Goal: Task Accomplishment & Management: Manage account settings

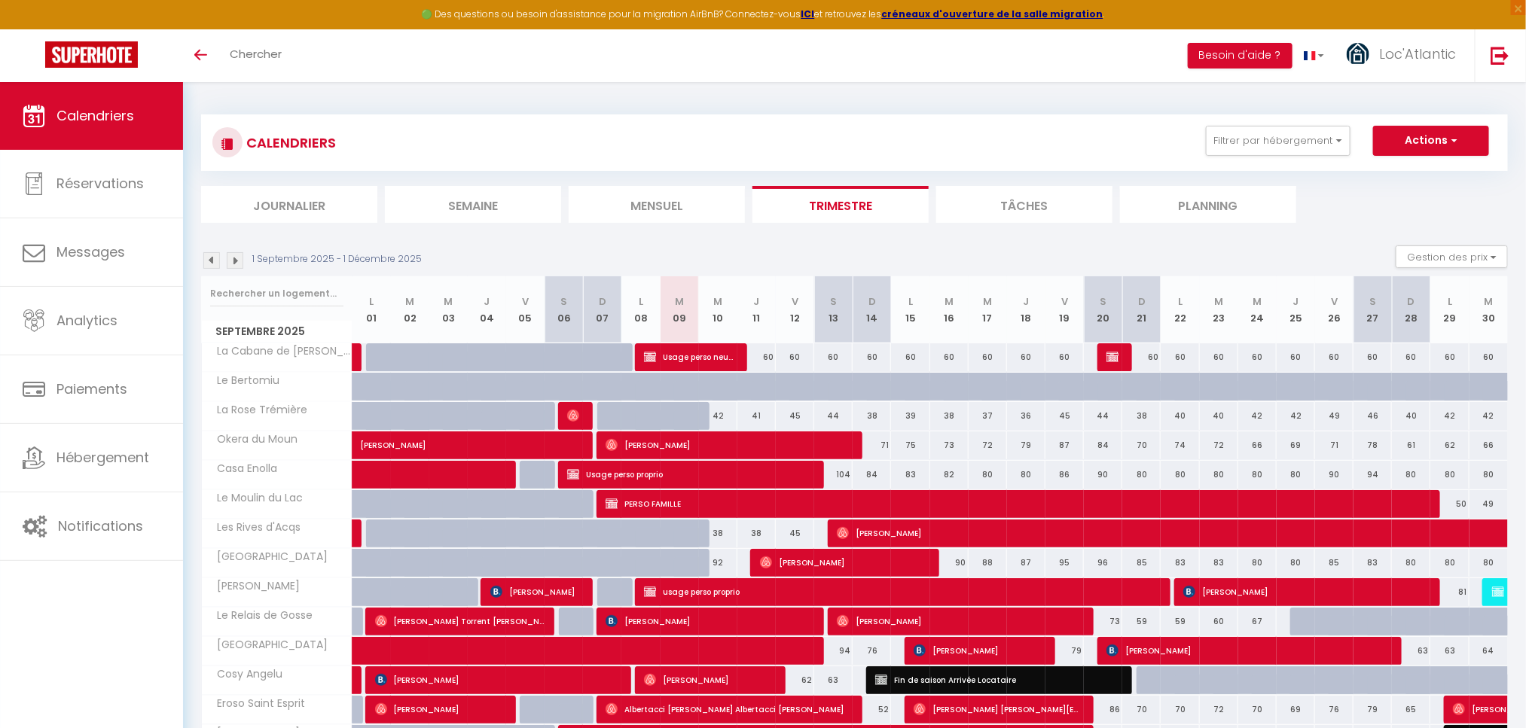
drag, startPoint x: 642, startPoint y: 203, endPoint x: 489, endPoint y: 230, distance: 155.2
click at [642, 203] on li "Mensuel" at bounding box center [657, 204] width 176 height 37
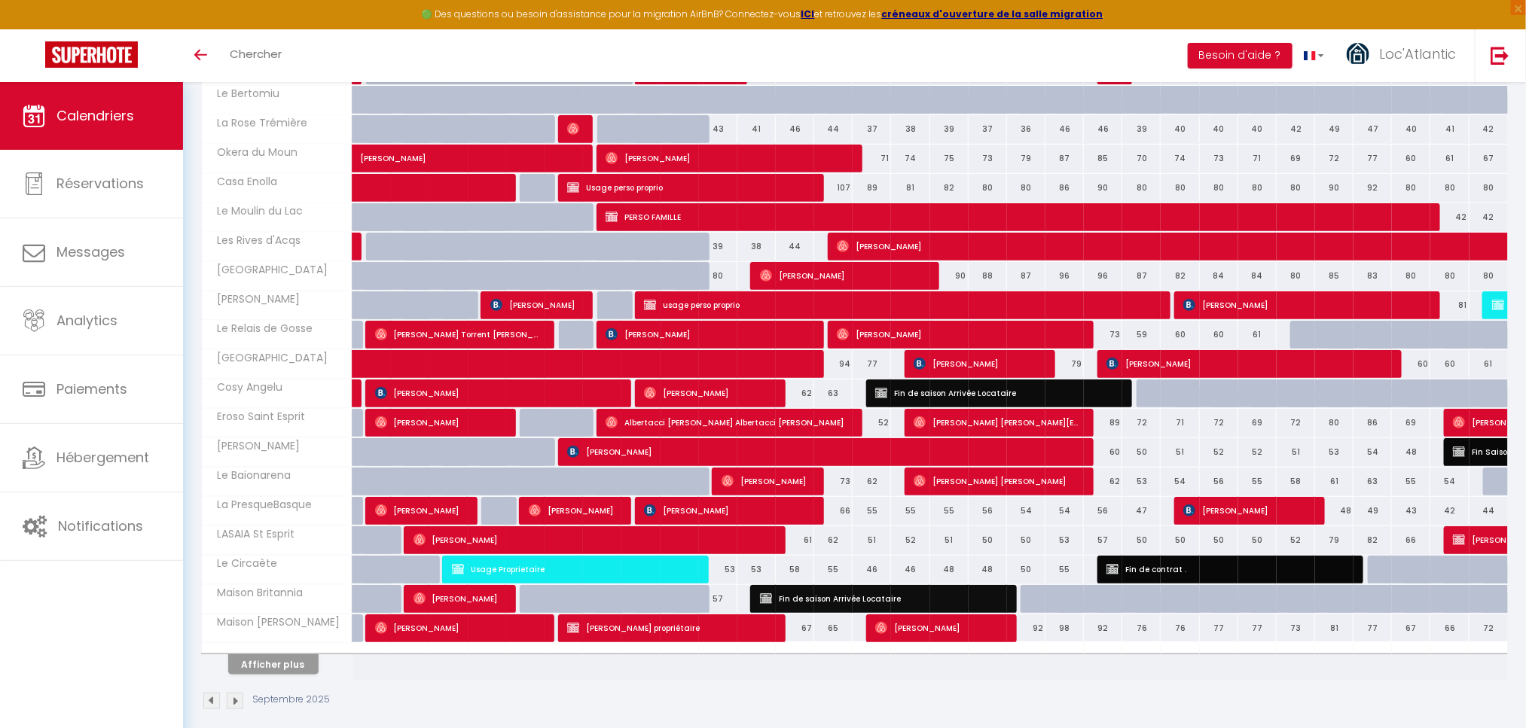
scroll to position [310, 0]
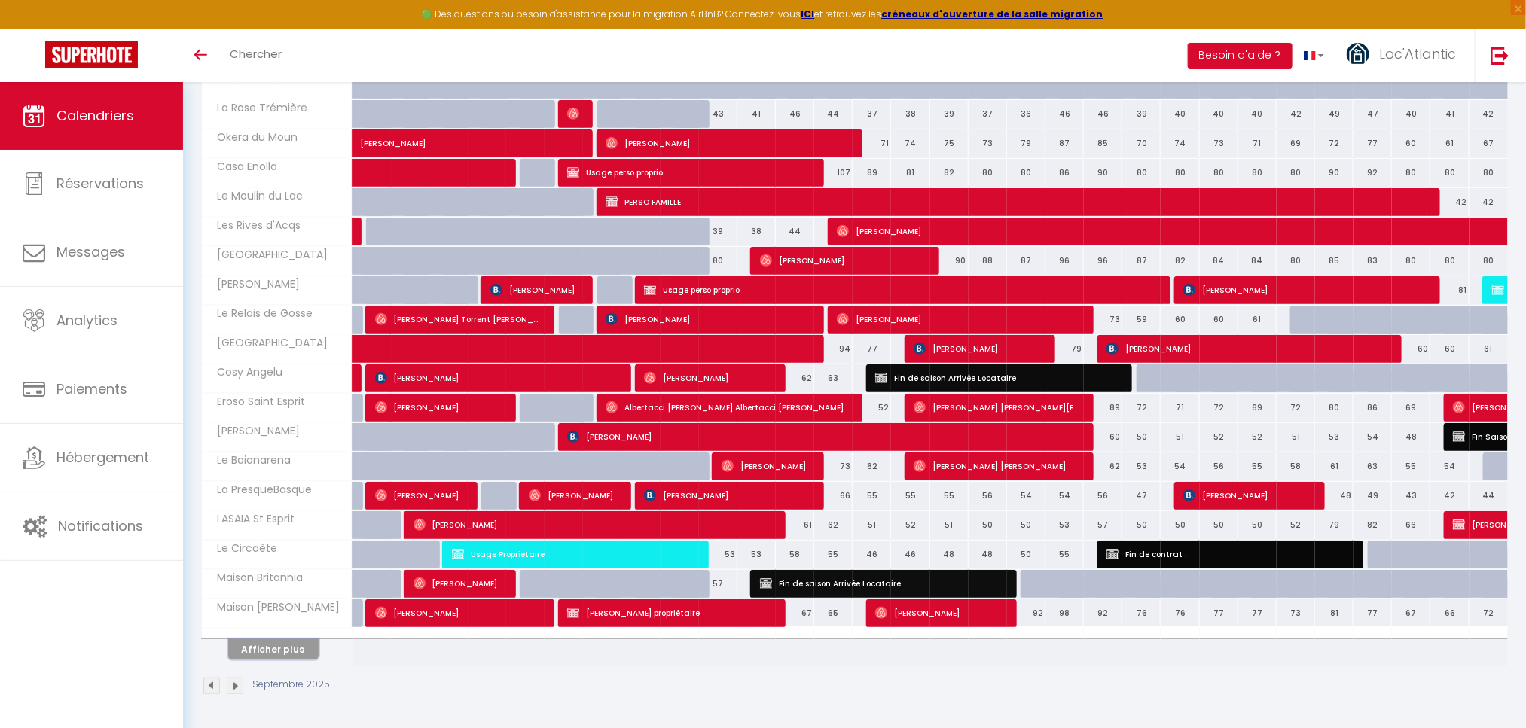
click at [291, 642] on button "Afficher plus" at bounding box center [273, 649] width 90 height 20
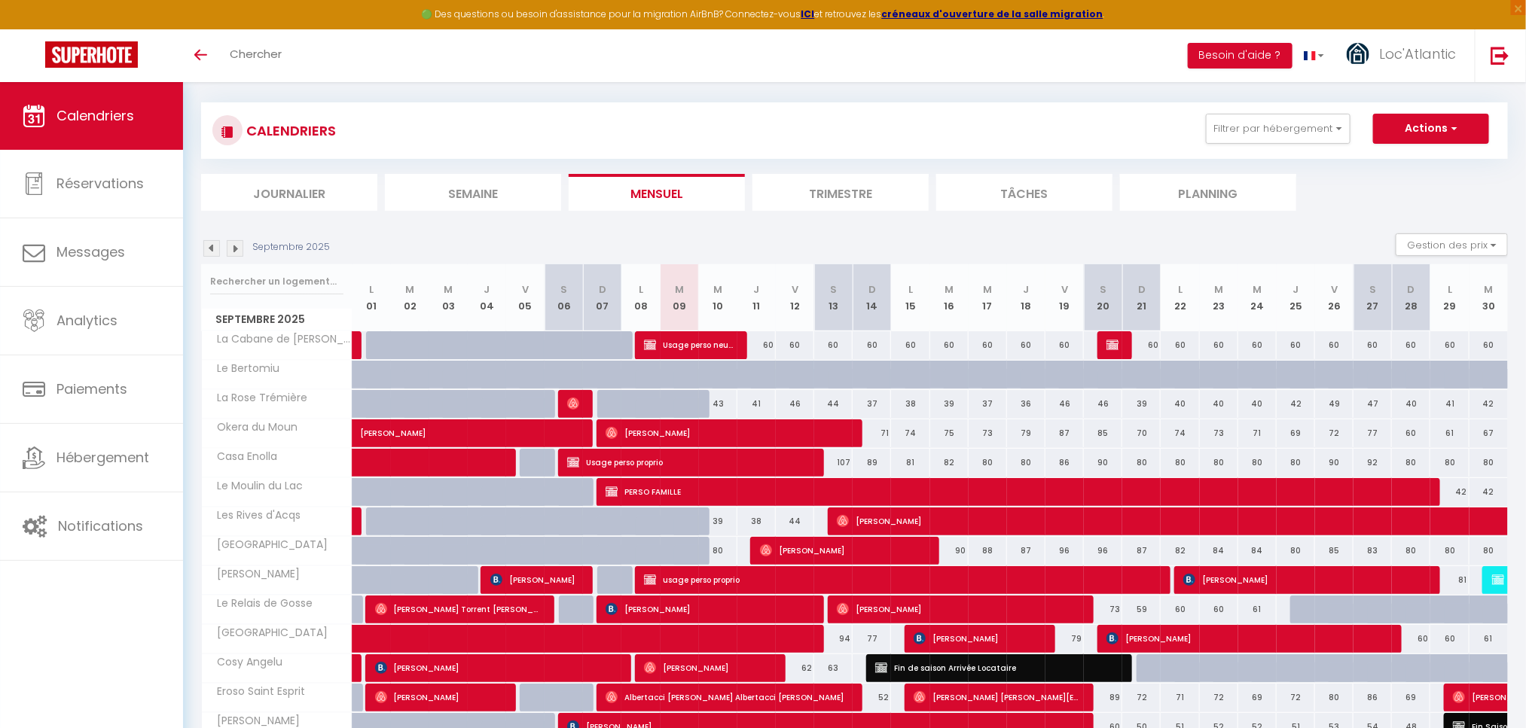
scroll to position [0, 0]
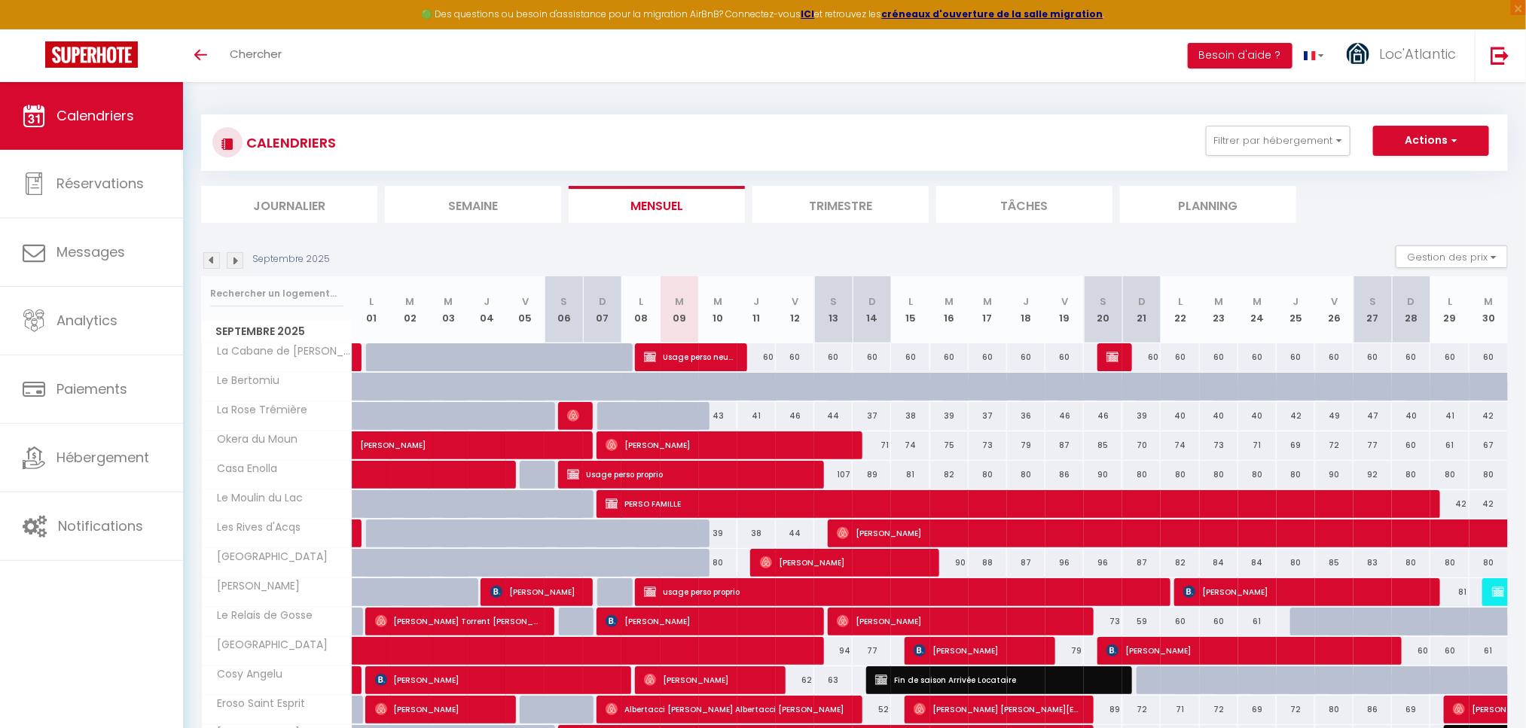
click at [213, 258] on img at bounding box center [211, 260] width 17 height 17
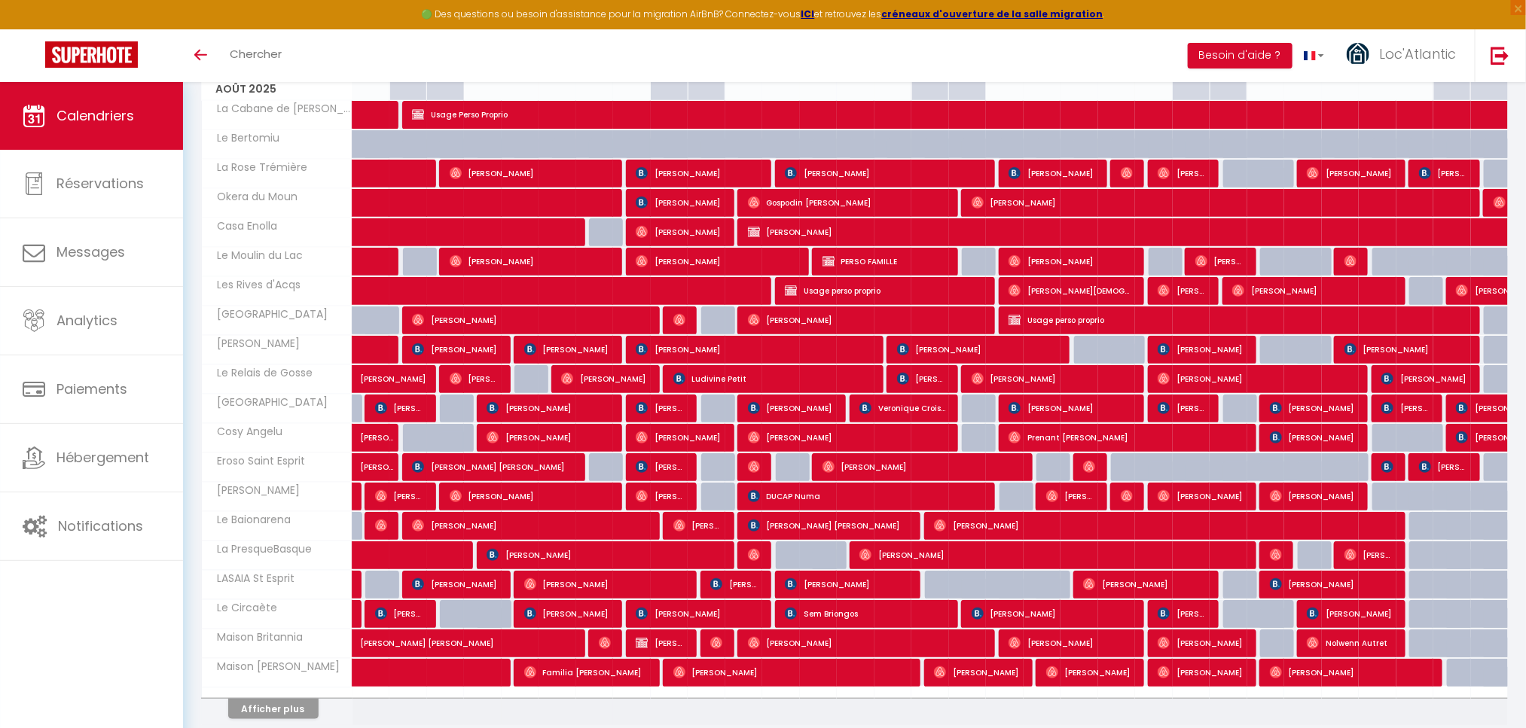
scroll to position [310, 0]
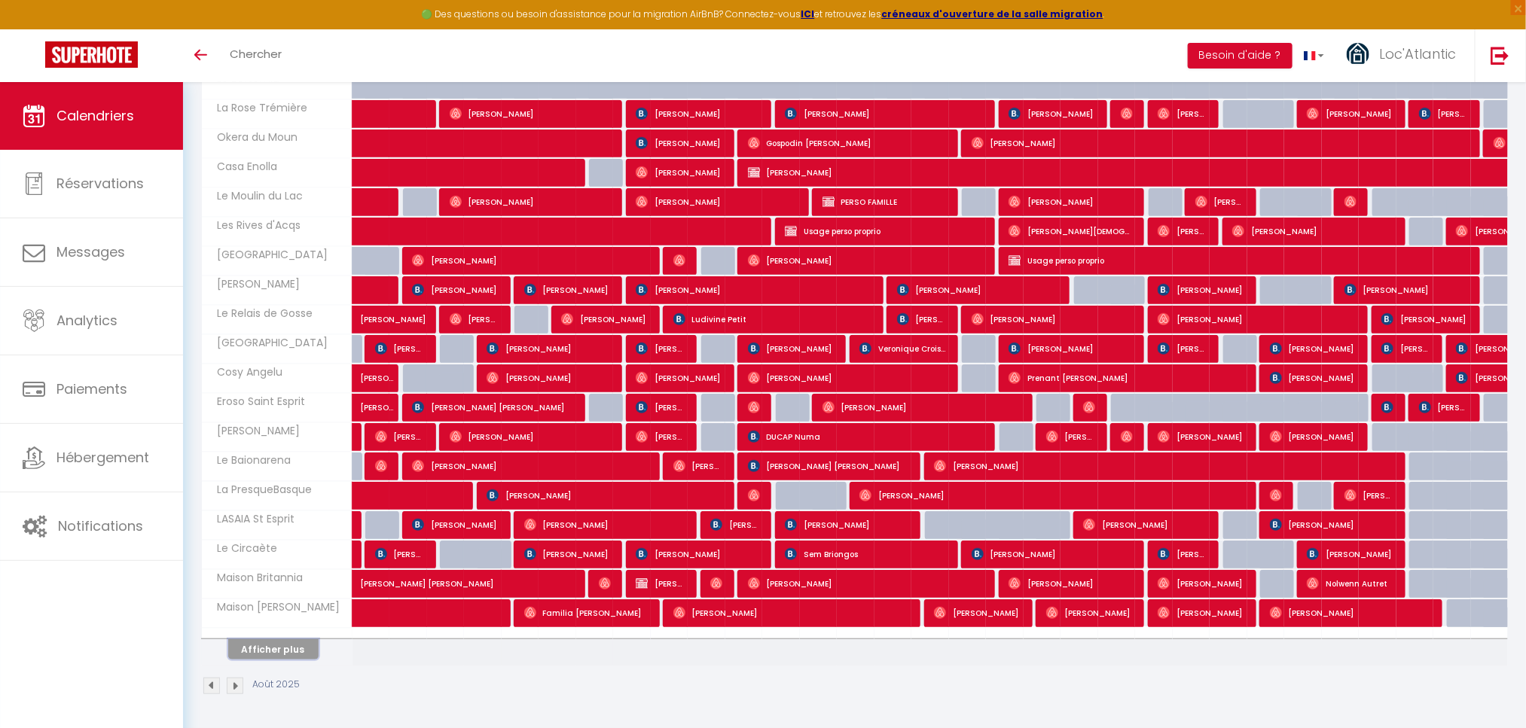
click at [270, 639] on button "Afficher plus" at bounding box center [273, 649] width 90 height 20
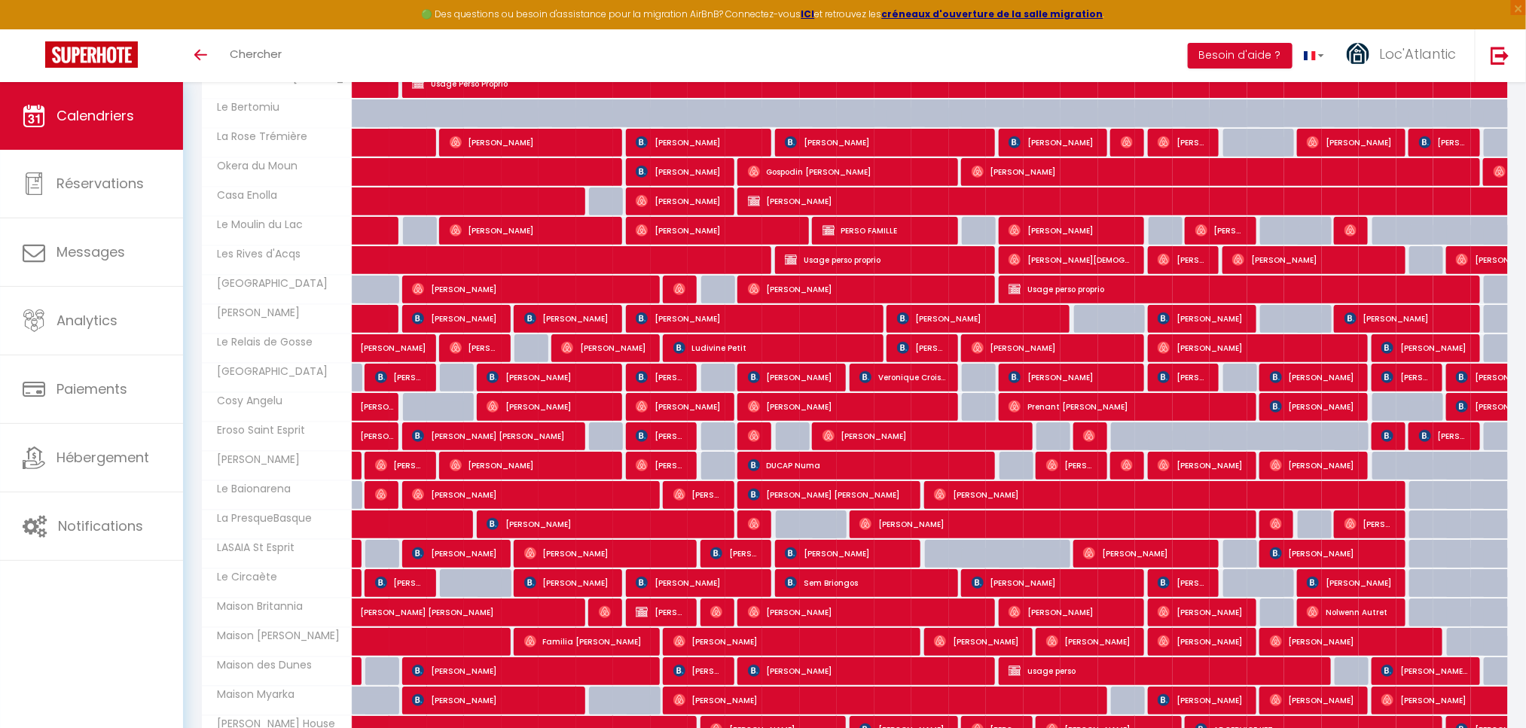
scroll to position [461, 0]
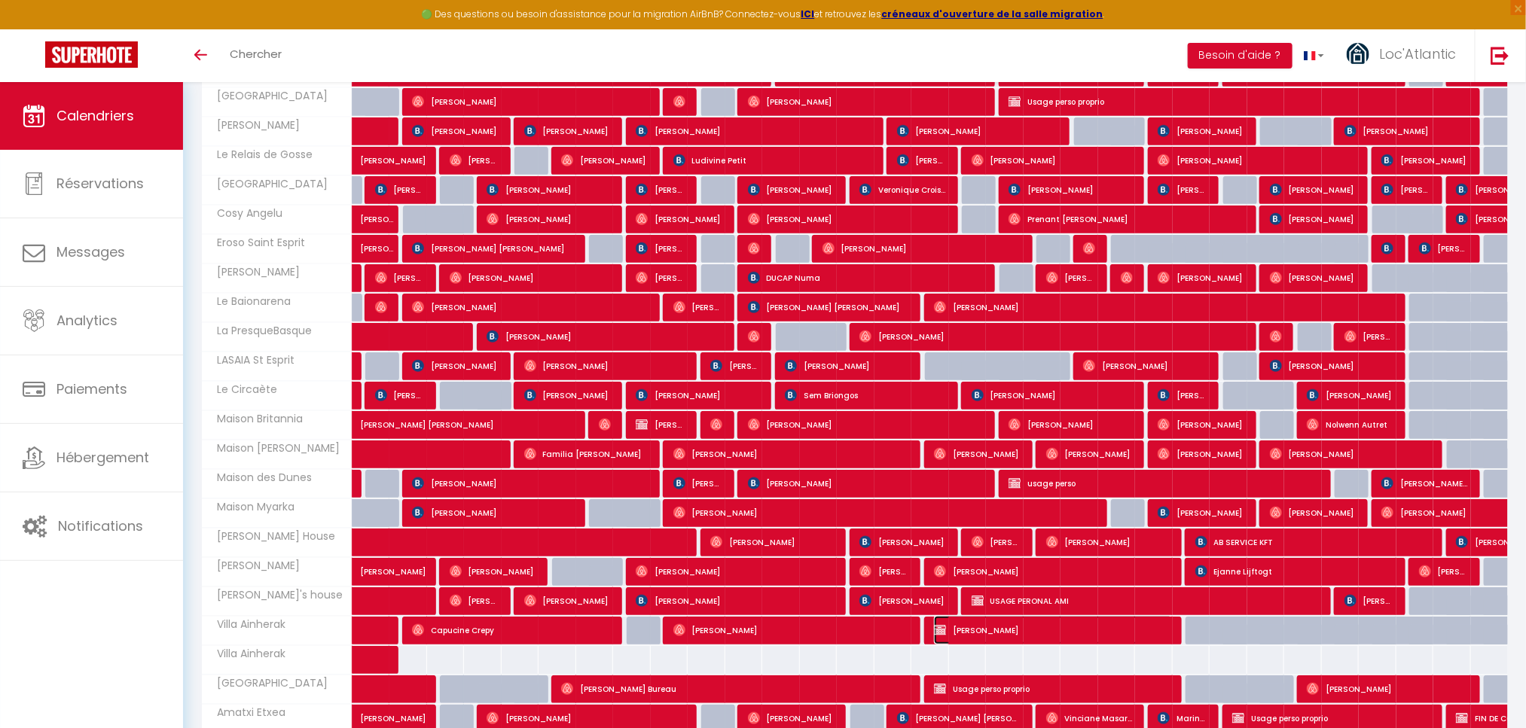
click at [1154, 644] on span "Christopher Guillon" at bounding box center [1053, 630] width 239 height 29
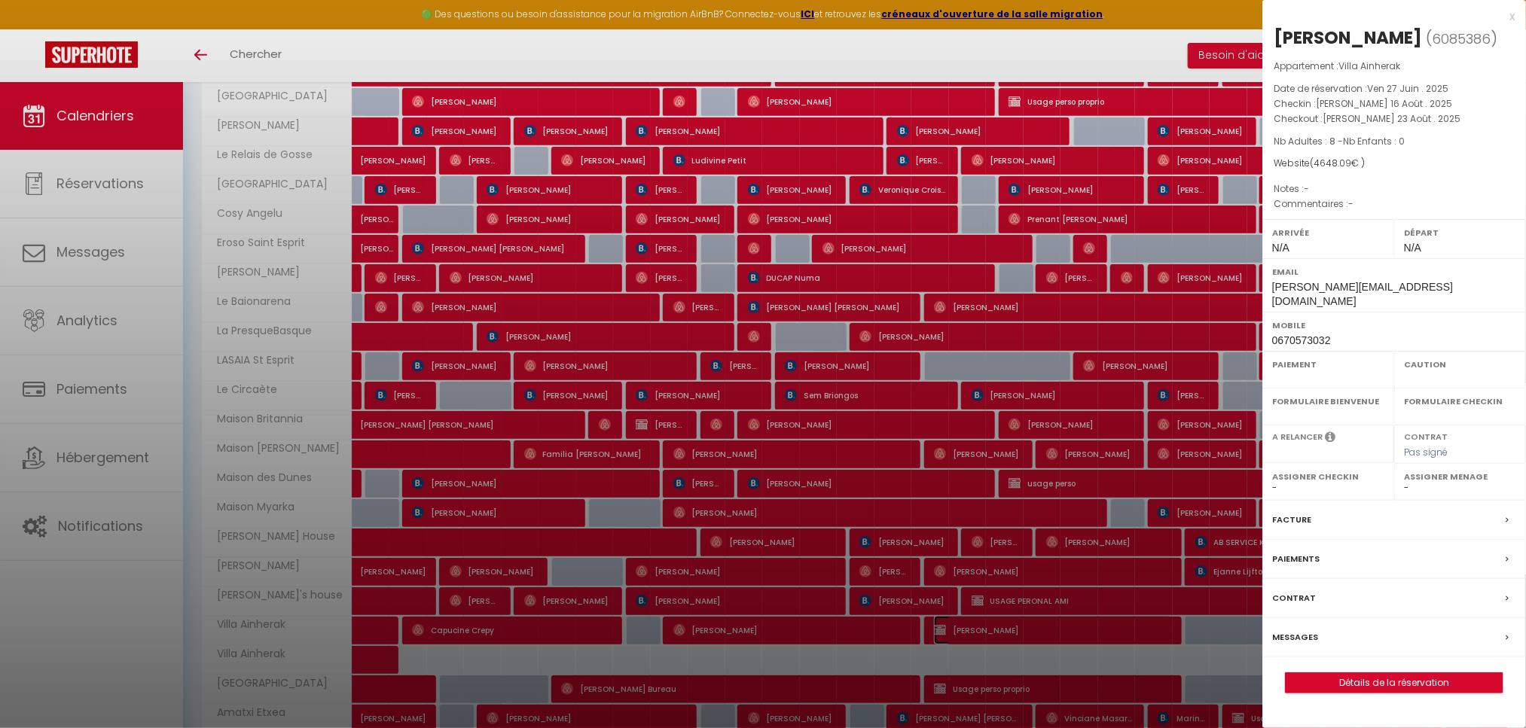
select select "OK"
select select "0"
select select "1"
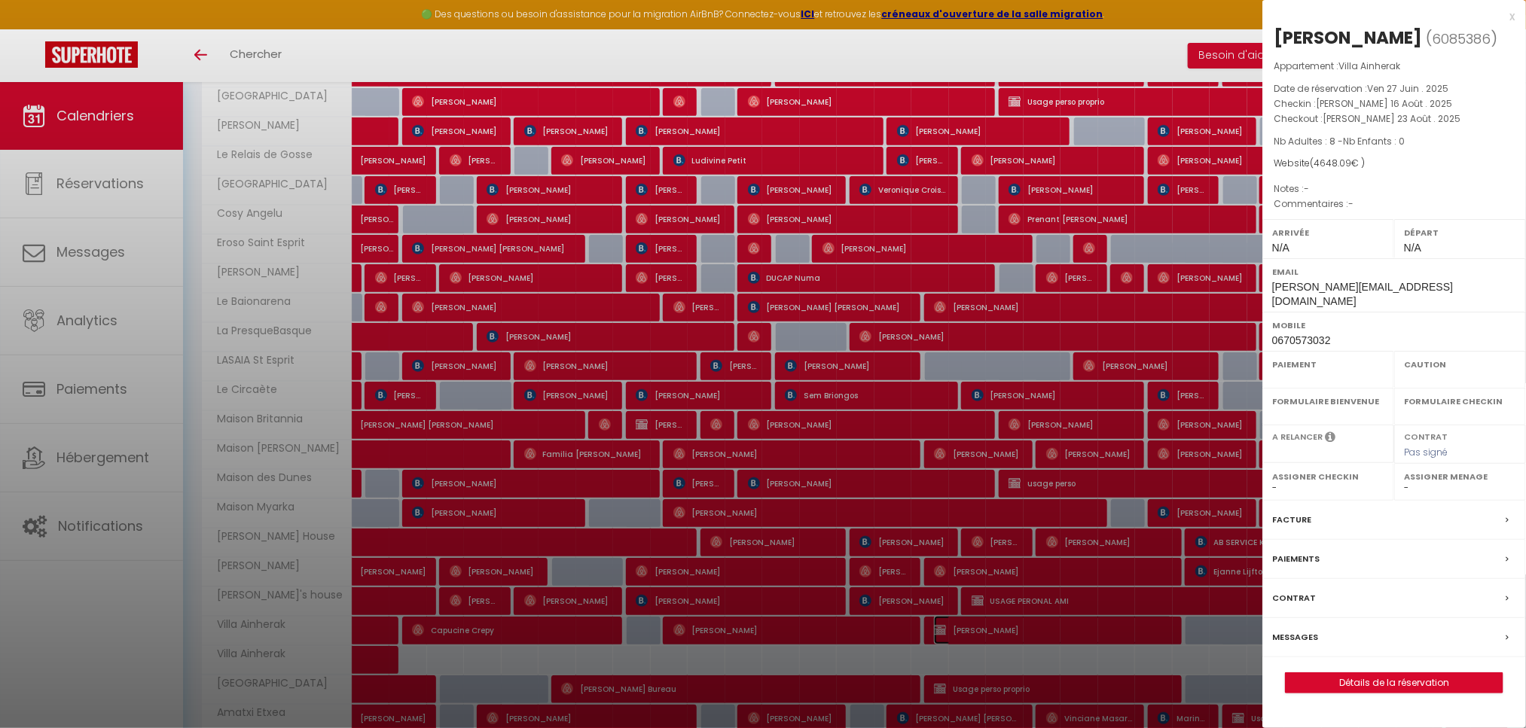
select select
click at [1154, 644] on div at bounding box center [763, 364] width 1526 height 728
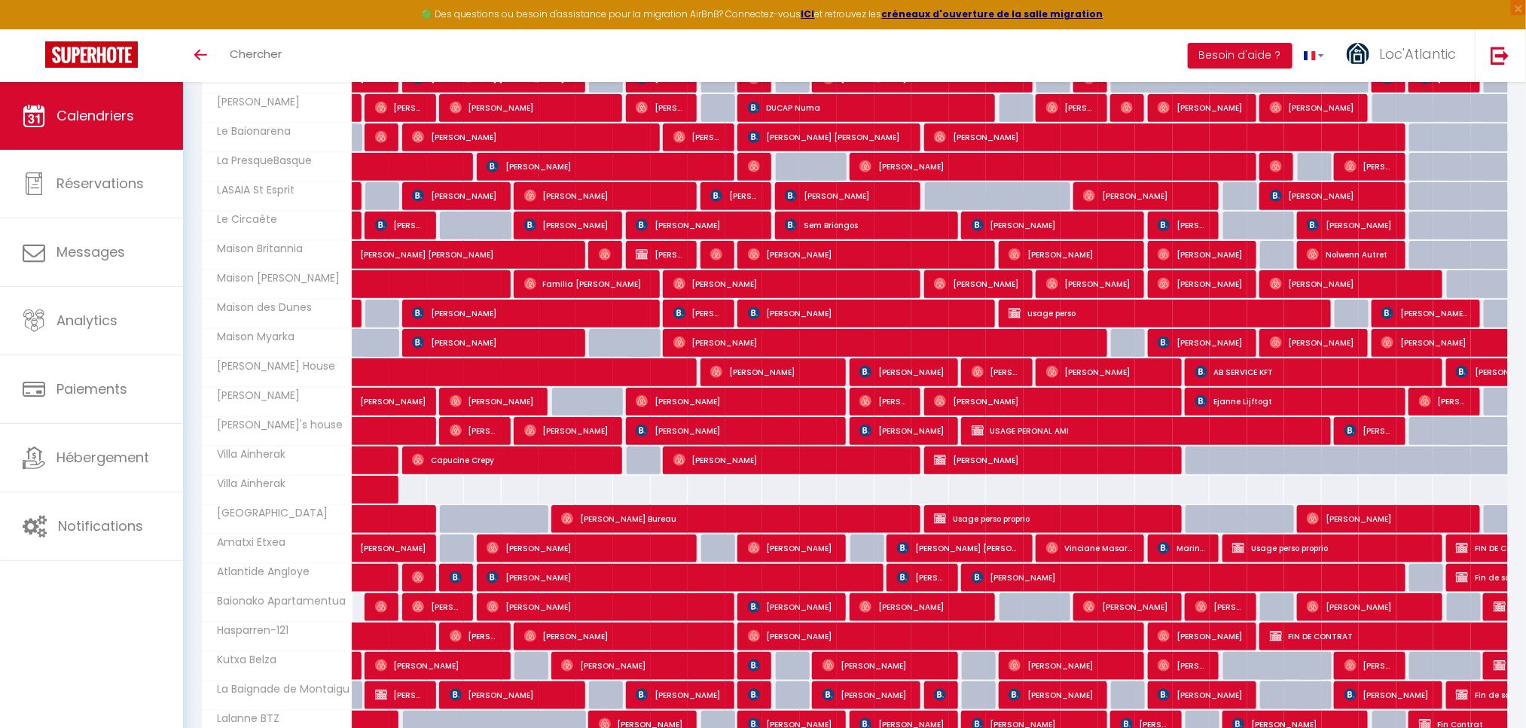
scroll to position [612, 0]
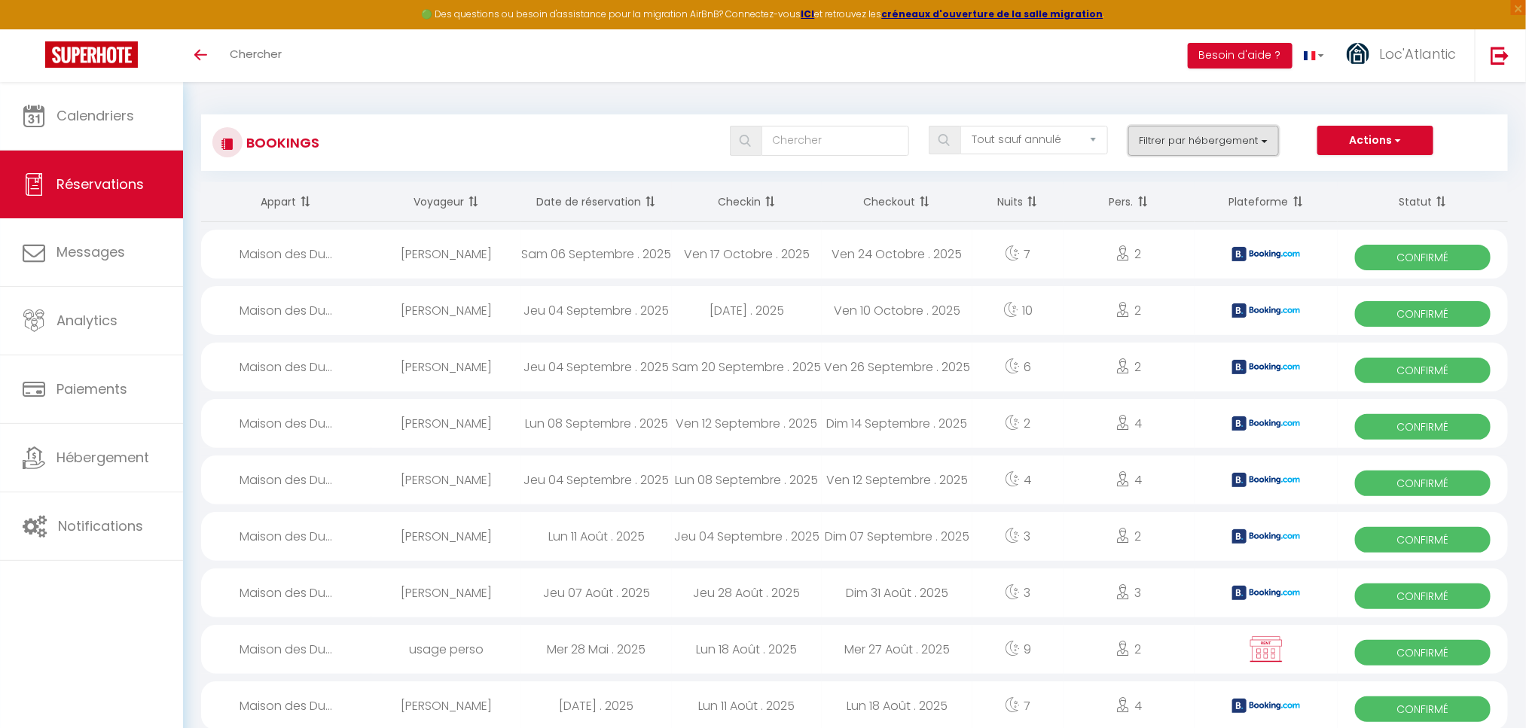
click at [1186, 149] on button "Filtrer par hébergement" at bounding box center [1203, 141] width 151 height 30
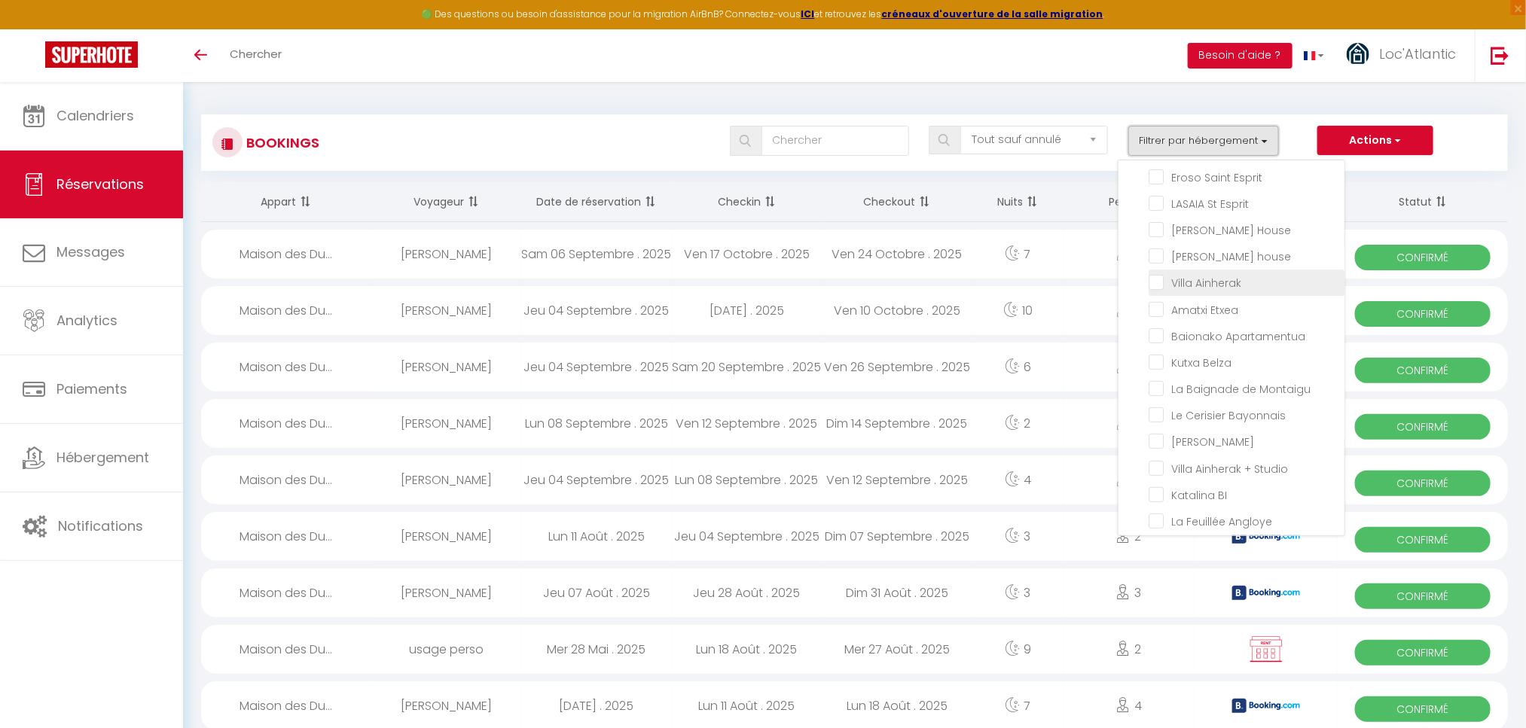
scroll to position [113, 0]
click at [1200, 278] on li "Villa Ainherak" at bounding box center [1246, 274] width 196 height 26
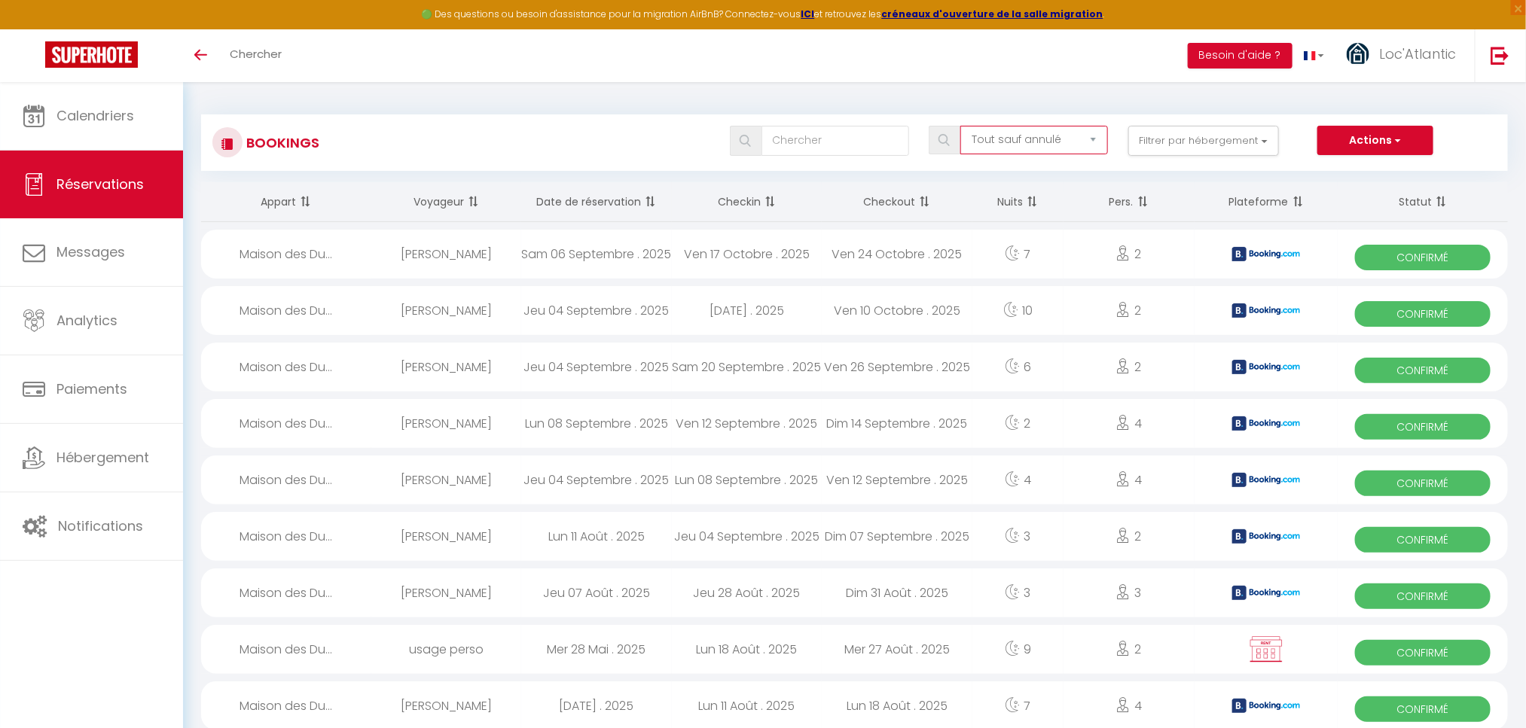
click at [1051, 139] on select "Tous les statuts Annulé Confirmé Non Confirmé Tout sauf annulé No Show Request" at bounding box center [1034, 140] width 148 height 29
click at [962, 126] on select "Tous les statuts Annulé Confirmé Non Confirmé Tout sauf annulé No Show Request" at bounding box center [1034, 140] width 148 height 29
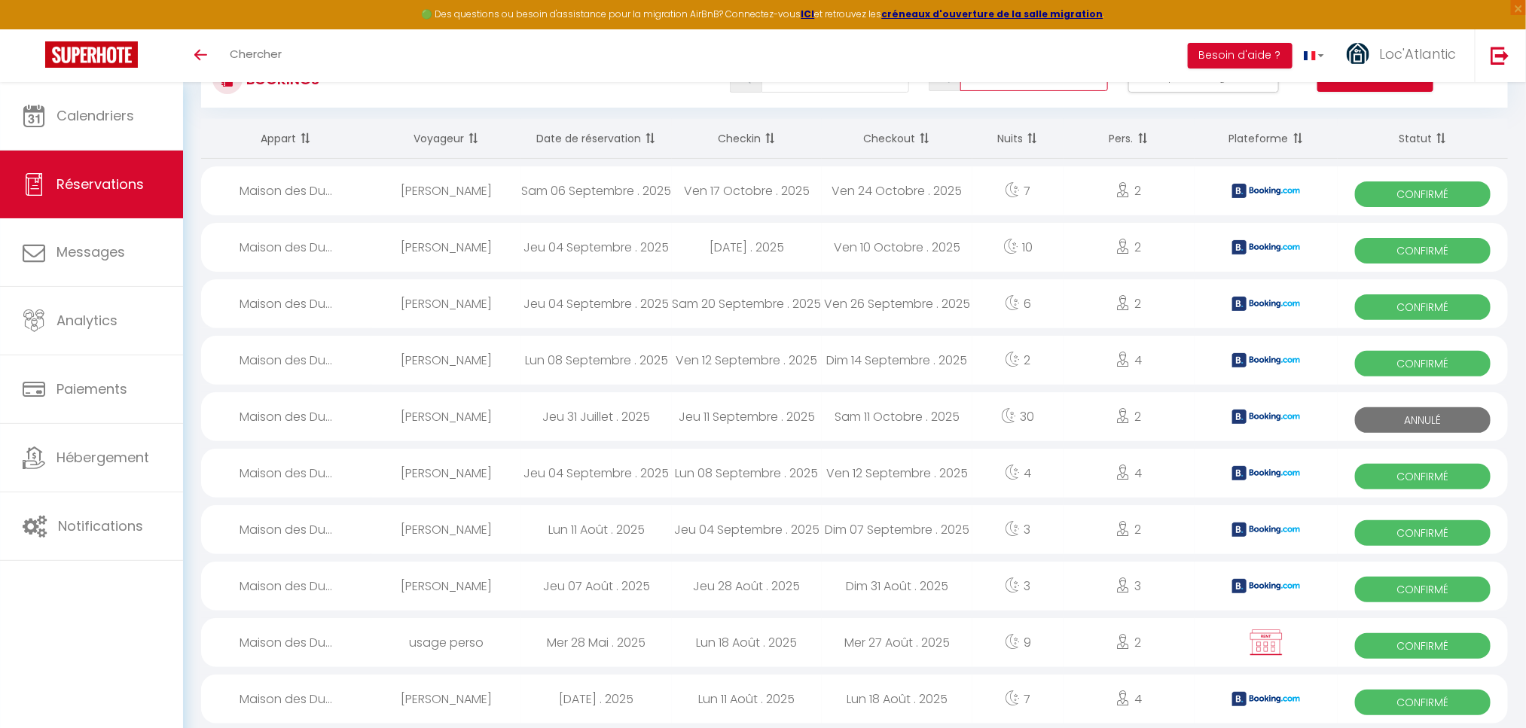
scroll to position [0, 0]
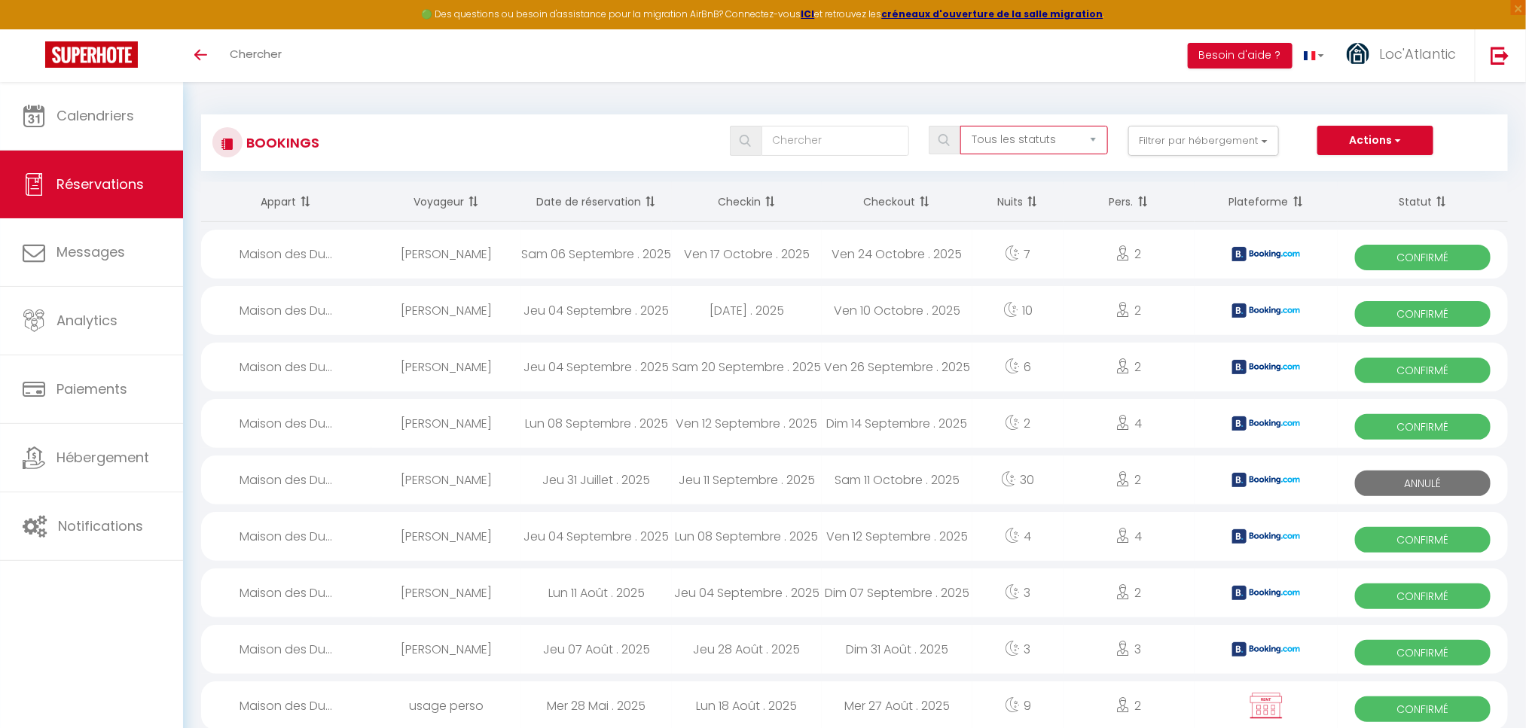
click at [1020, 140] on select "Tous les statuts Annulé Confirmé Non Confirmé Tout sauf annulé No Show Request" at bounding box center [1034, 140] width 148 height 29
click at [962, 126] on select "Tous les statuts Annulé Confirmé Non Confirmé Tout sauf annulé No Show Request" at bounding box center [1034, 140] width 148 height 29
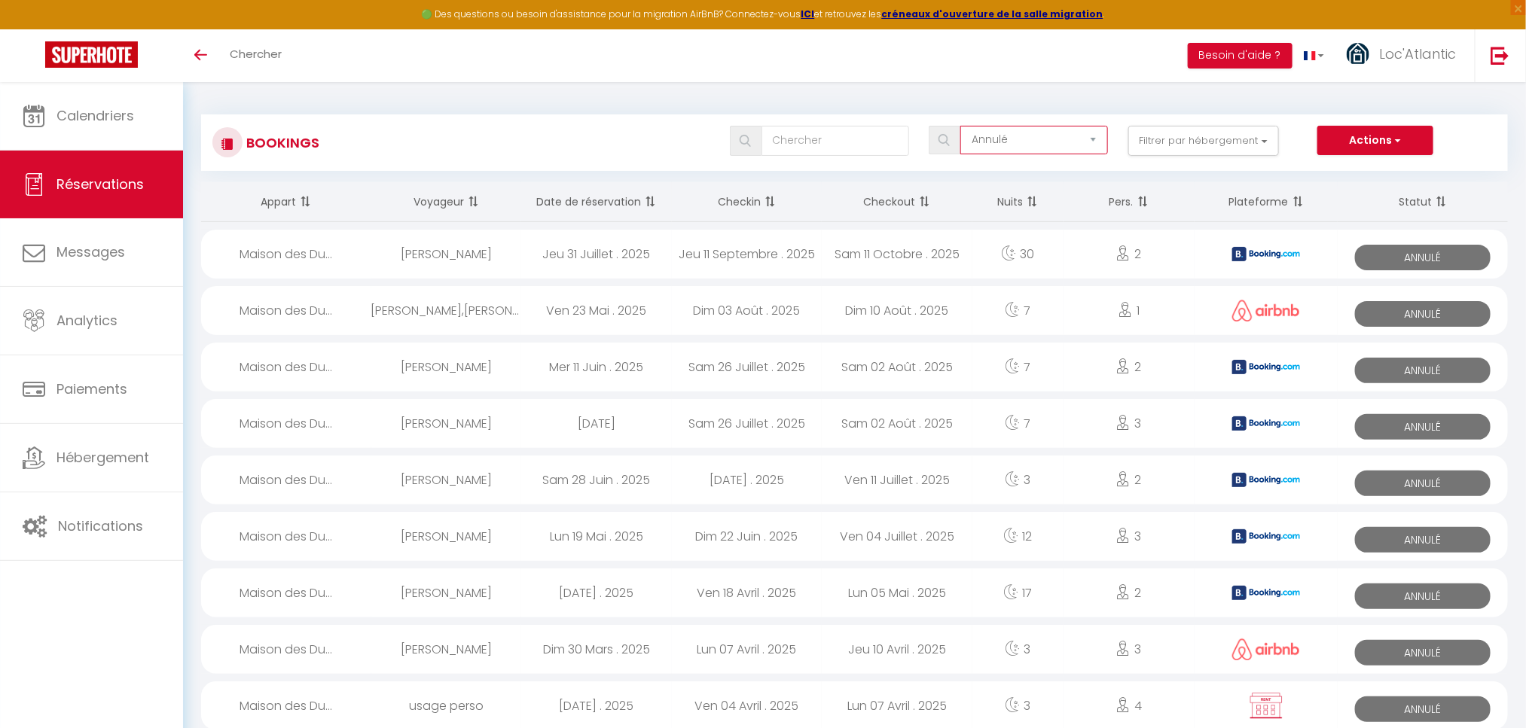
click at [1005, 134] on select "Tous les statuts Annulé Confirmé Non Confirmé Tout sauf annulé No Show Request" at bounding box center [1034, 140] width 148 height 29
select select "all"
click at [962, 126] on select "Tous les statuts Annulé Confirmé Non Confirmé Tout sauf annulé No Show Request" at bounding box center [1034, 140] width 148 height 29
checkbox input "false"
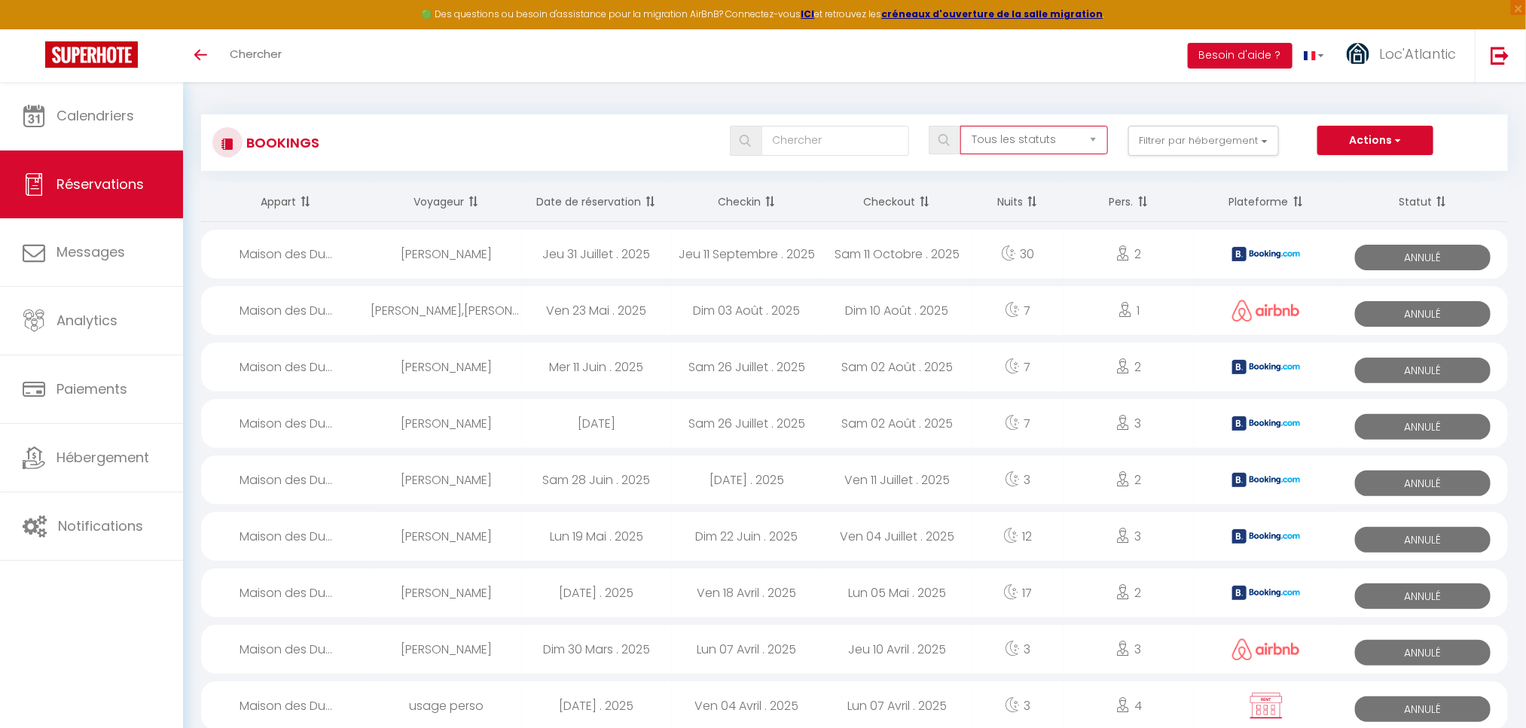
checkbox input "false"
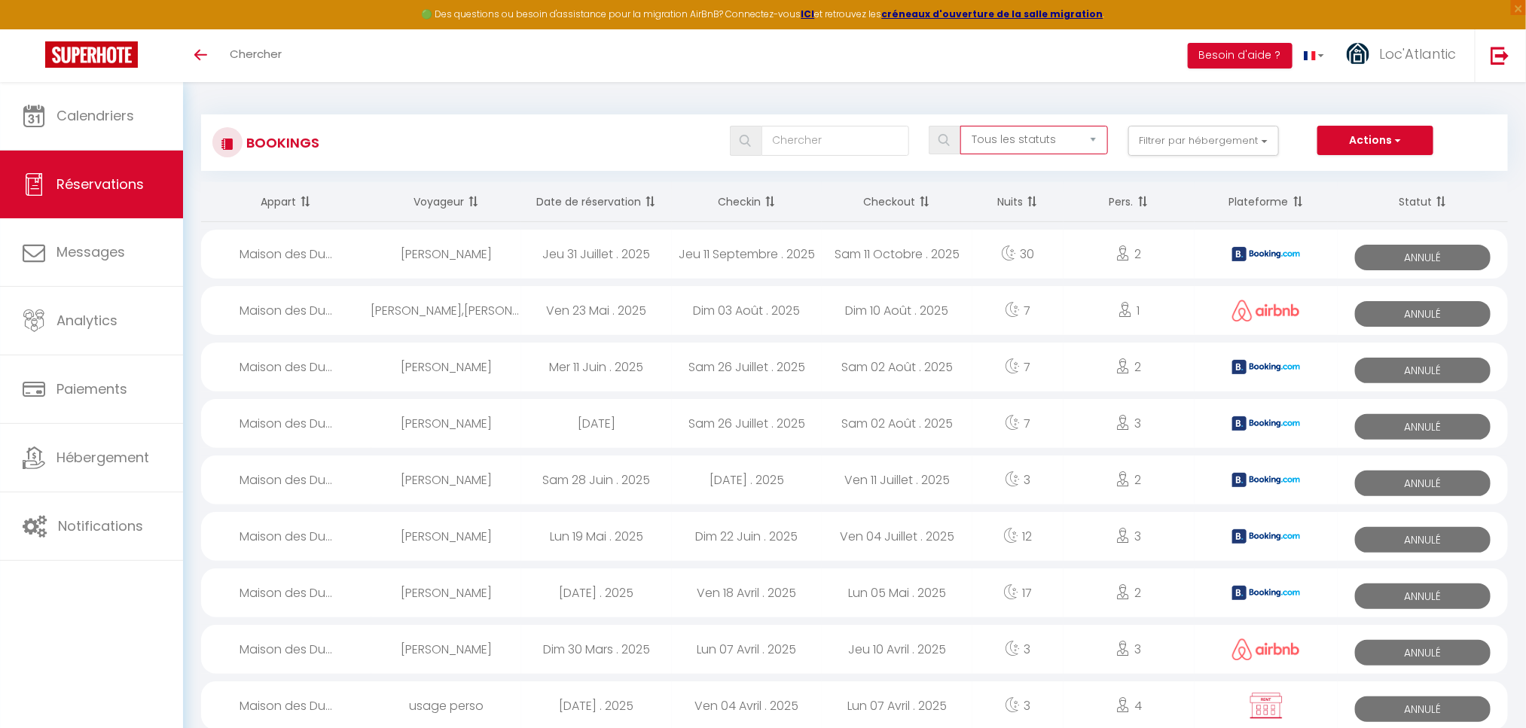
checkbox input "false"
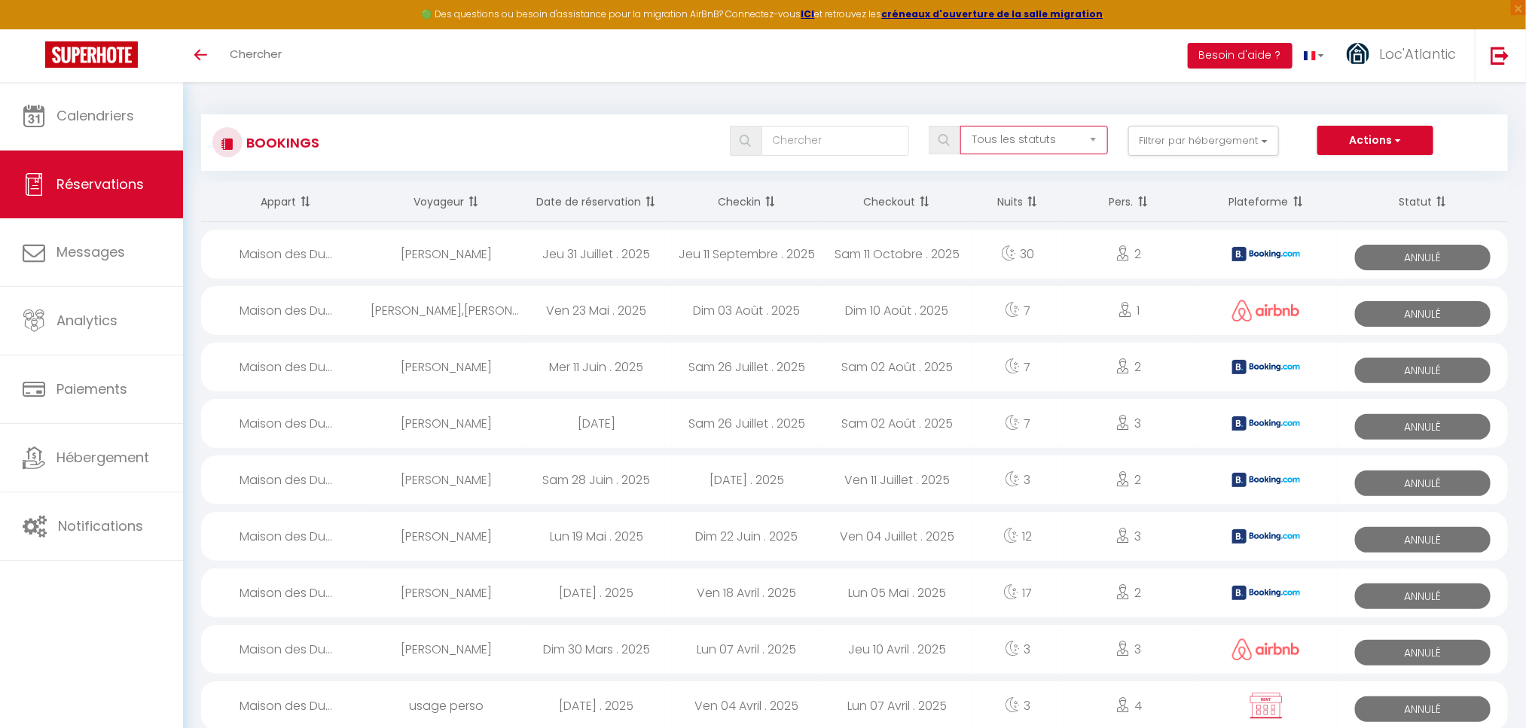
checkbox input "false"
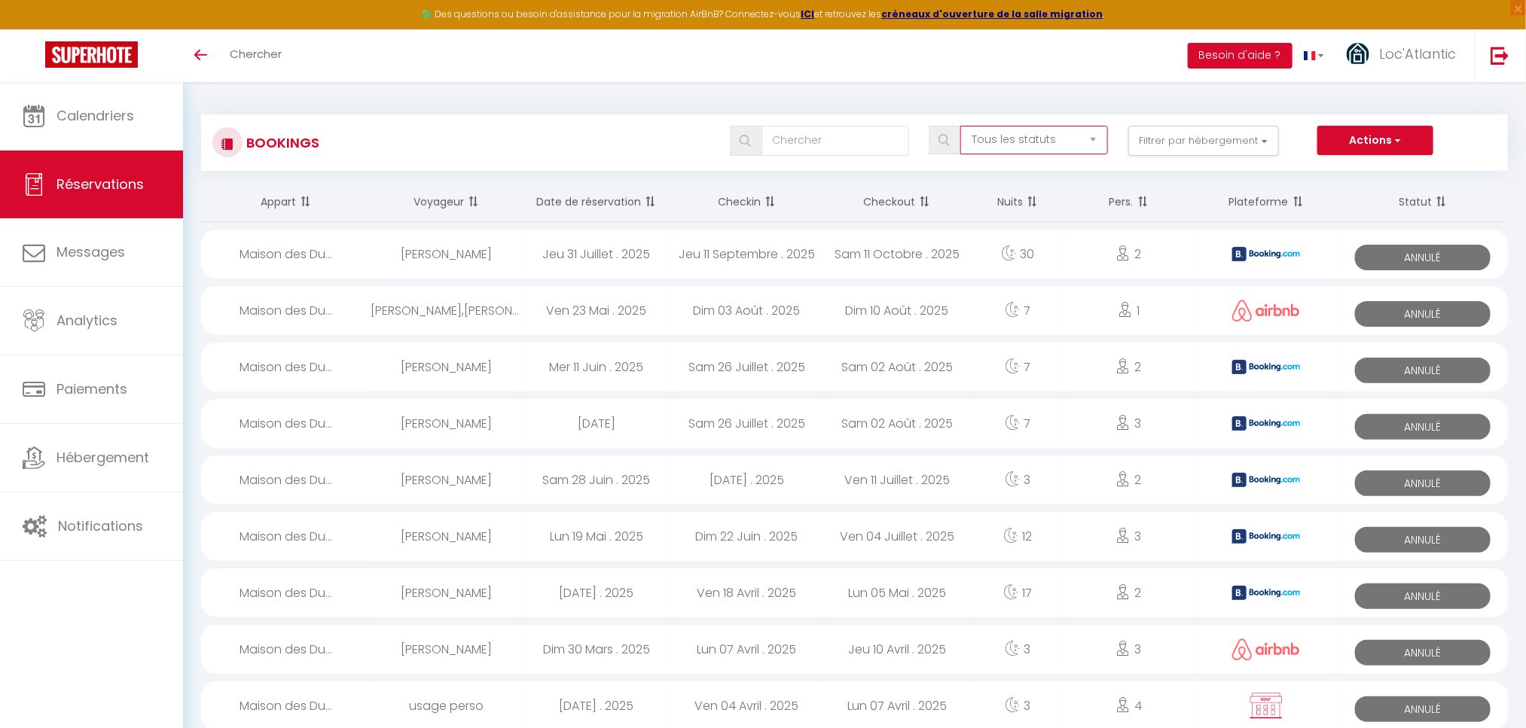
checkbox input "false"
checkbox Lacs "false"
checkbox input "false"
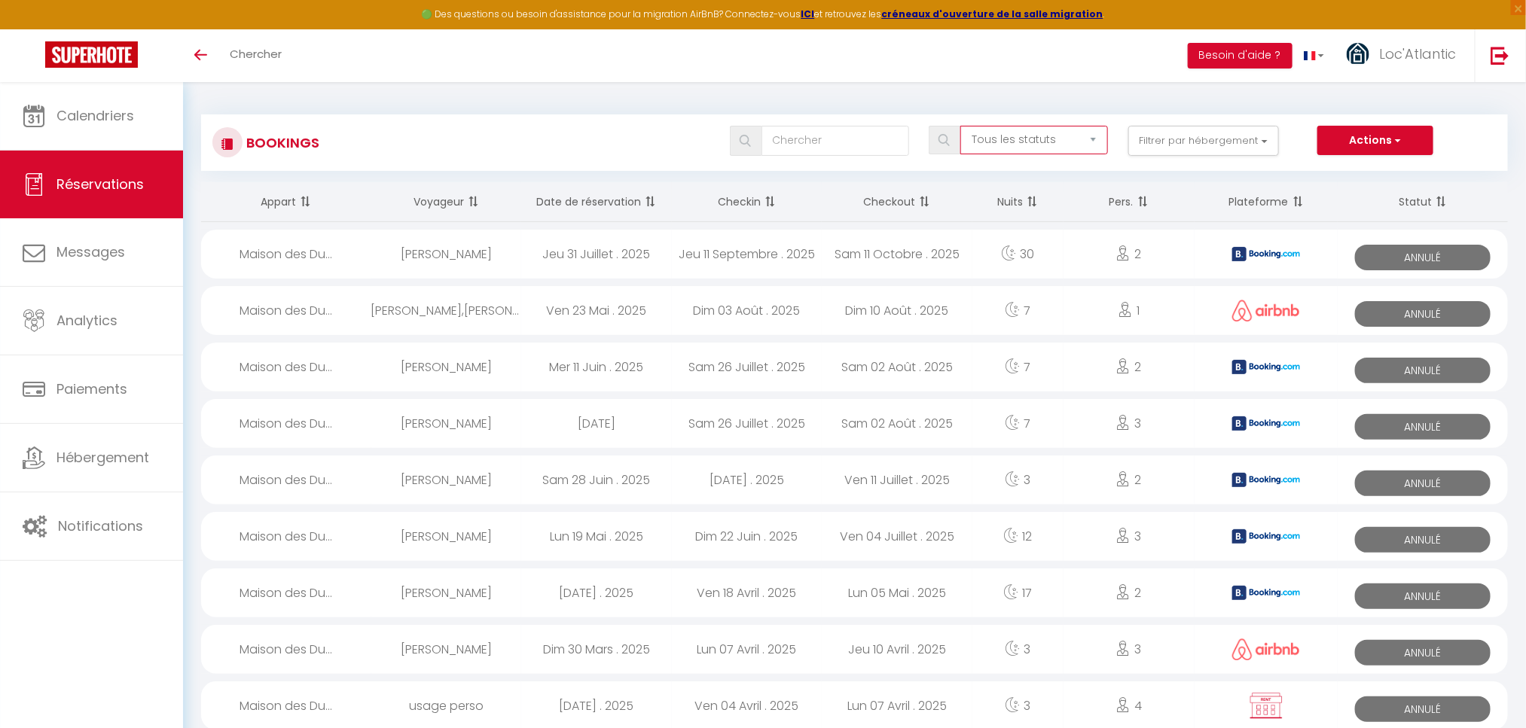
checkbox input "false"
checkbox Yuna "false"
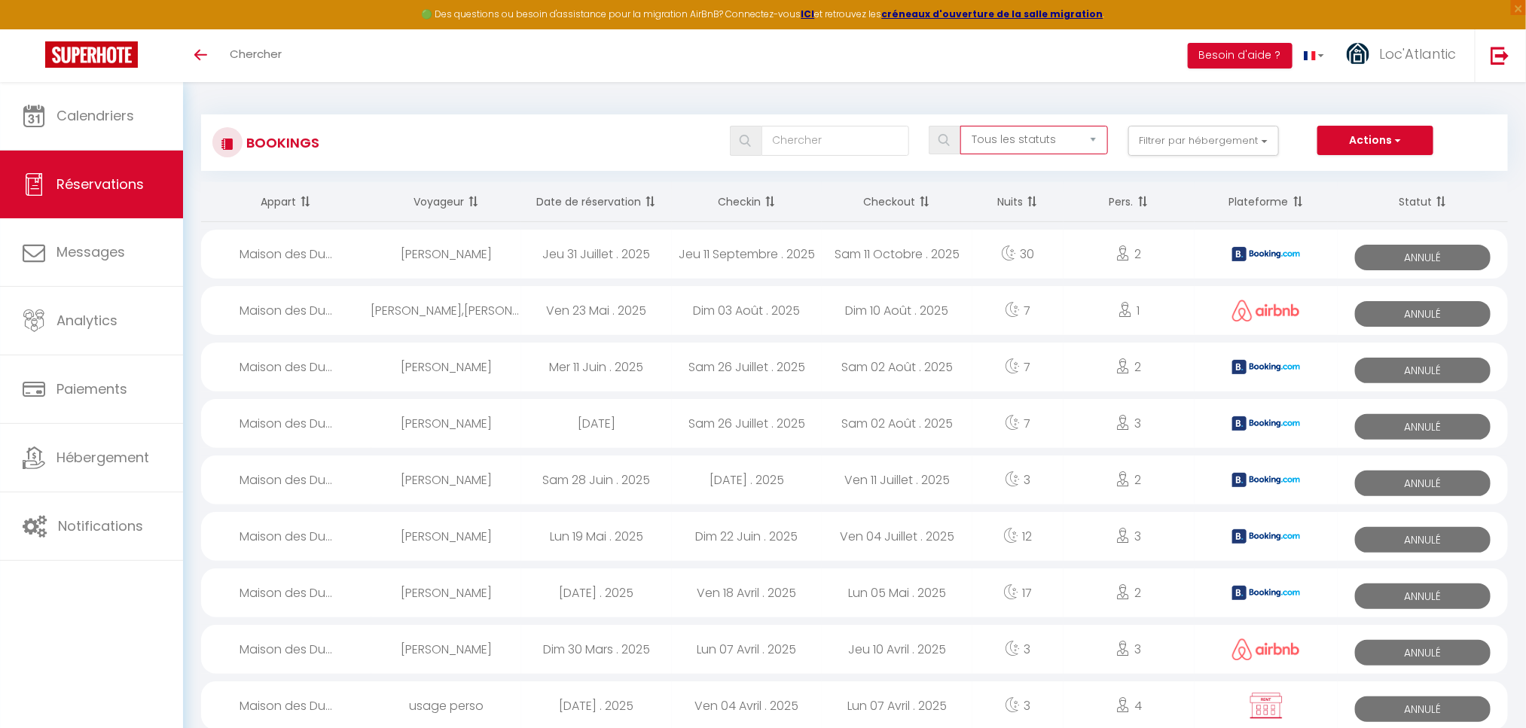
checkbox input "false"
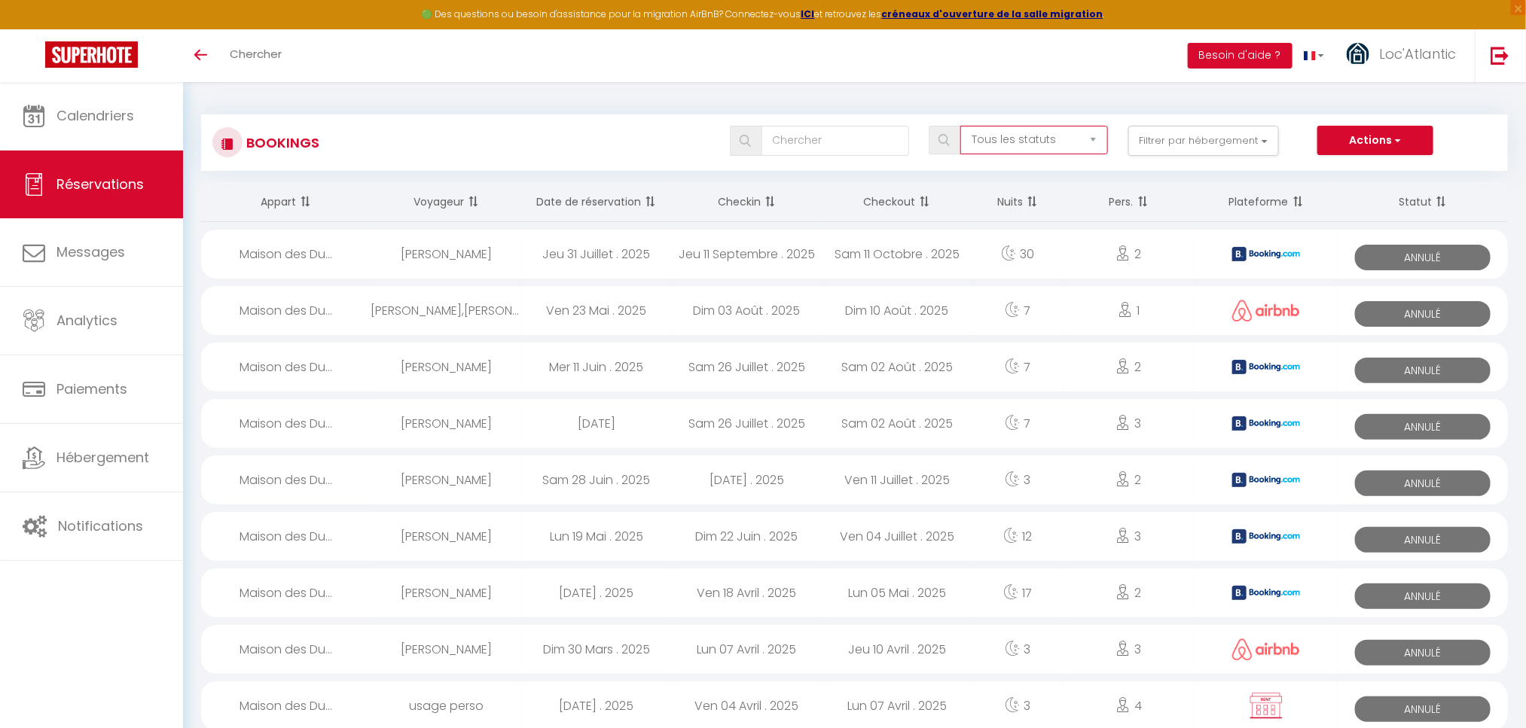
checkbox input "false"
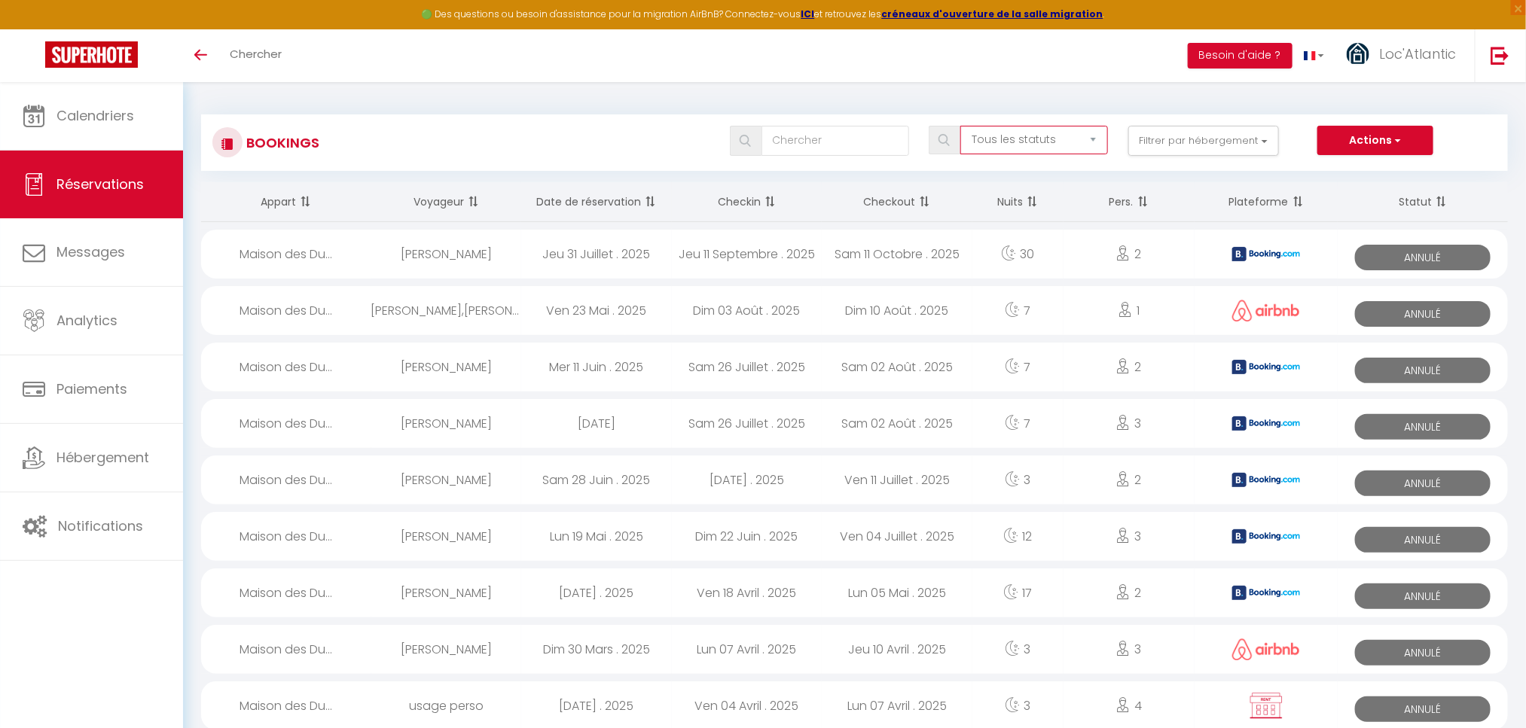
checkbox input "false"
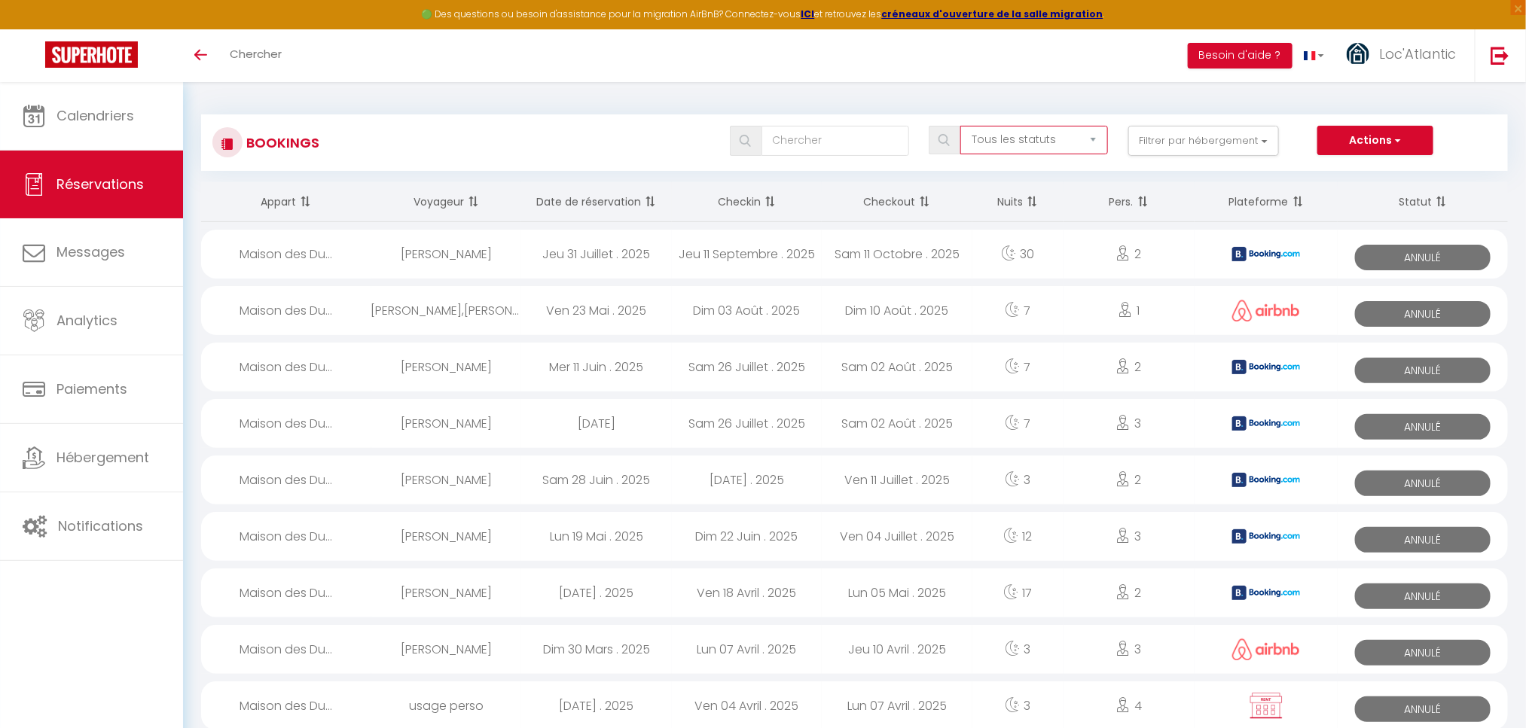
checkbox input "false"
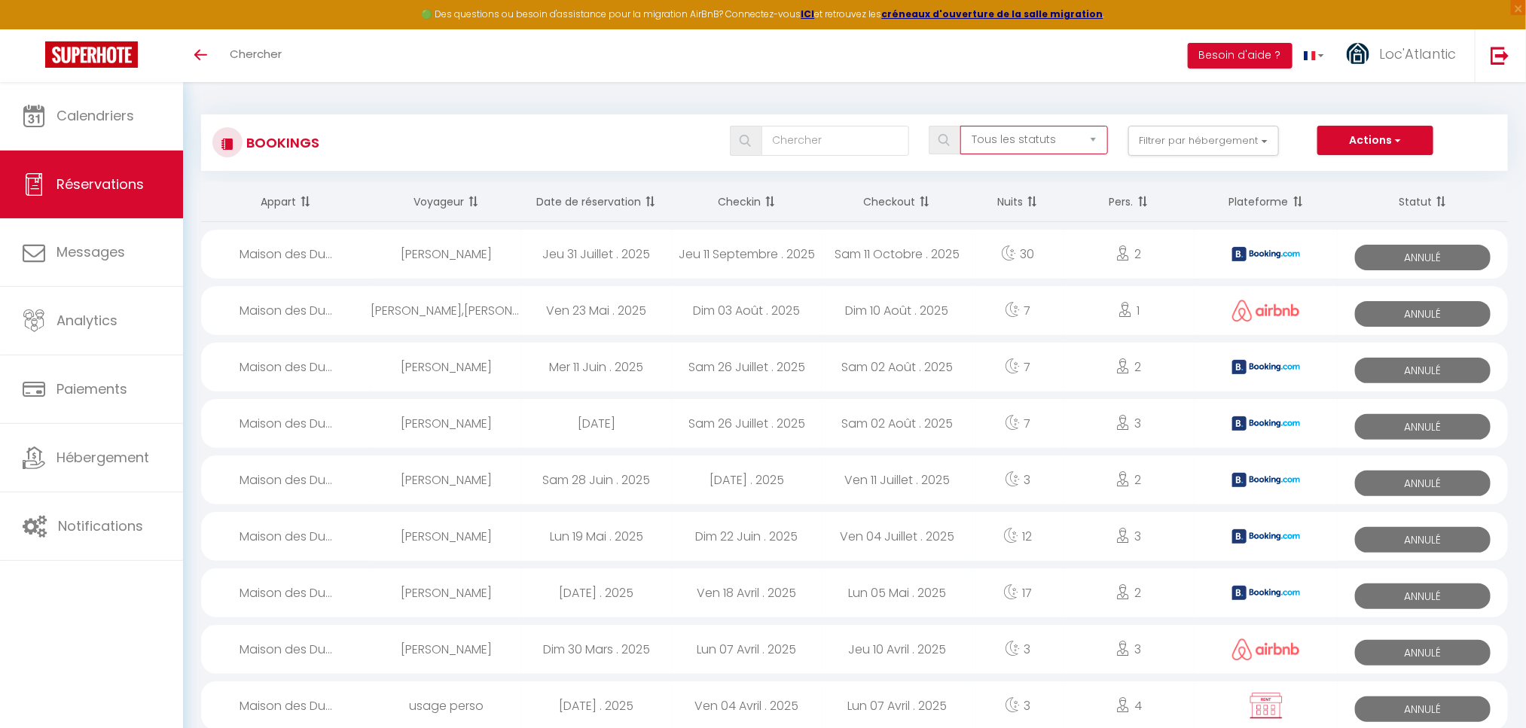
checkbox input "false"
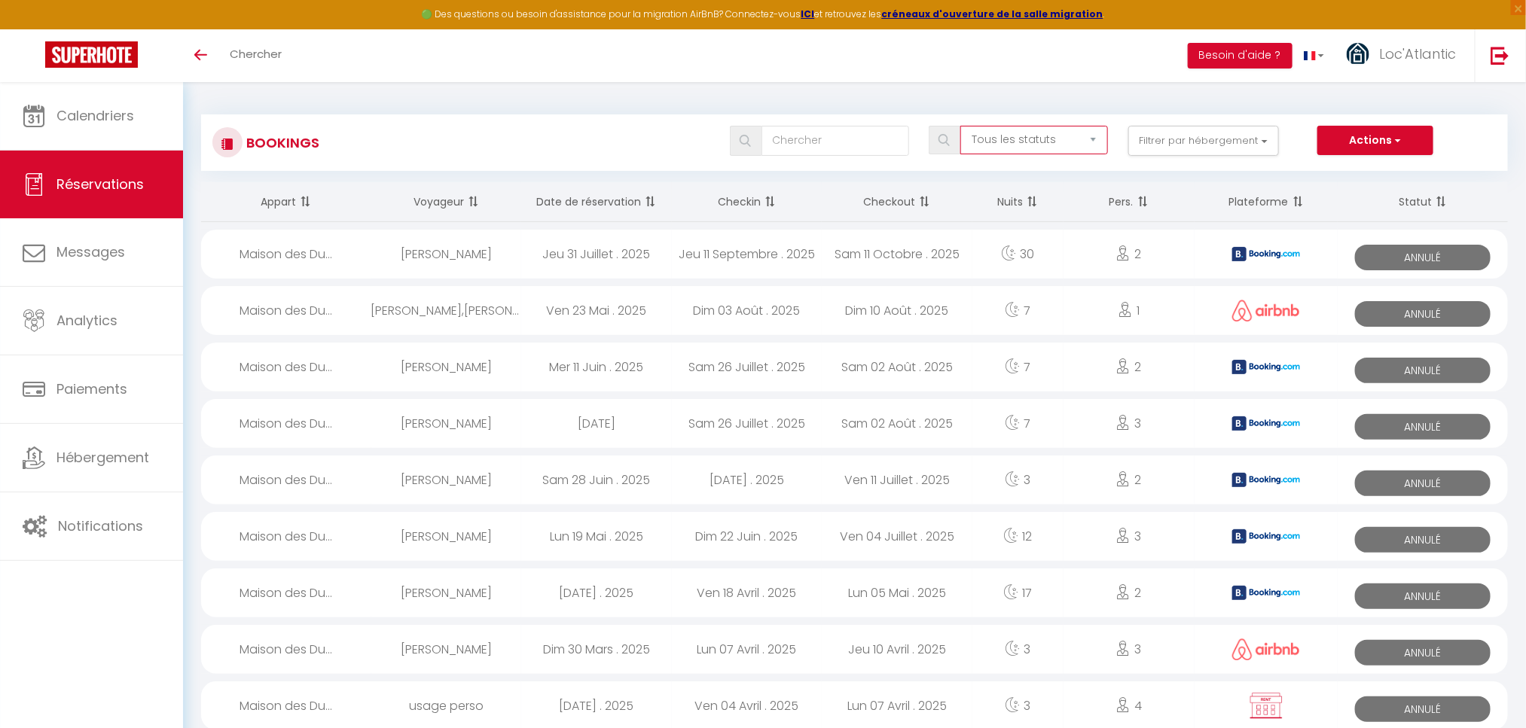
checkbox input "false"
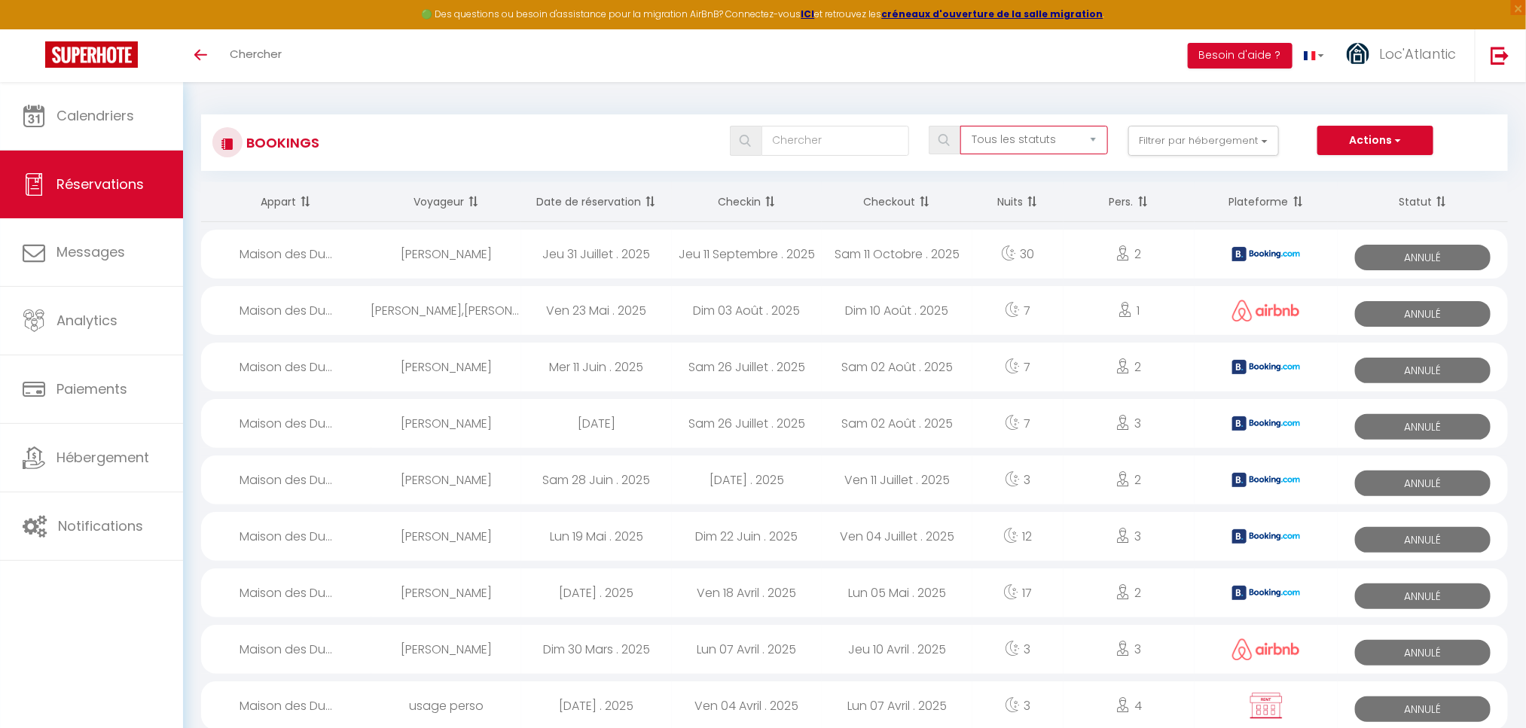
checkbox input "false"
checkbox 2 "false"
checkbox input "false"
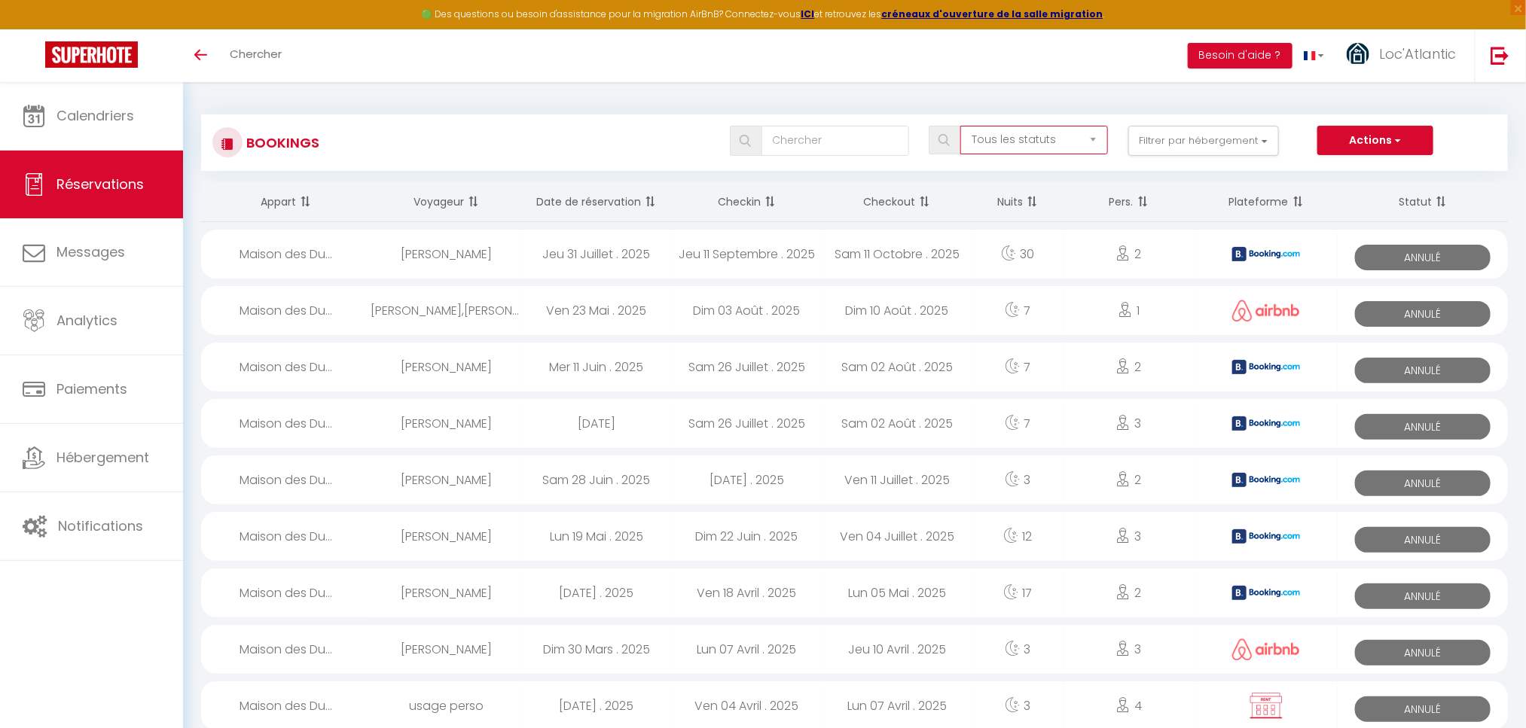
checkbox input "false"
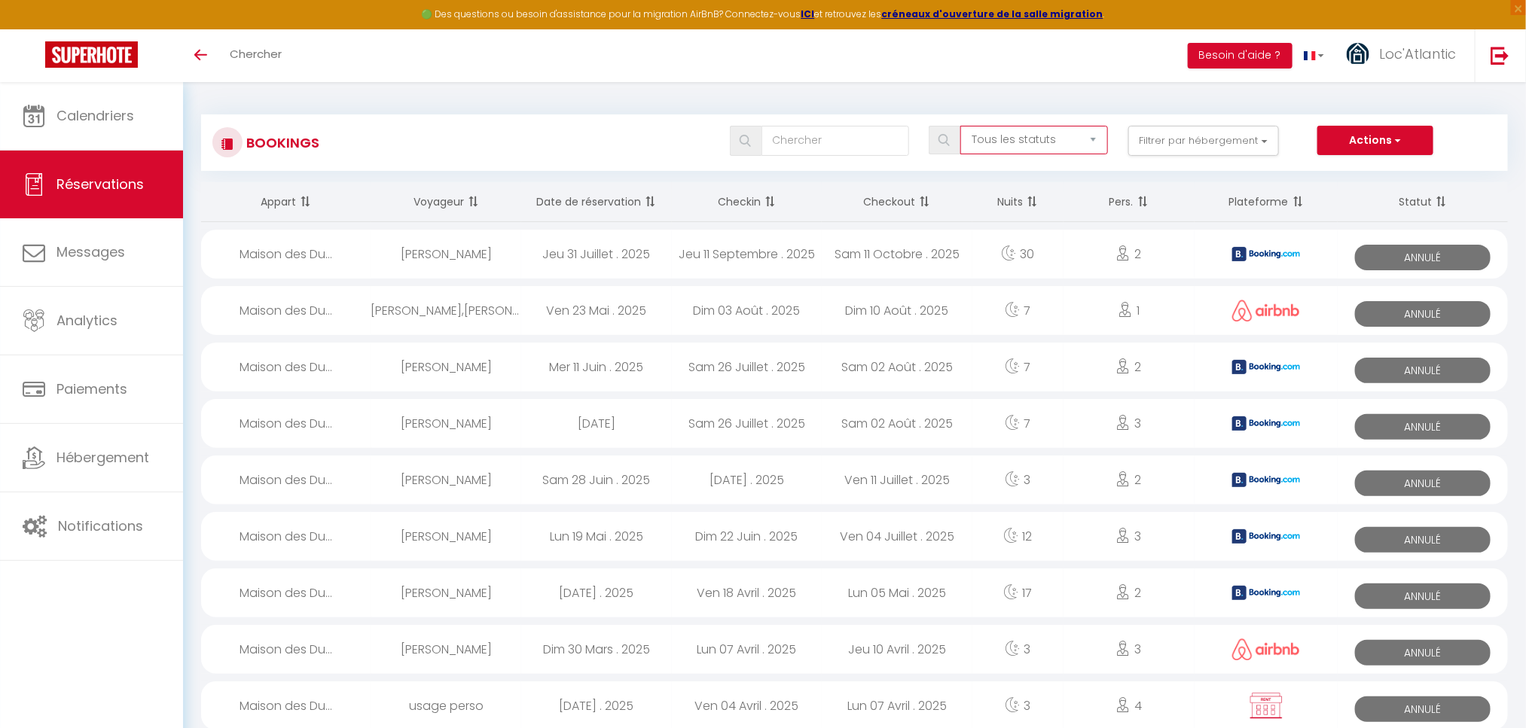
checkbox input "false"
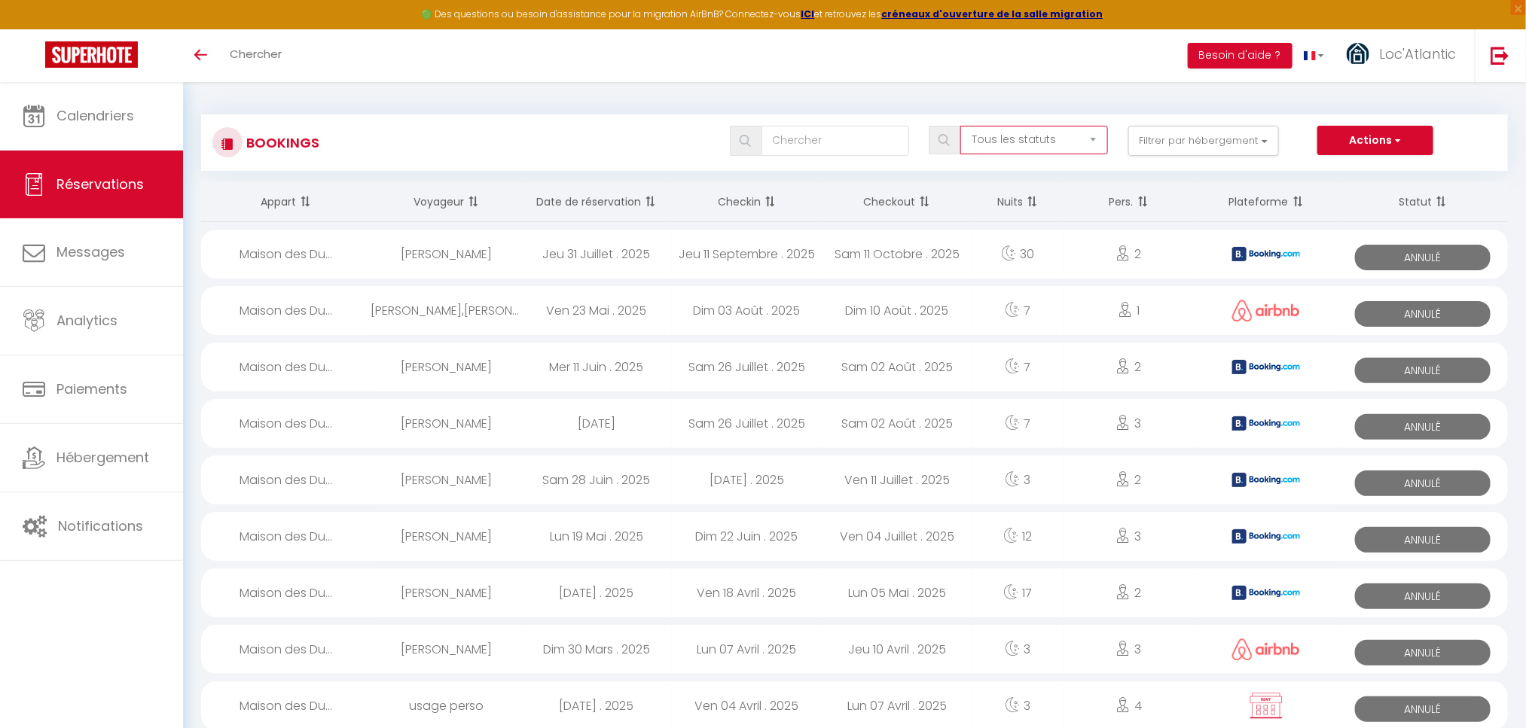
checkbox input "false"
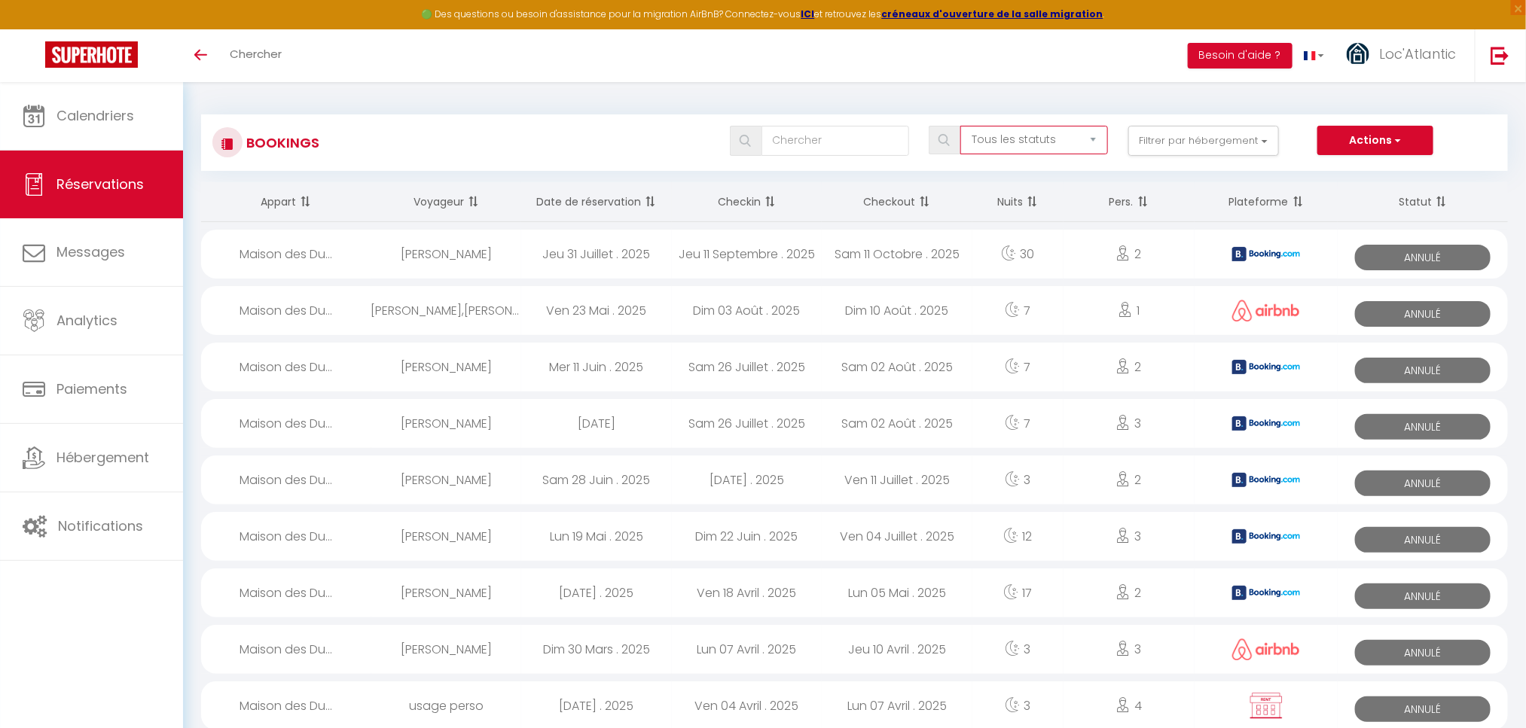
checkbox input "false"
checkbox Vincent "false"
checkbox input "false"
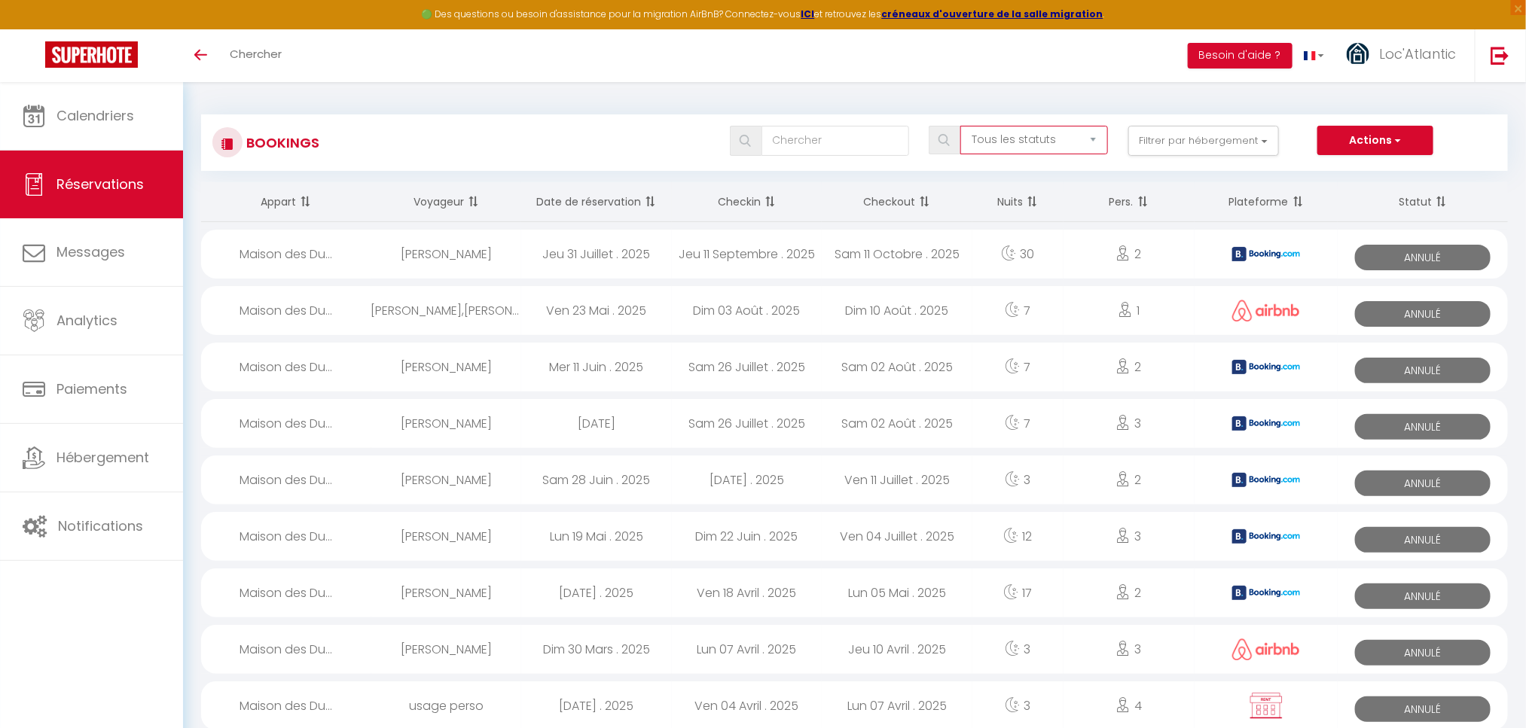
checkbox input "false"
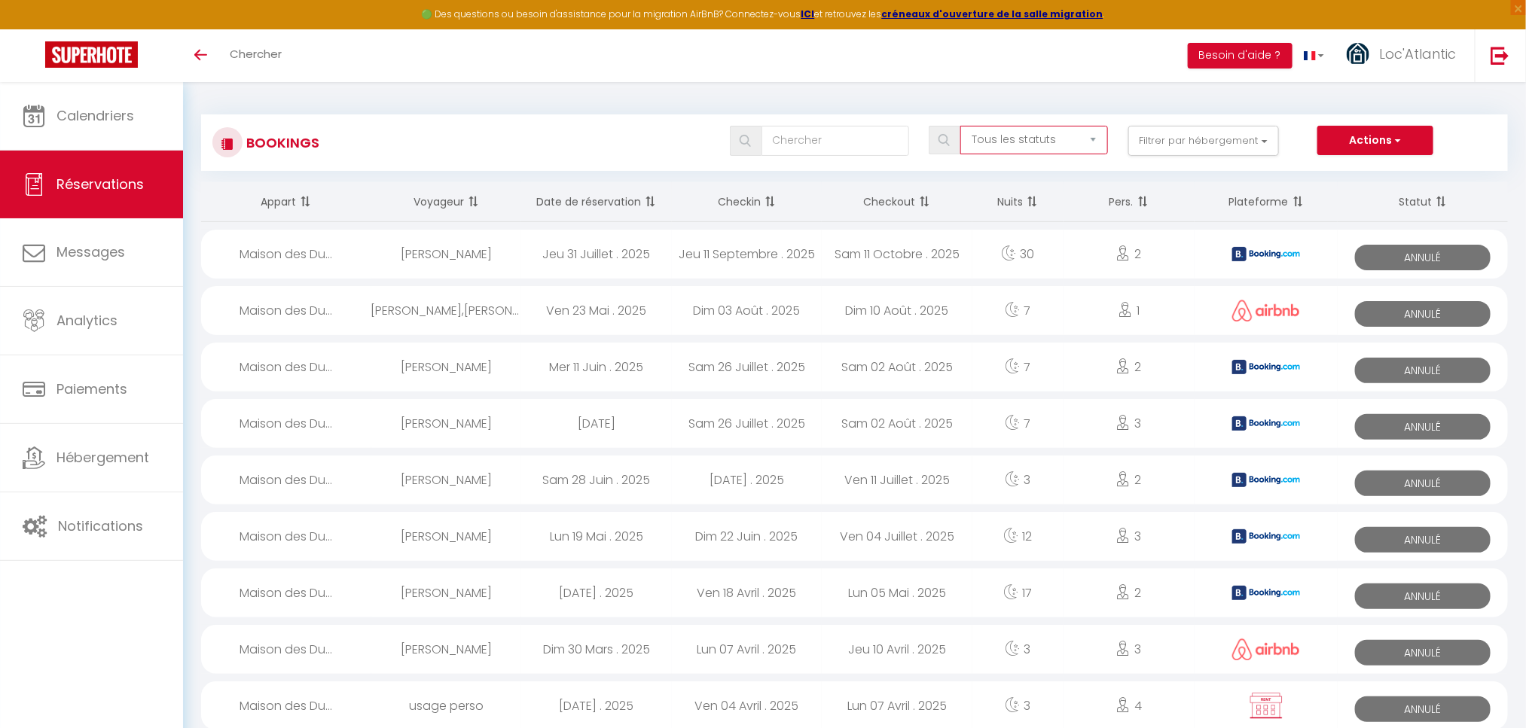
checkbox input "false"
checkbox contrat "false"
checkbox input "false"
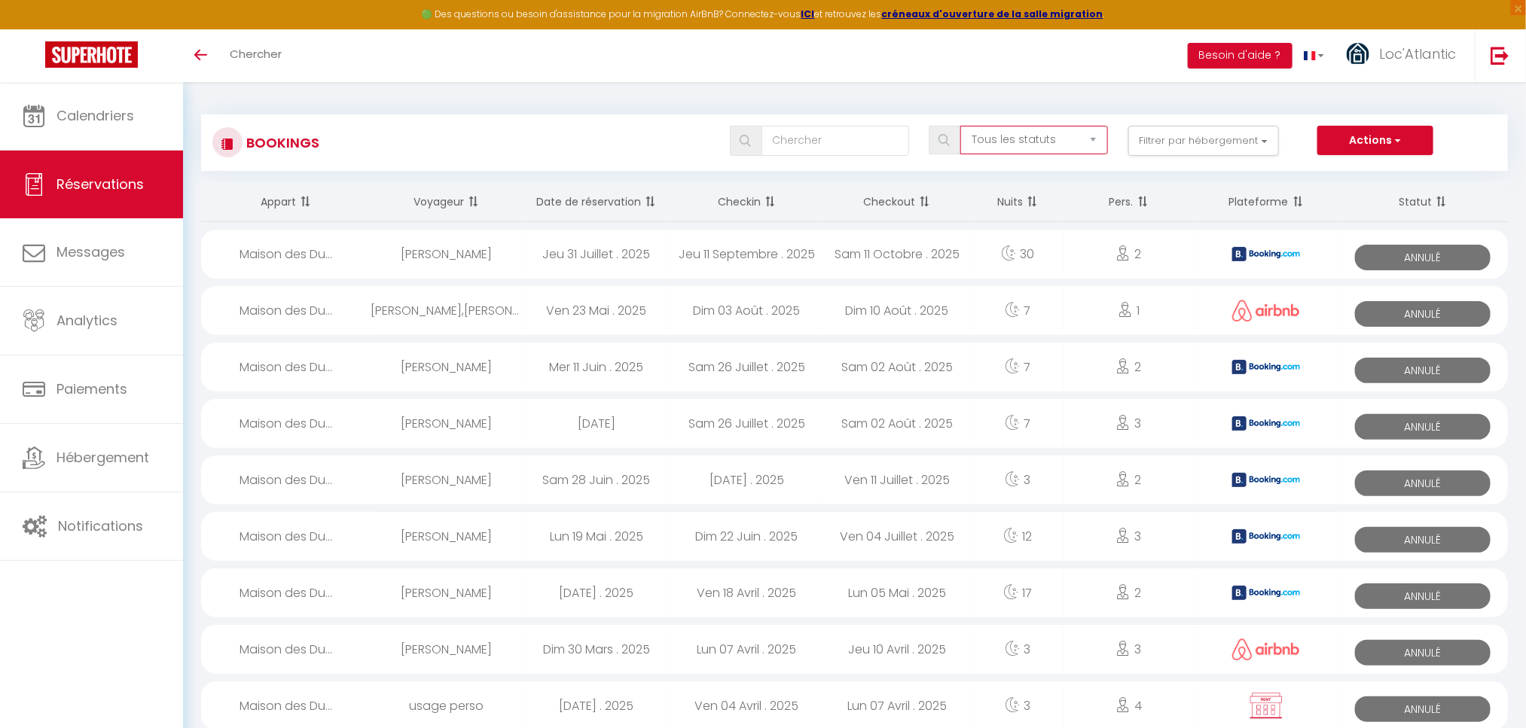
checkbox input "false"
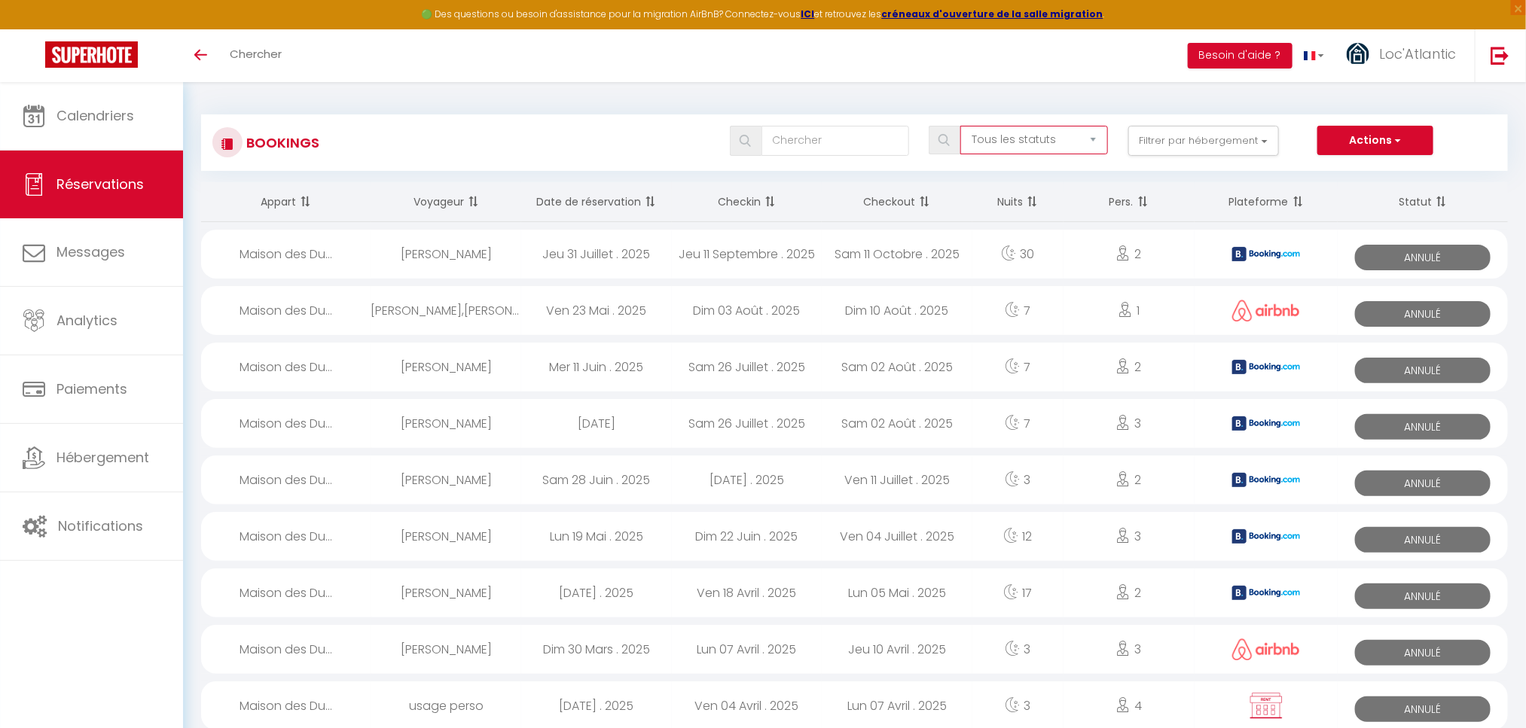
checkbox input "false"
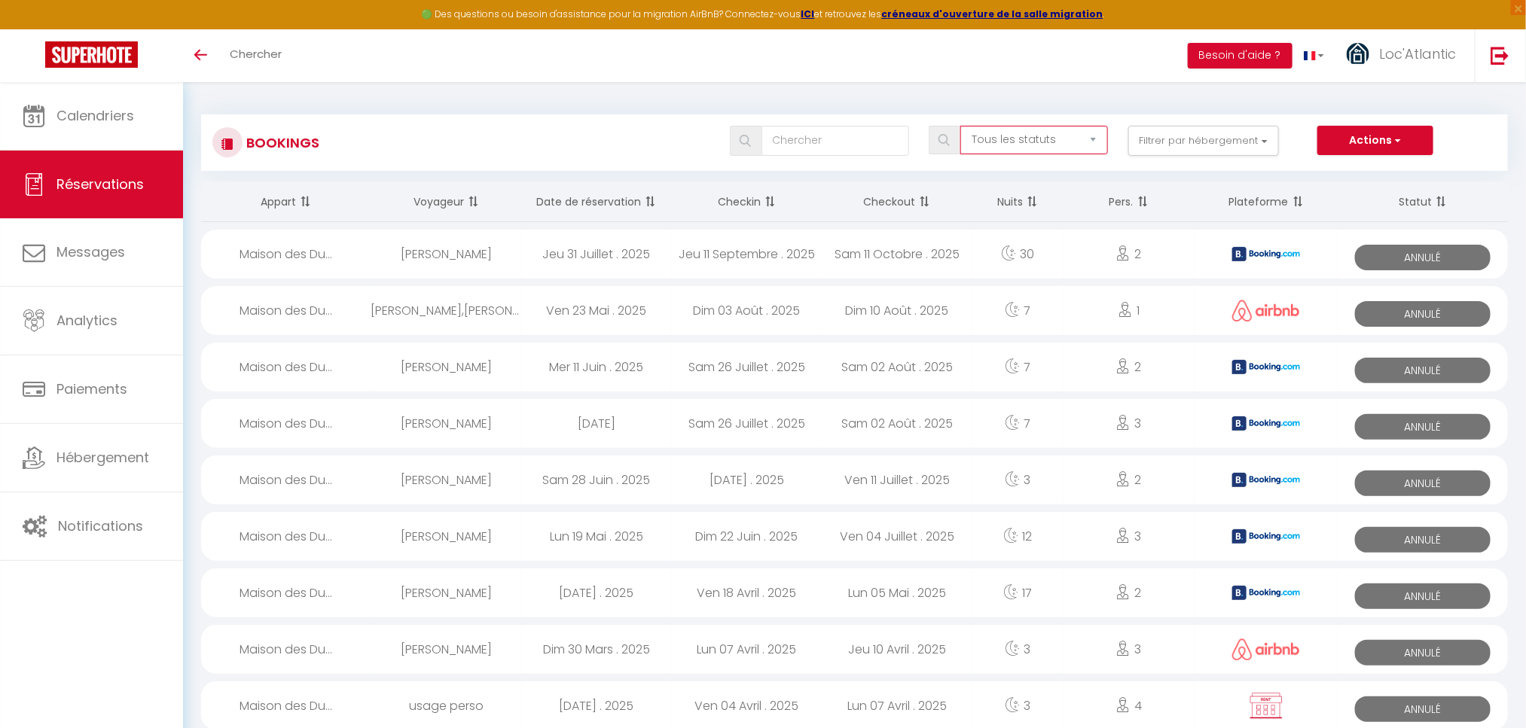
checkbox input "false"
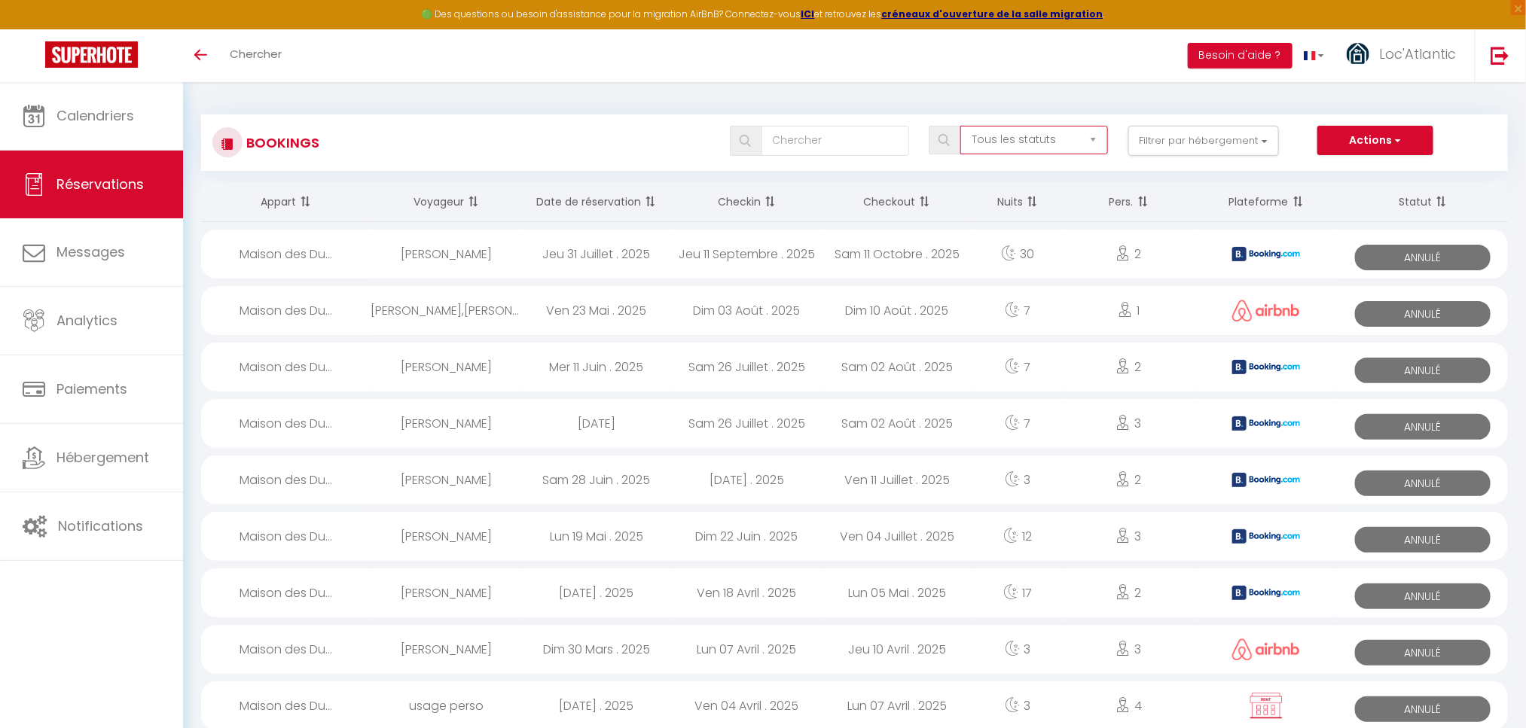
checkbox input "false"
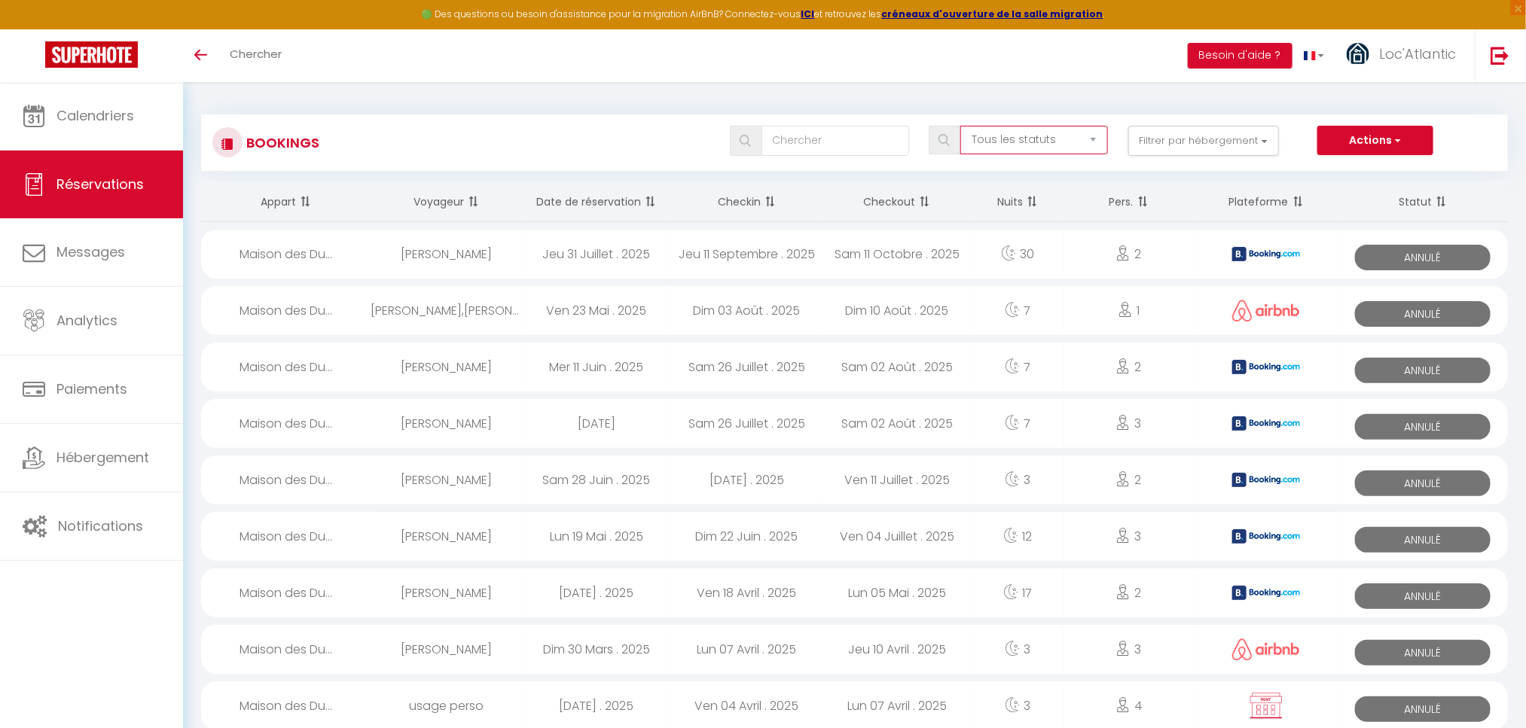
checkbox input "false"
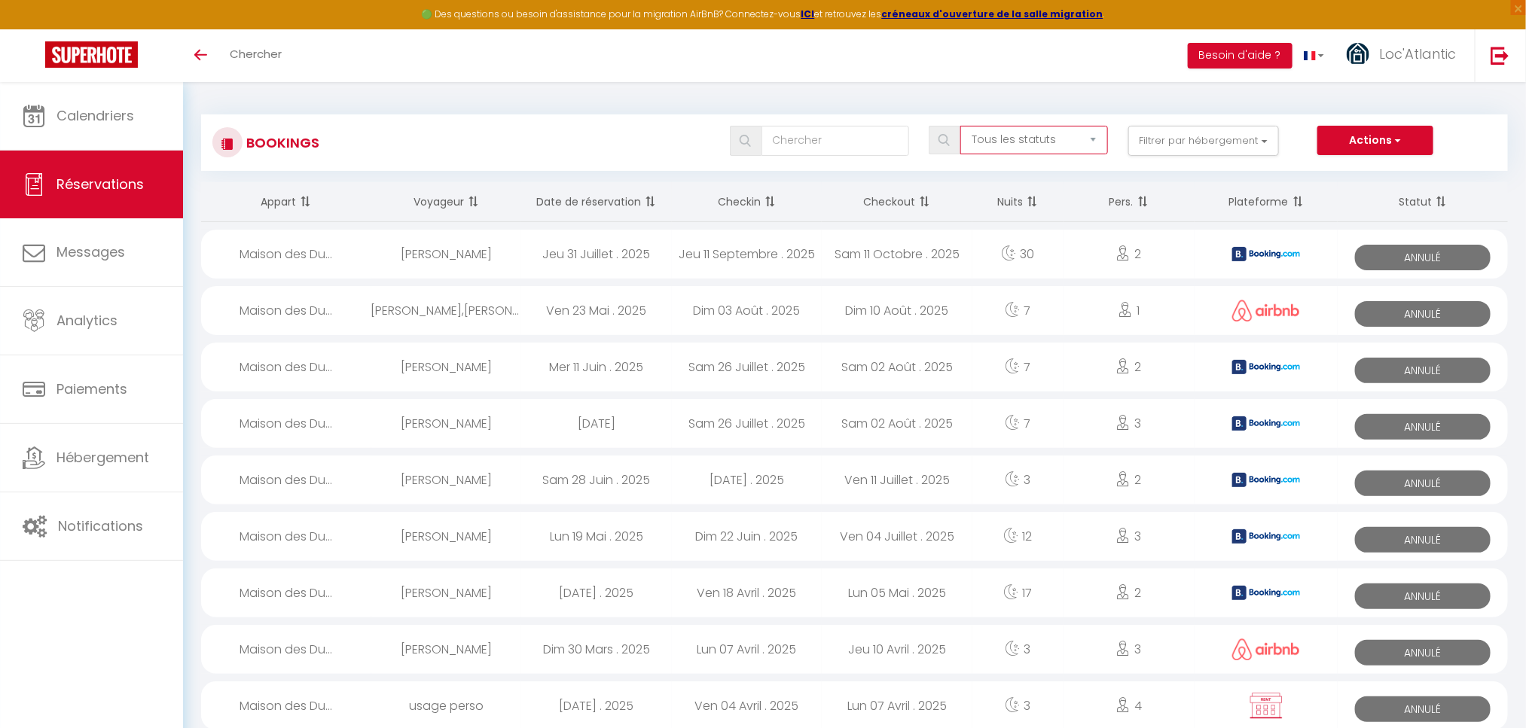
checkbox input "false"
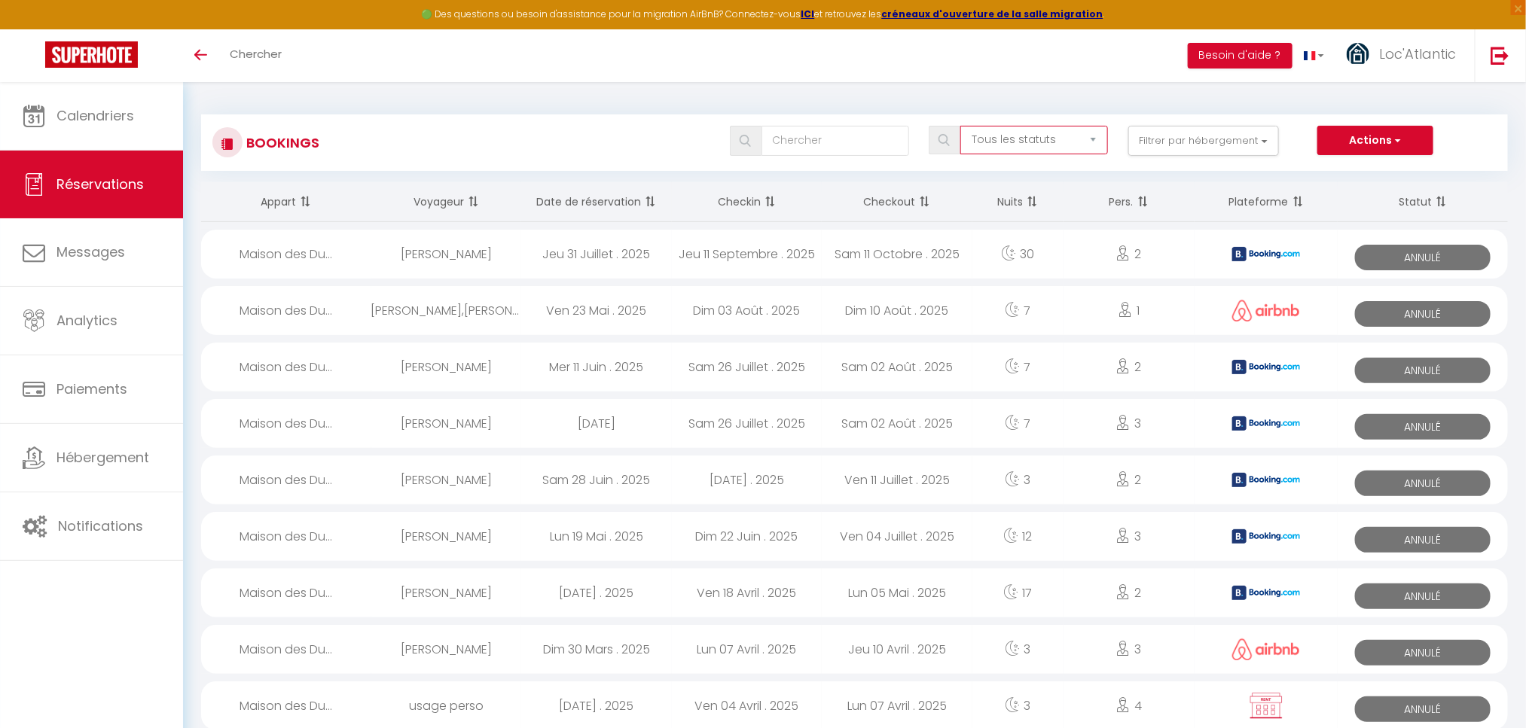
checkbox input "false"
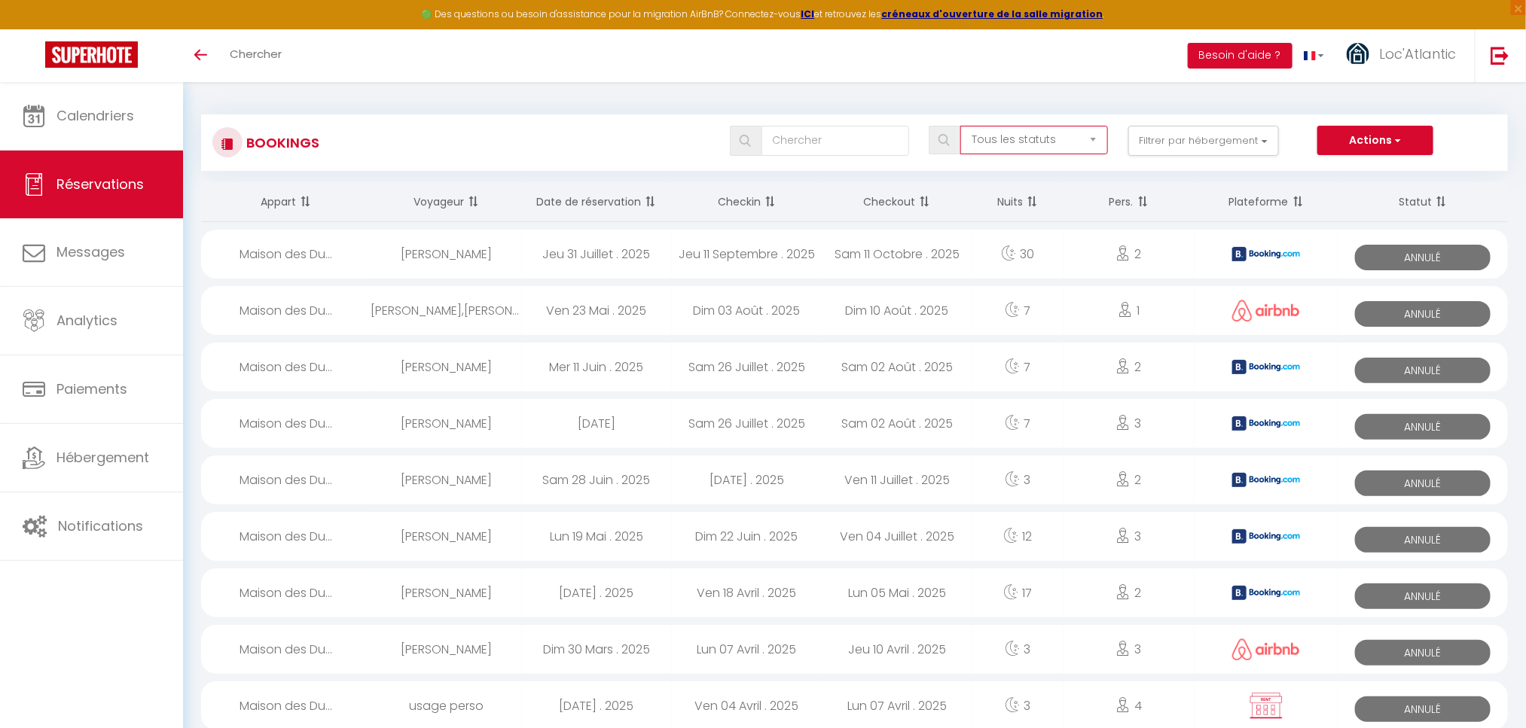
checkbox input "false"
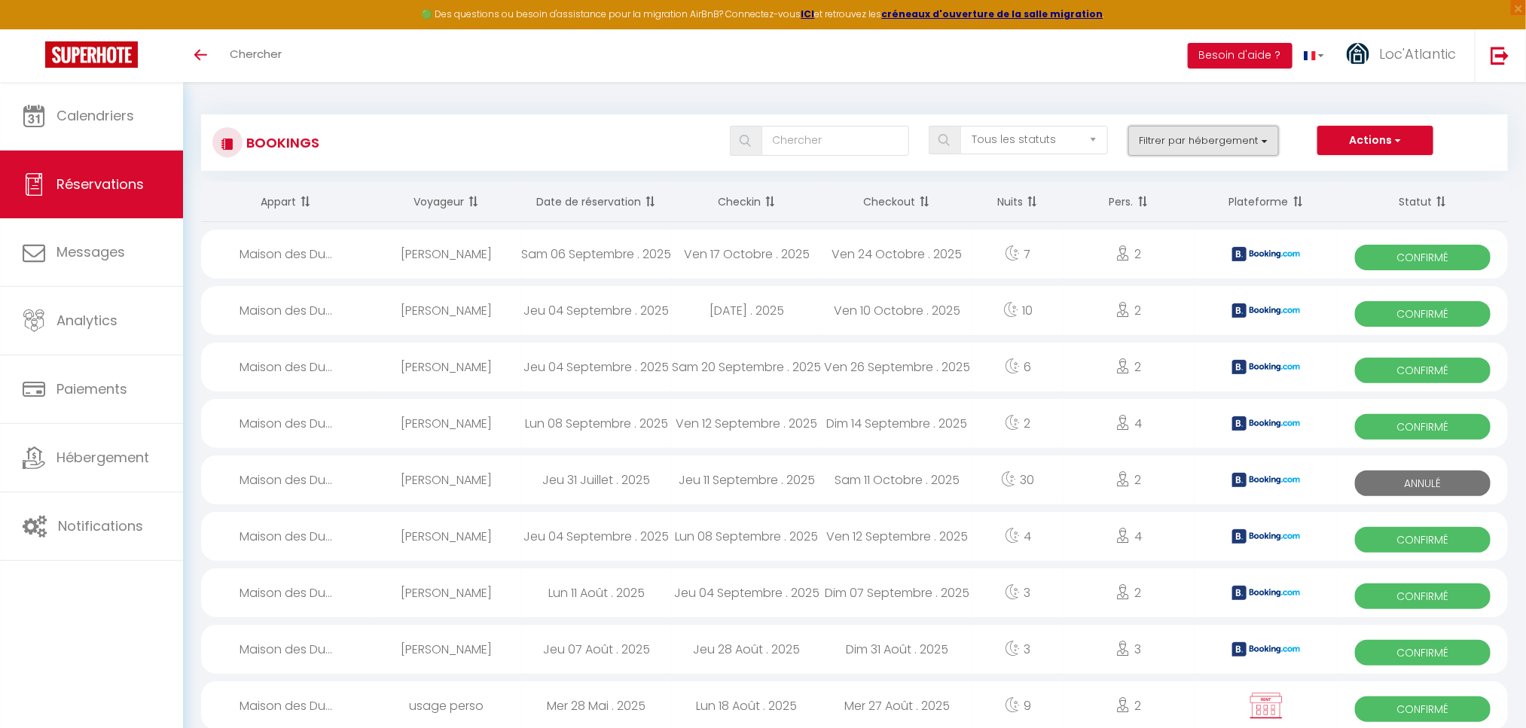
click at [1180, 138] on button "Filtrer par hébergement" at bounding box center [1203, 141] width 151 height 30
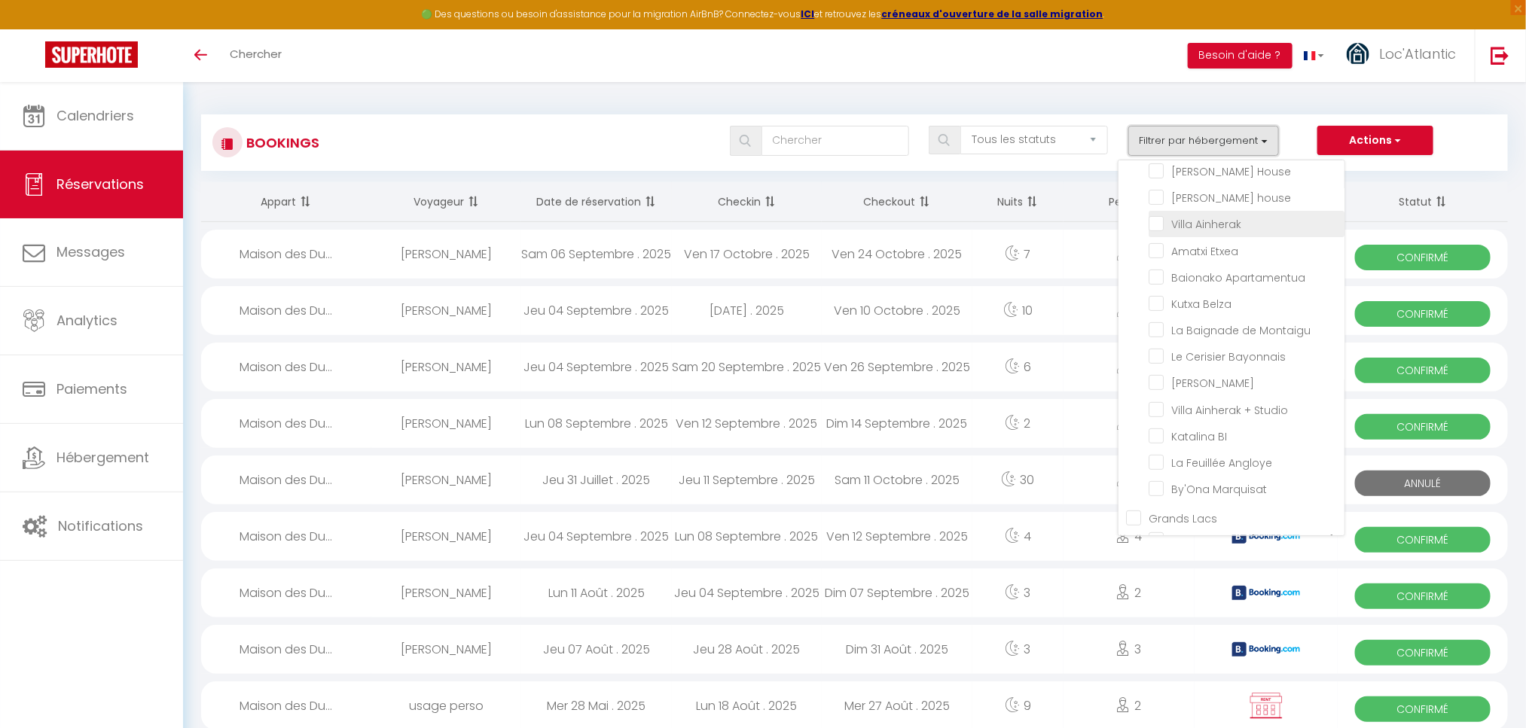
scroll to position [150, 0]
click at [1160, 233] on input "Villa Ainherak" at bounding box center [1246, 236] width 196 height 15
checkbox input "true"
checkbox input "false"
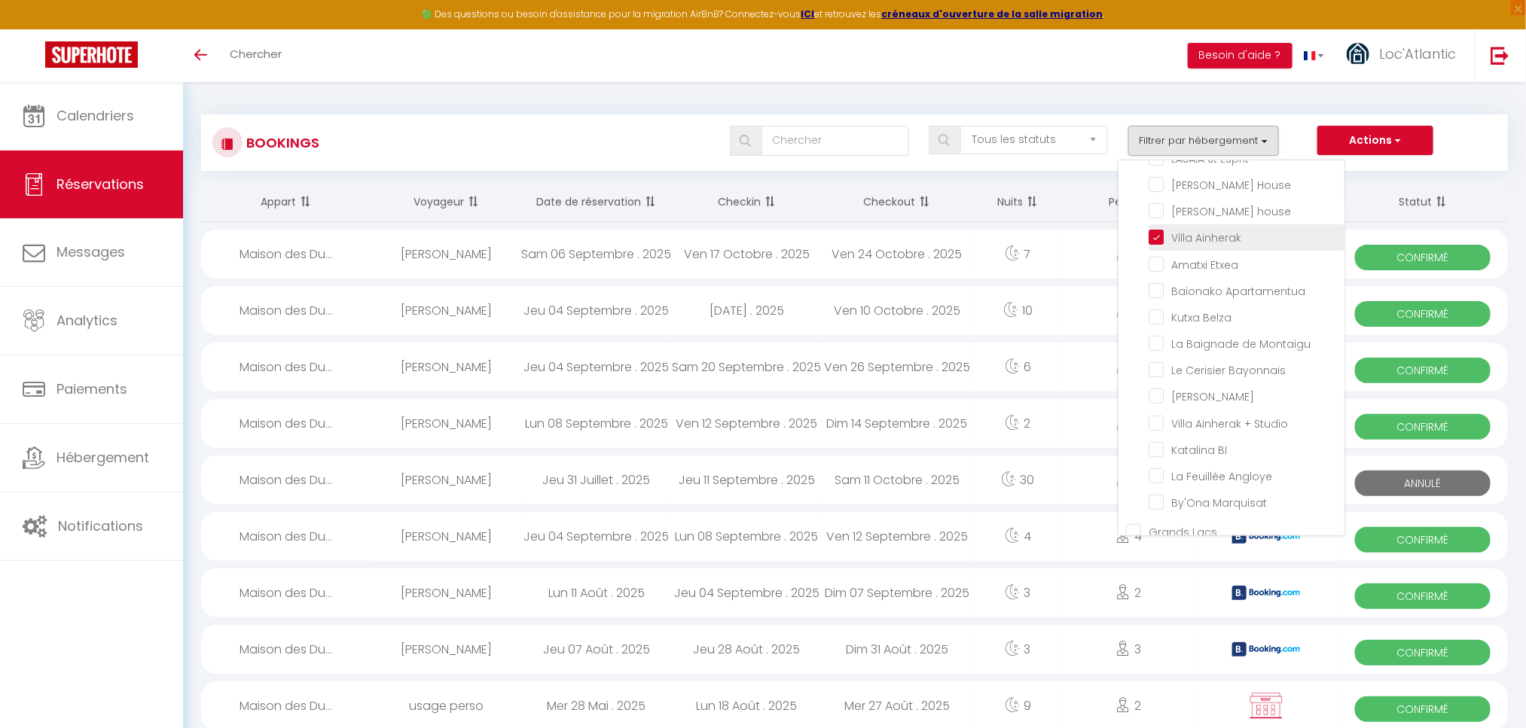
checkbox input "false"
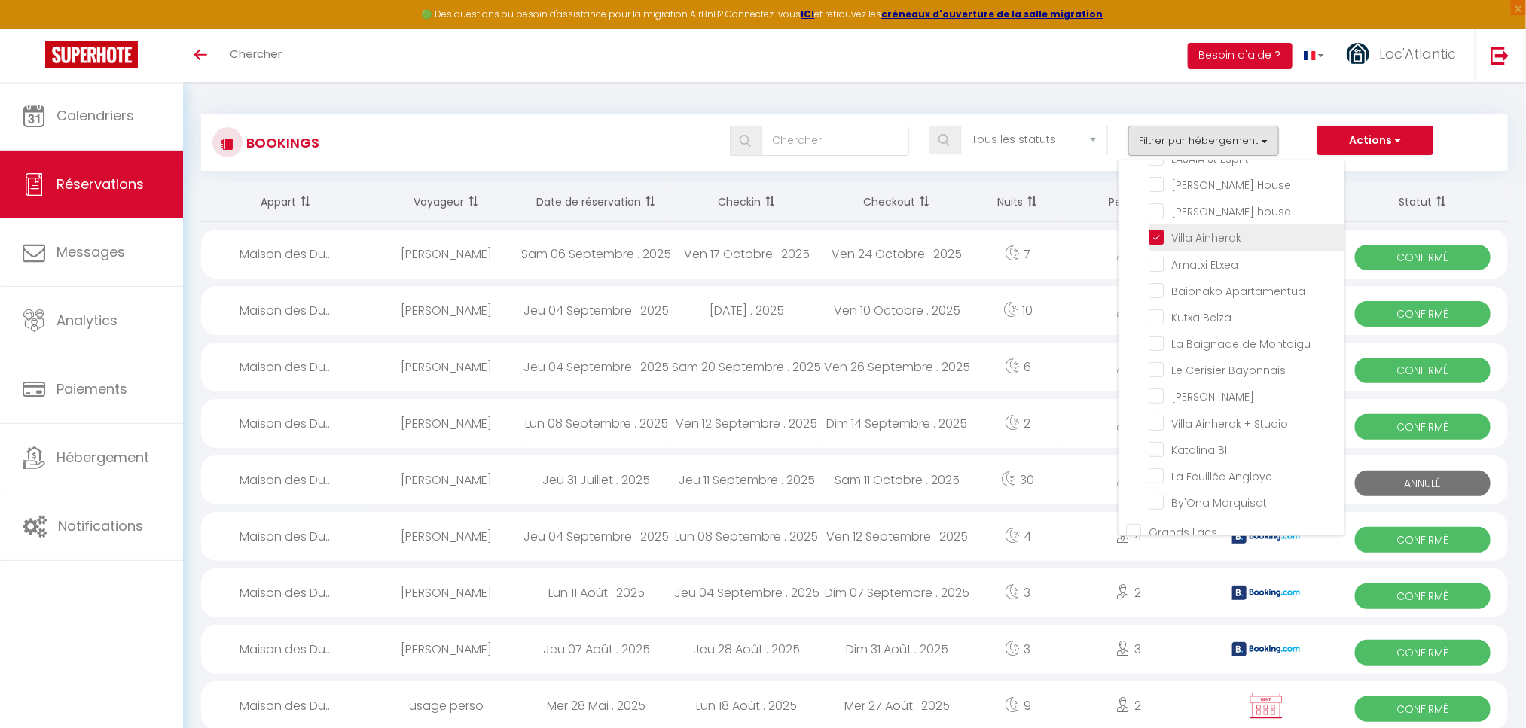
checkbox input "false"
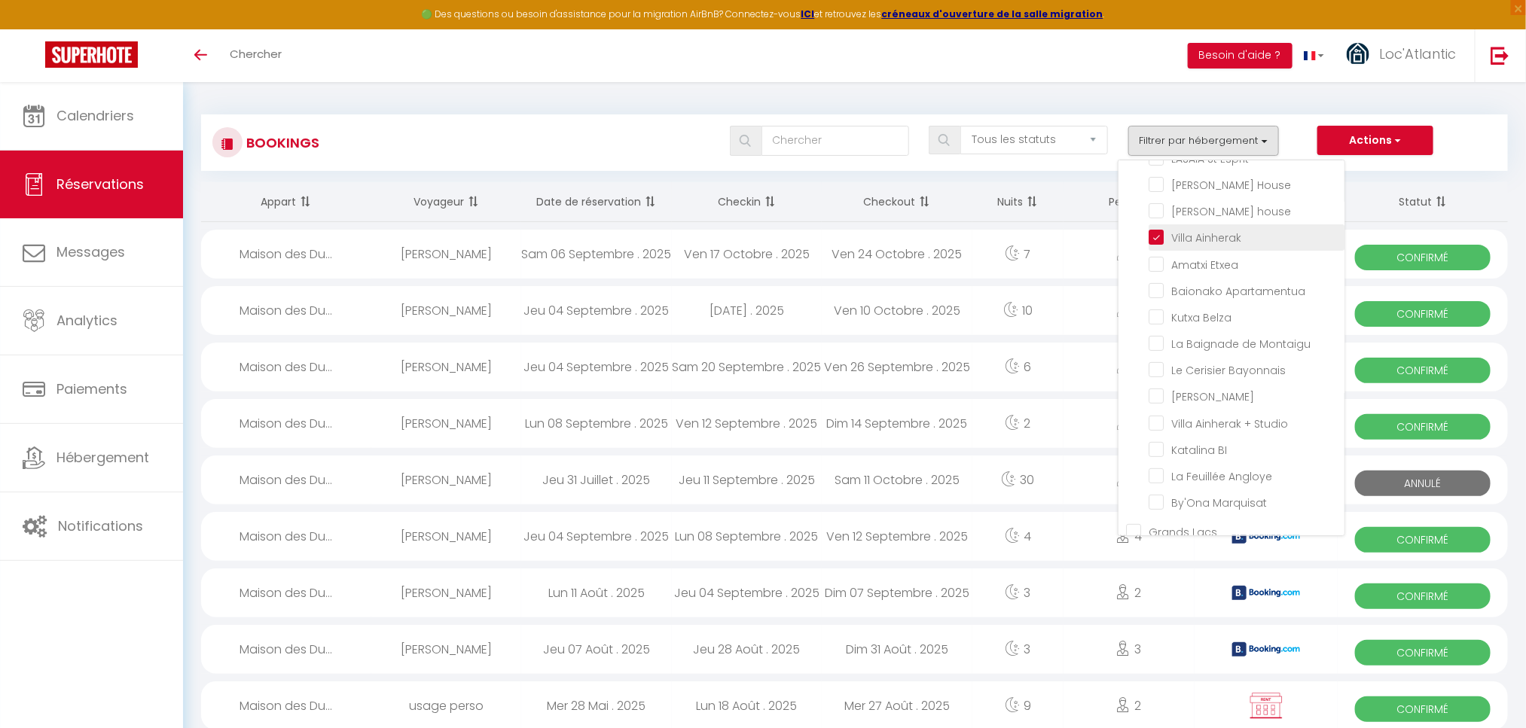
checkbox input "false"
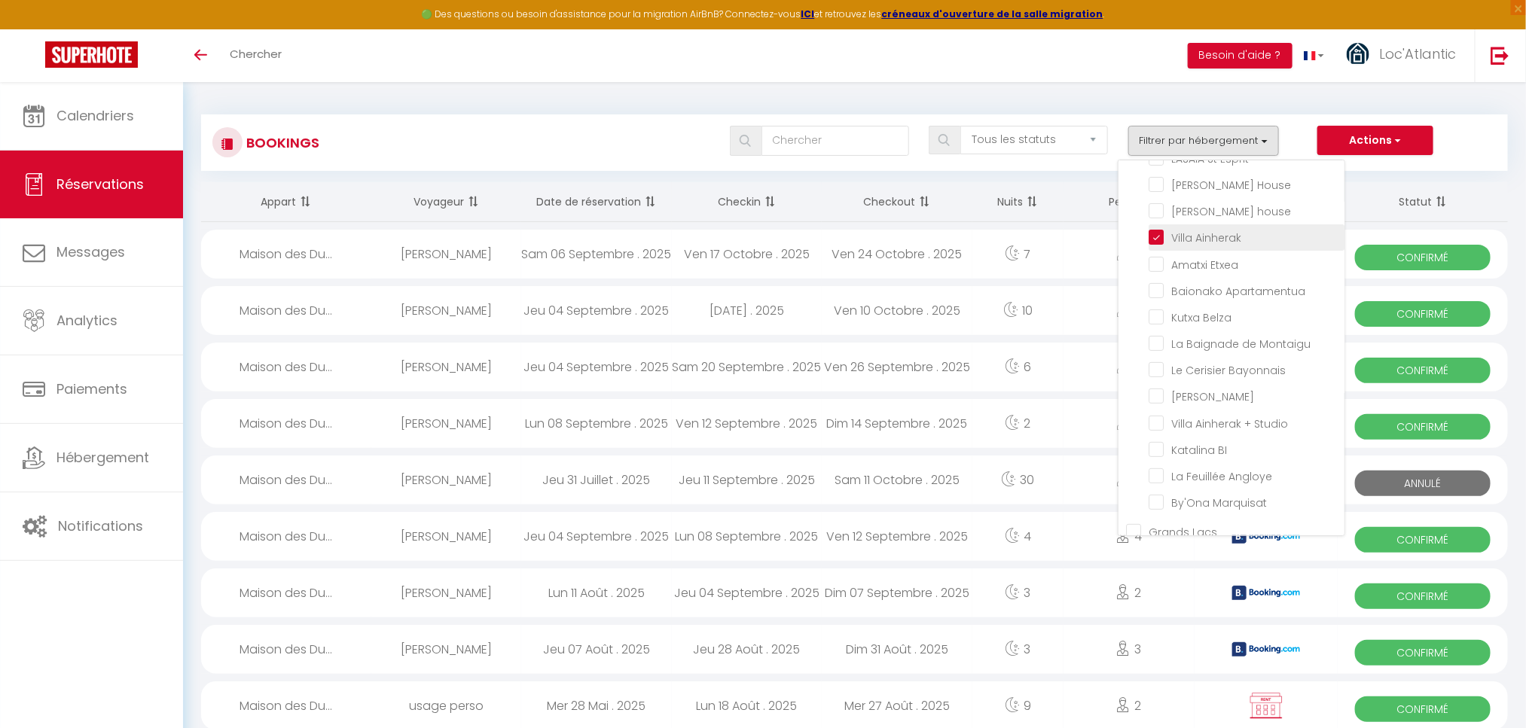
checkbox input "false"
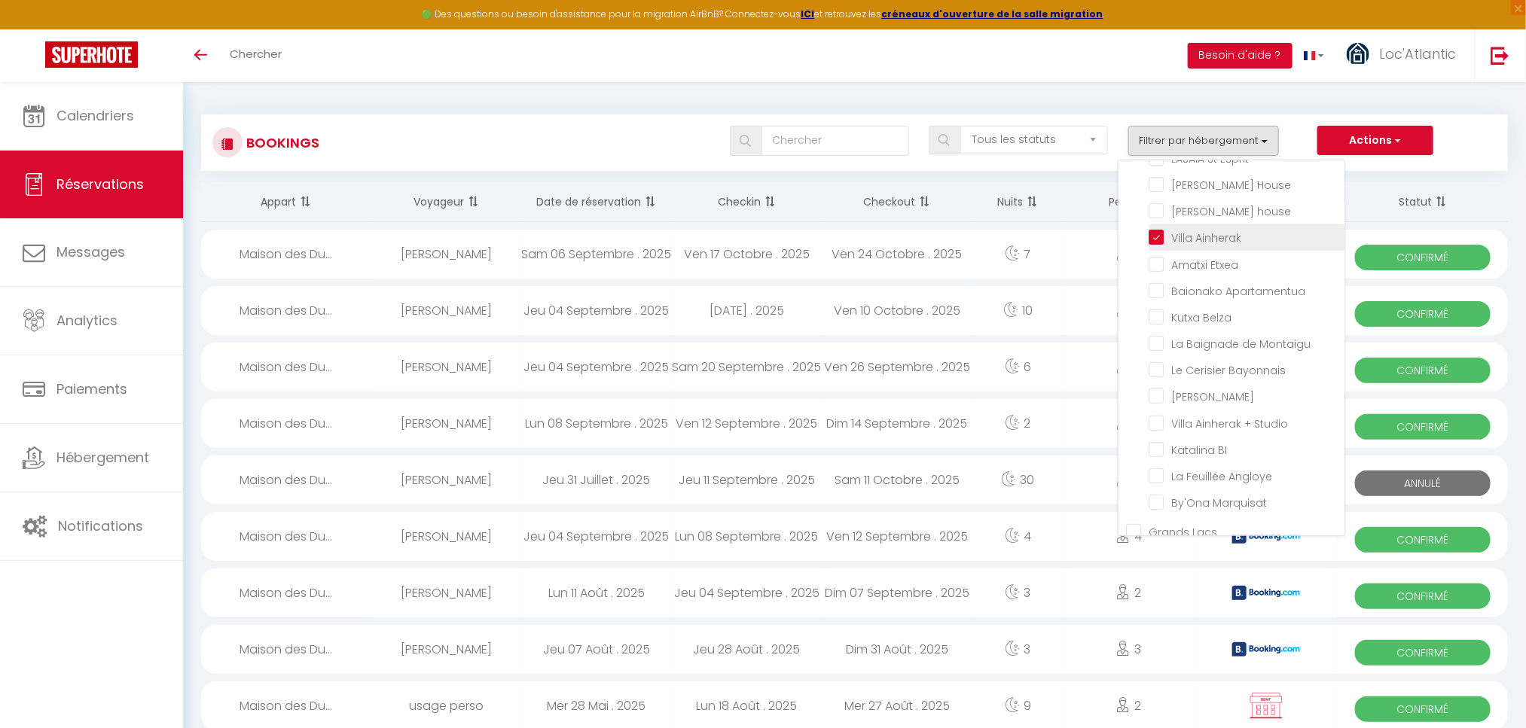
checkbox input "false"
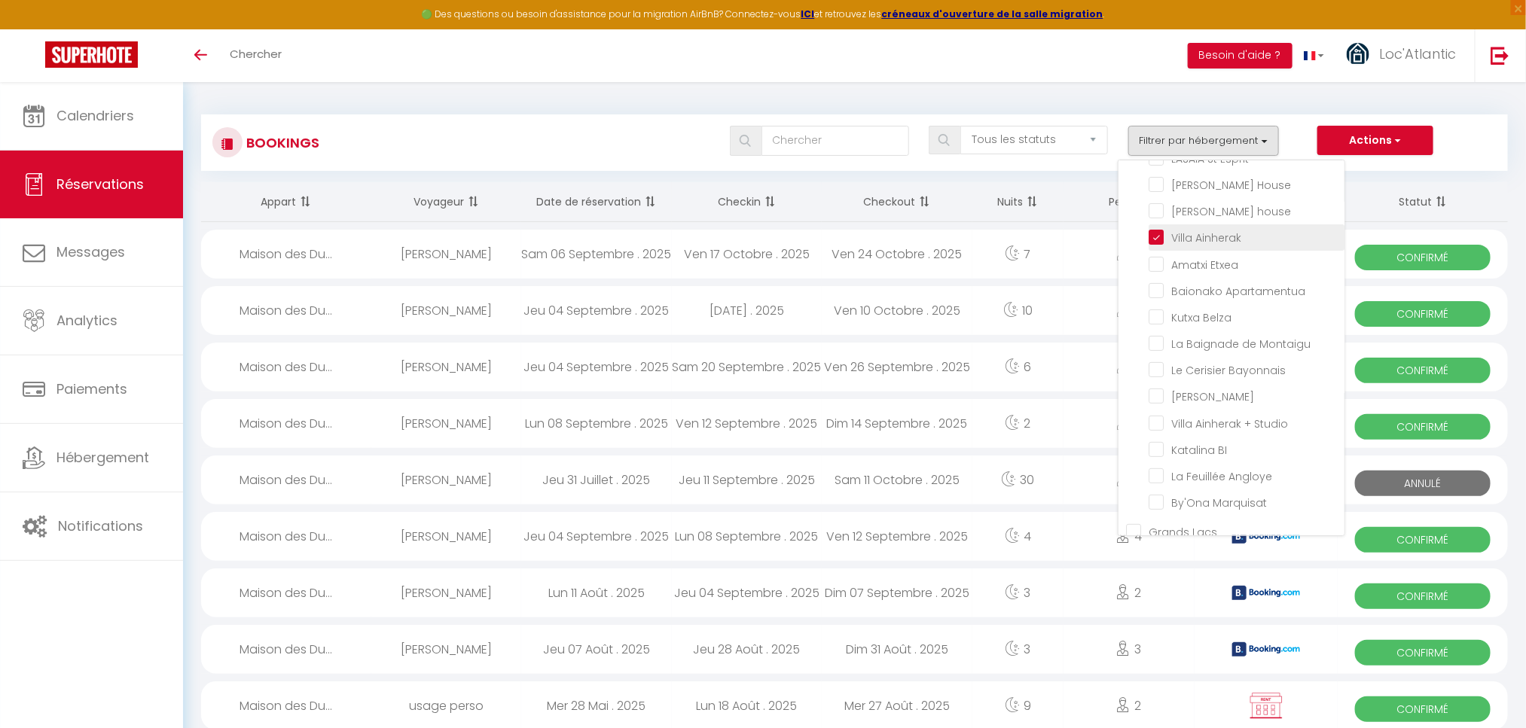
checkbox input "false"
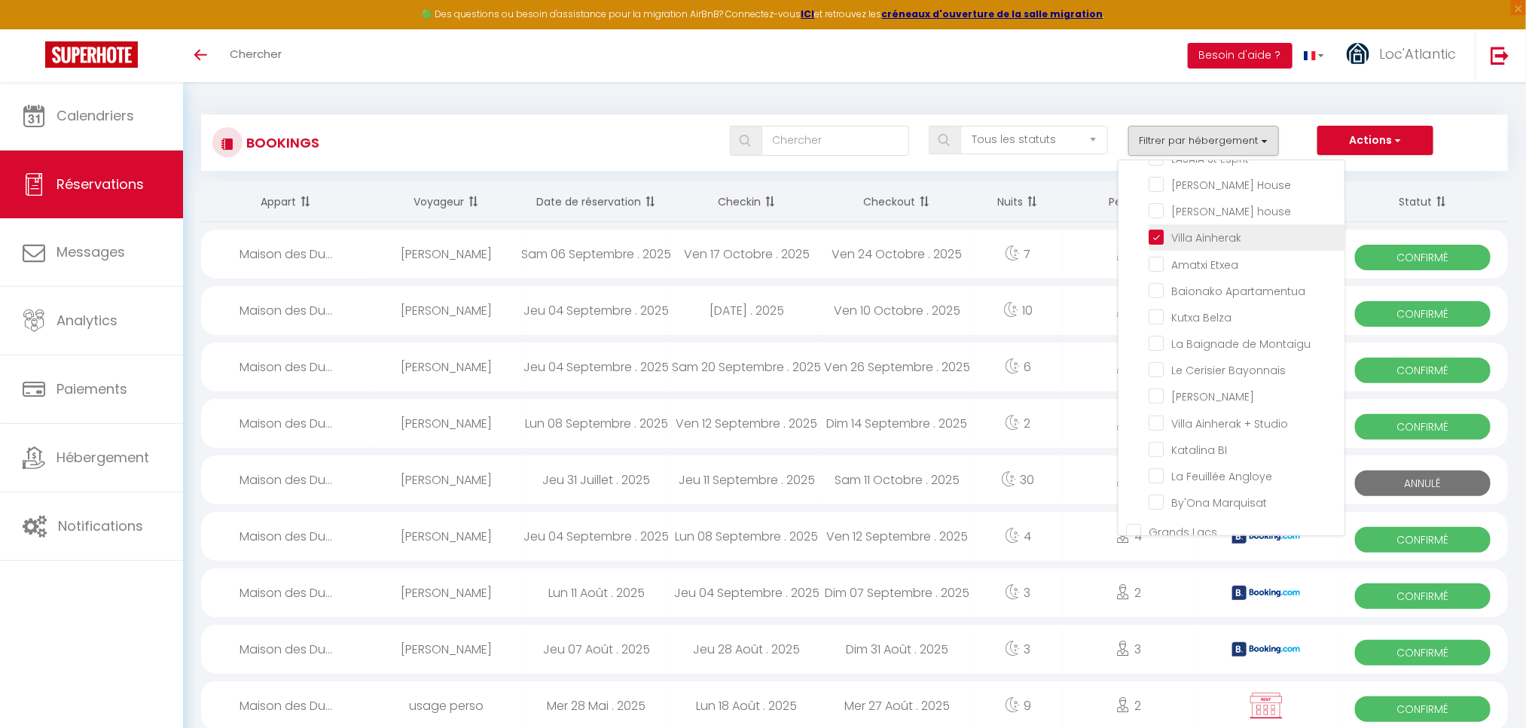
checkbox input "false"
checkbox input "true"
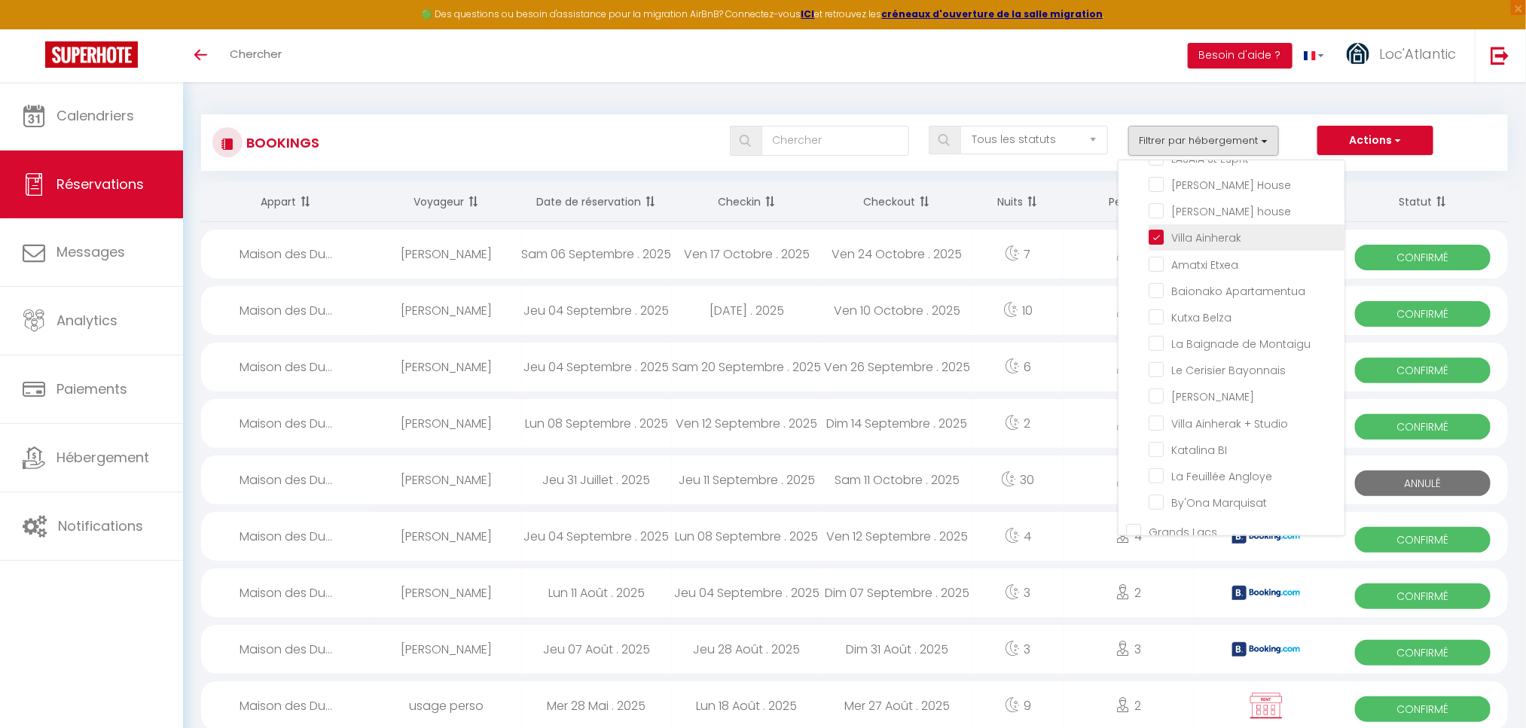
checkbox input "false"
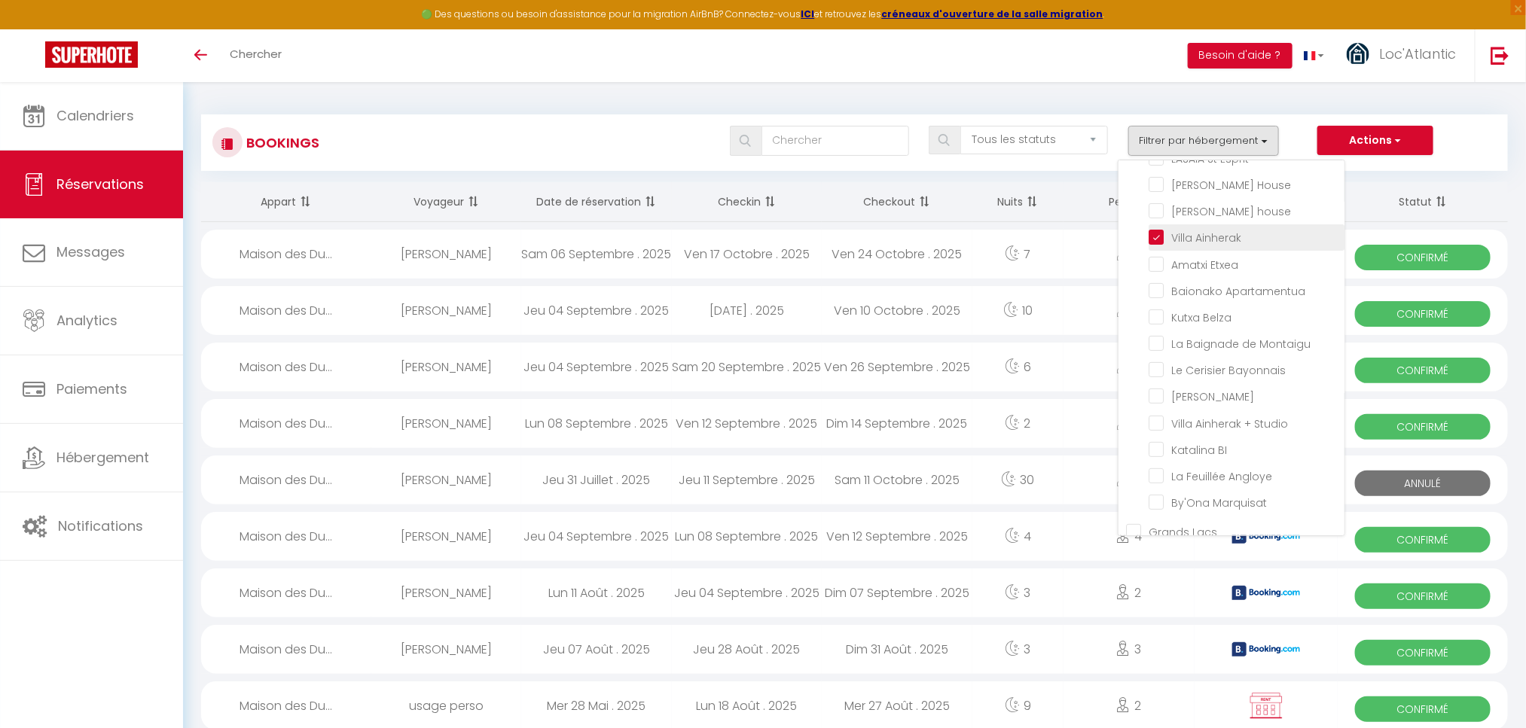
checkbox input "false"
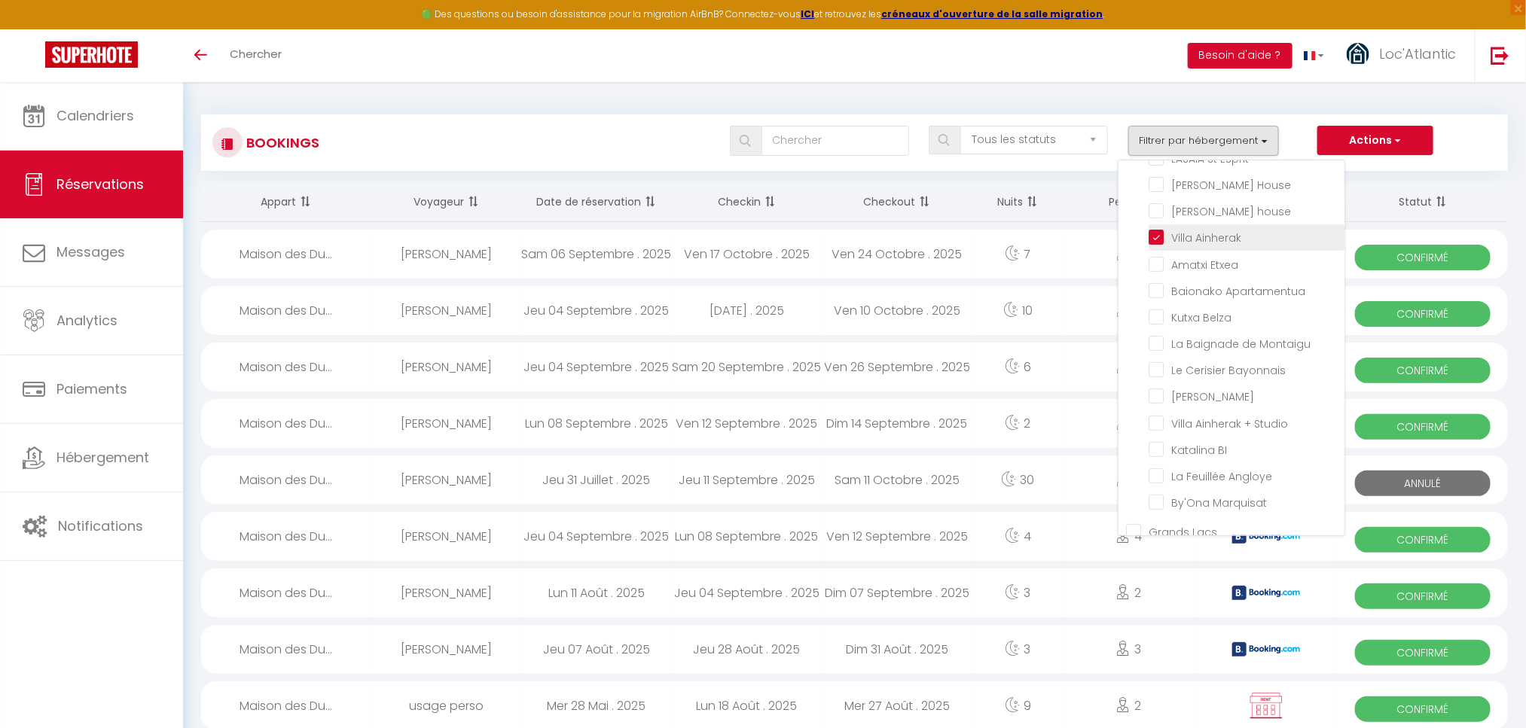
checkbox input "false"
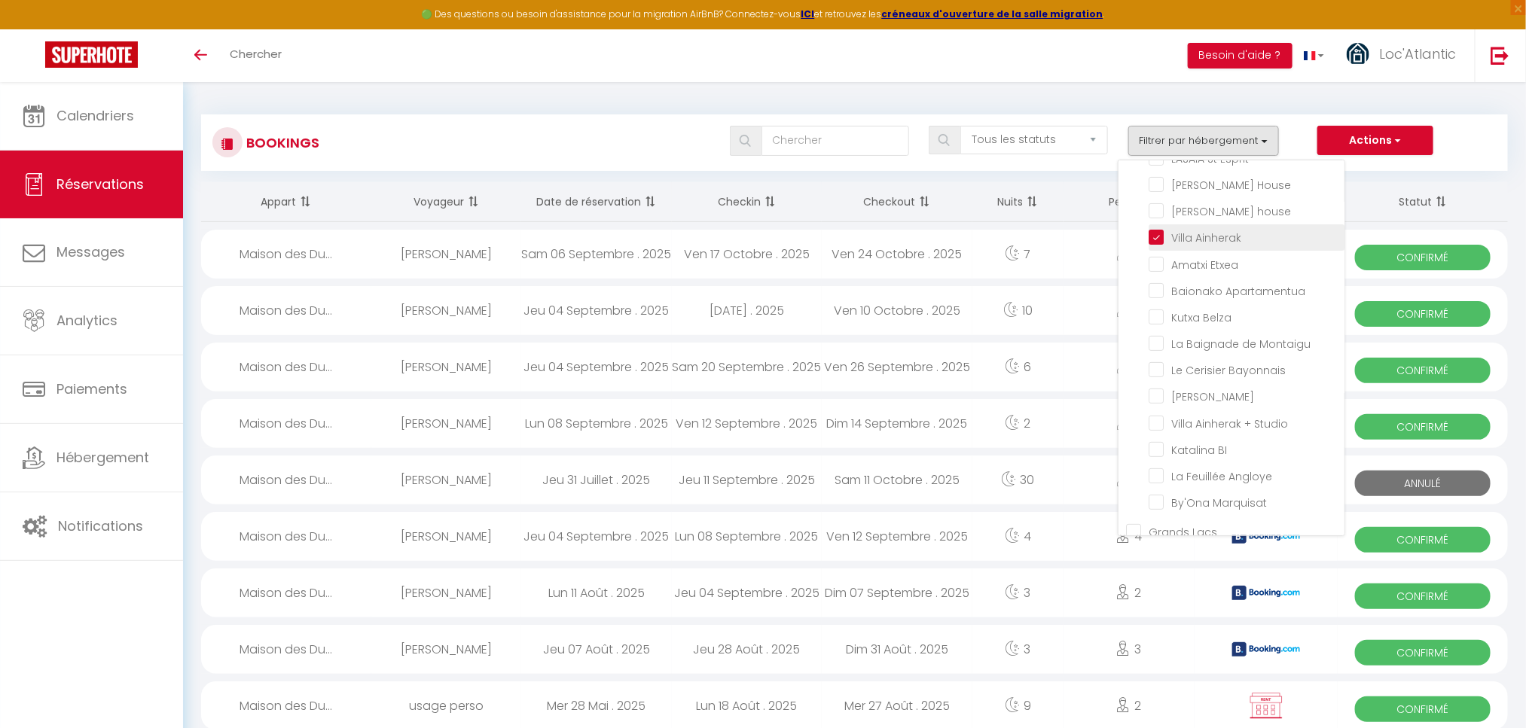
checkbox input "false"
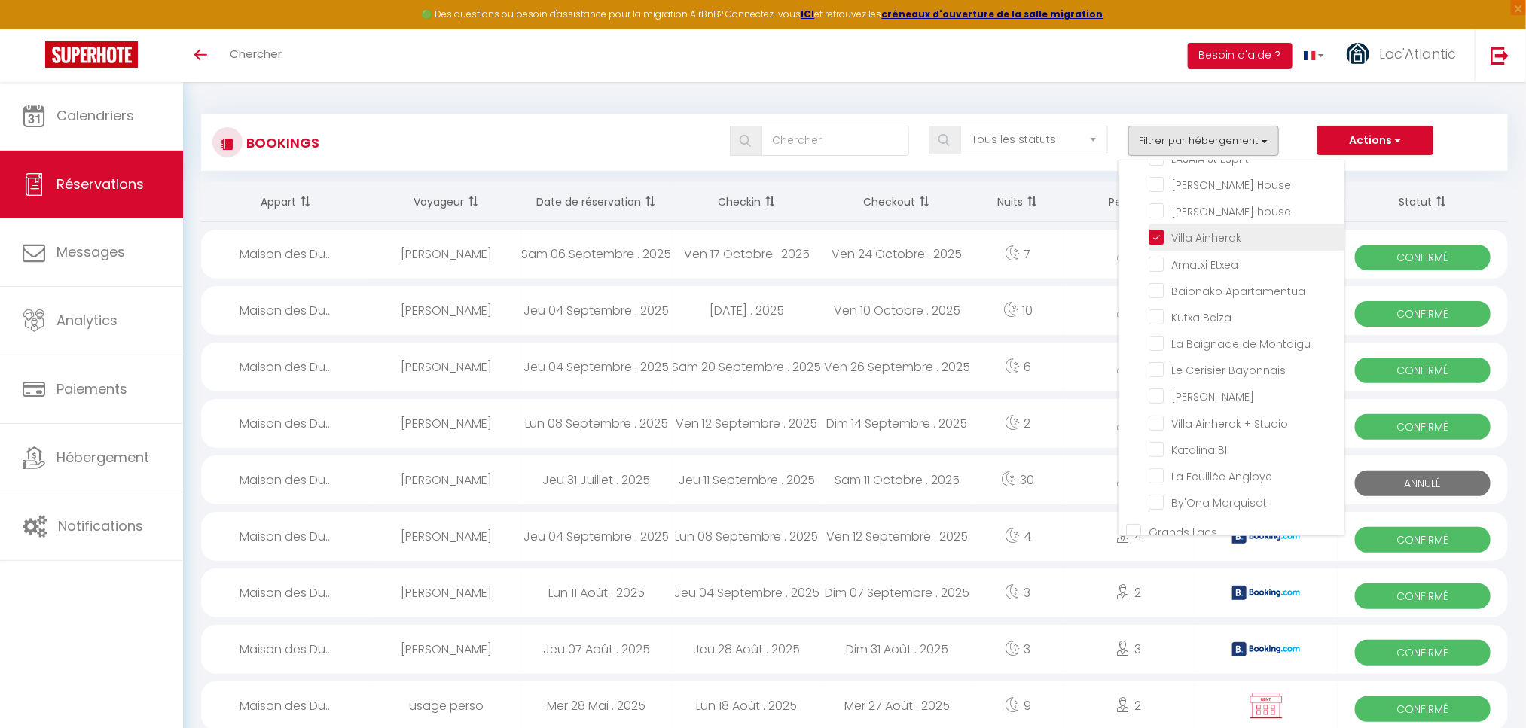
checkbox input "false"
checkbox input "true"
checkbox input "false"
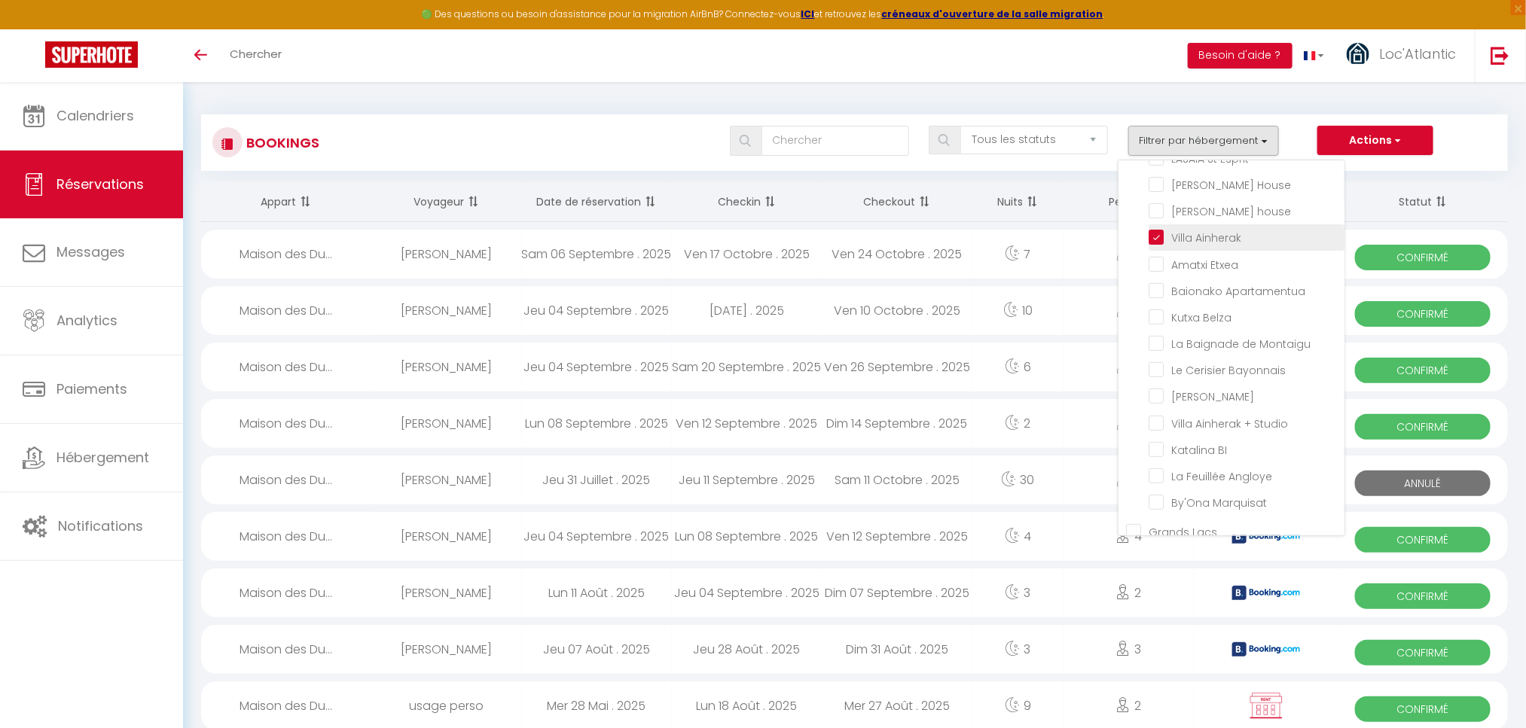
checkbox input "false"
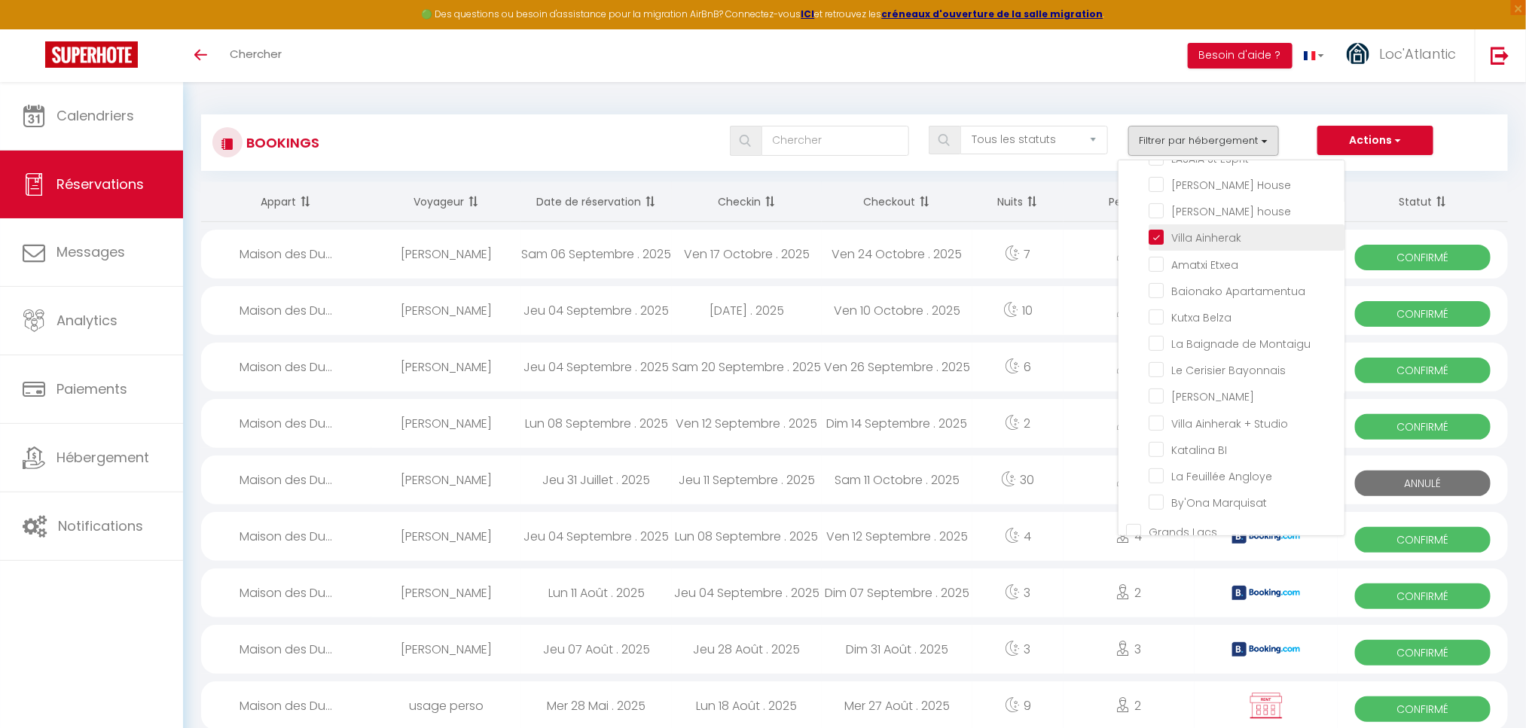
checkbox input "false"
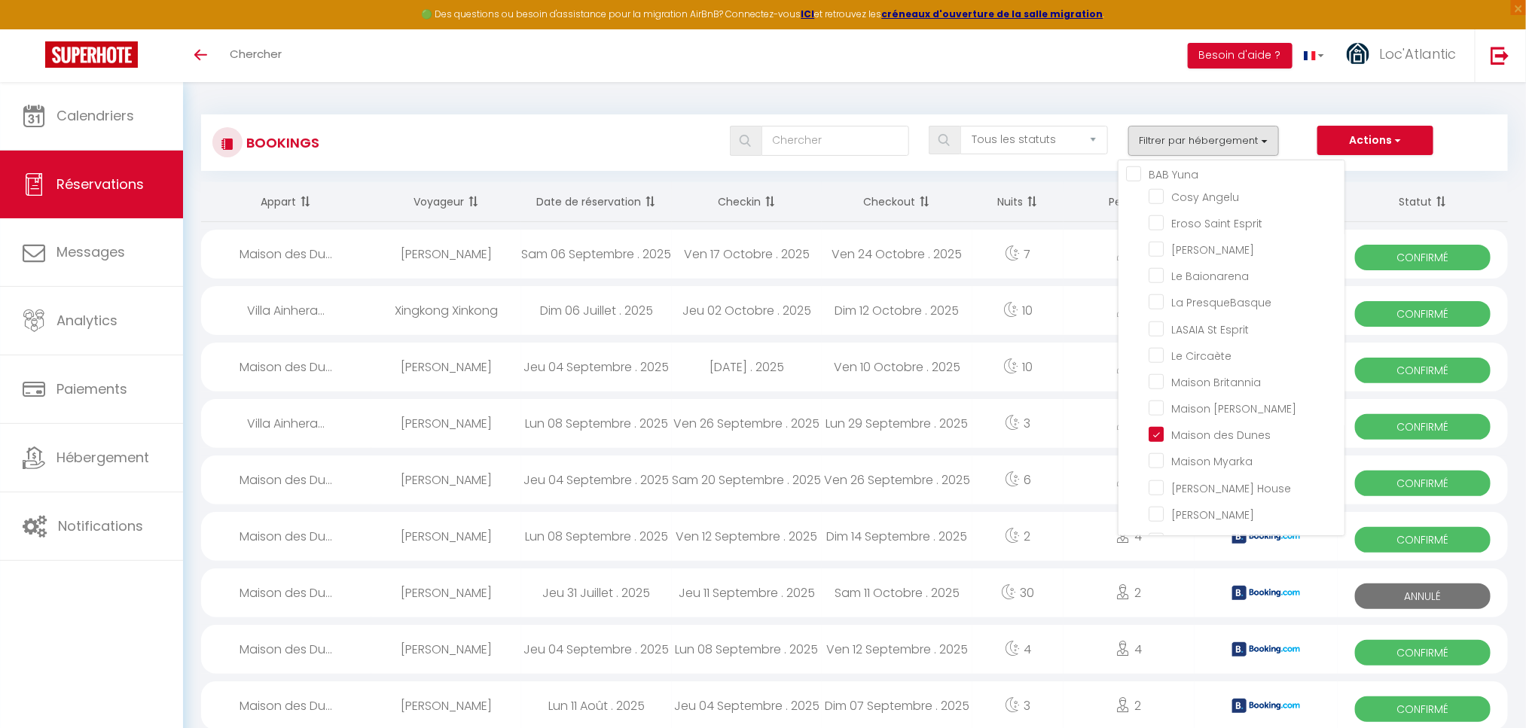
scroll to position [828, 0]
click at [1204, 290] on input "Maison des Dunes" at bounding box center [1246, 297] width 196 height 15
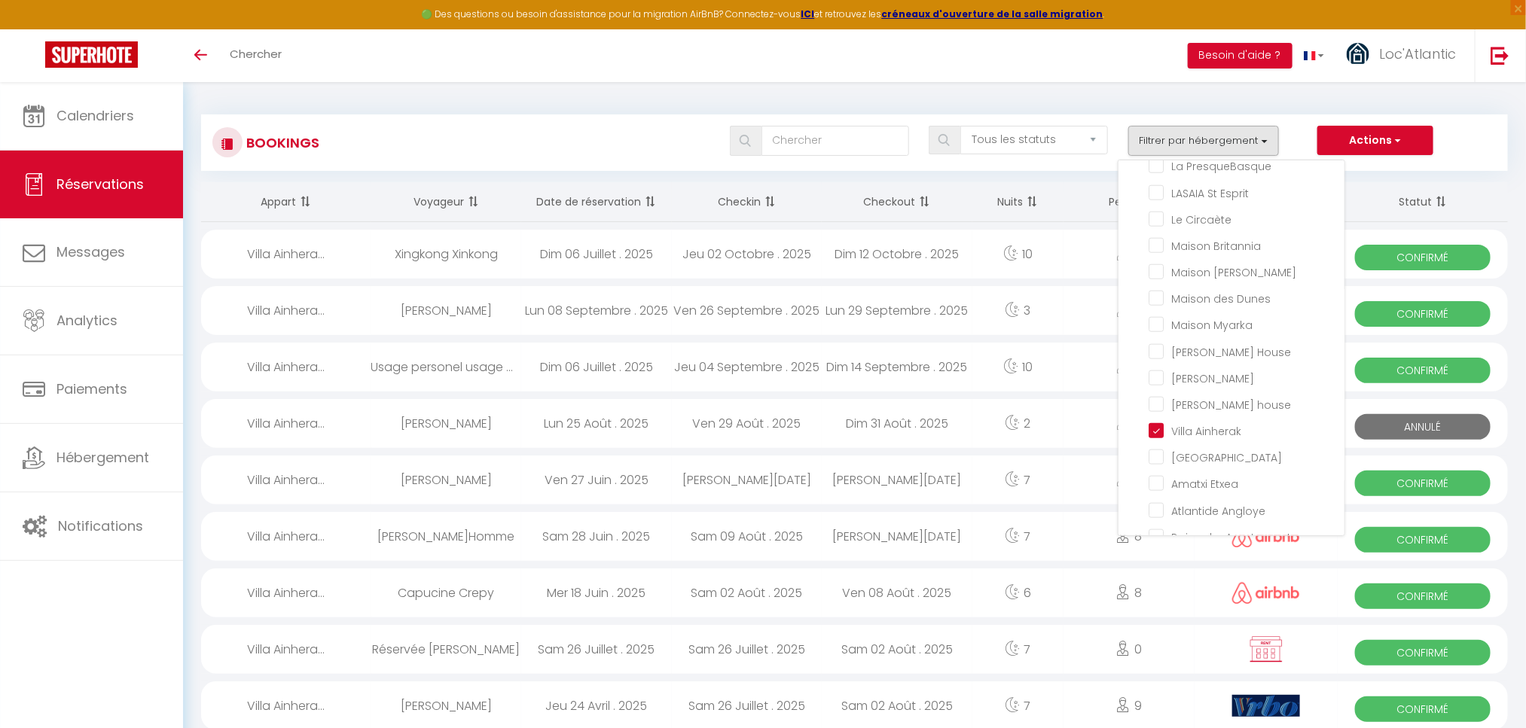
click at [660, 154] on div "Tous les statuts Annulé Confirmé Non Confirmé Tout sauf annulé No Show Request …" at bounding box center [908, 141] width 1195 height 30
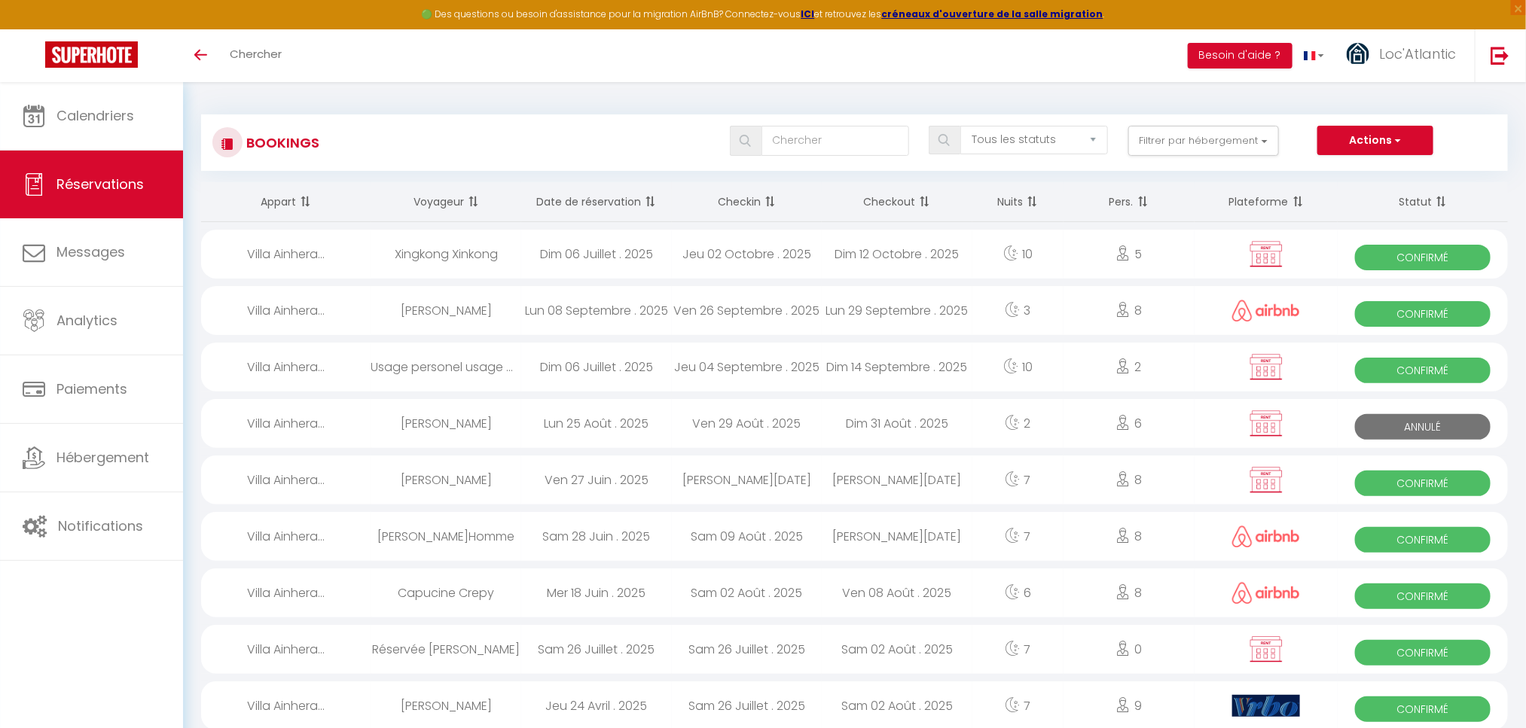
click at [933, 422] on div "Dim 31 Août . 2025" at bounding box center [897, 423] width 151 height 49
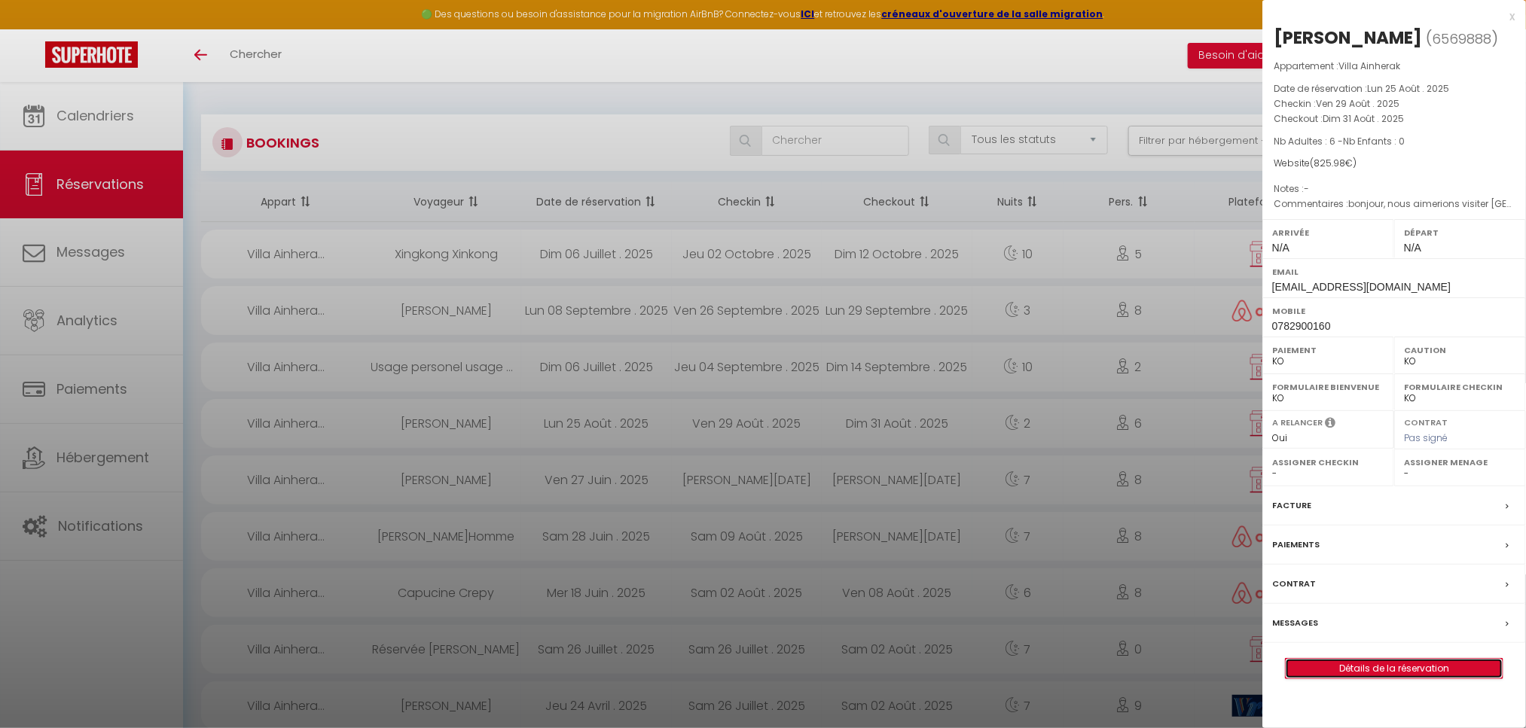
click at [1355, 673] on link "Détails de la réservation" at bounding box center [1393, 669] width 217 height 20
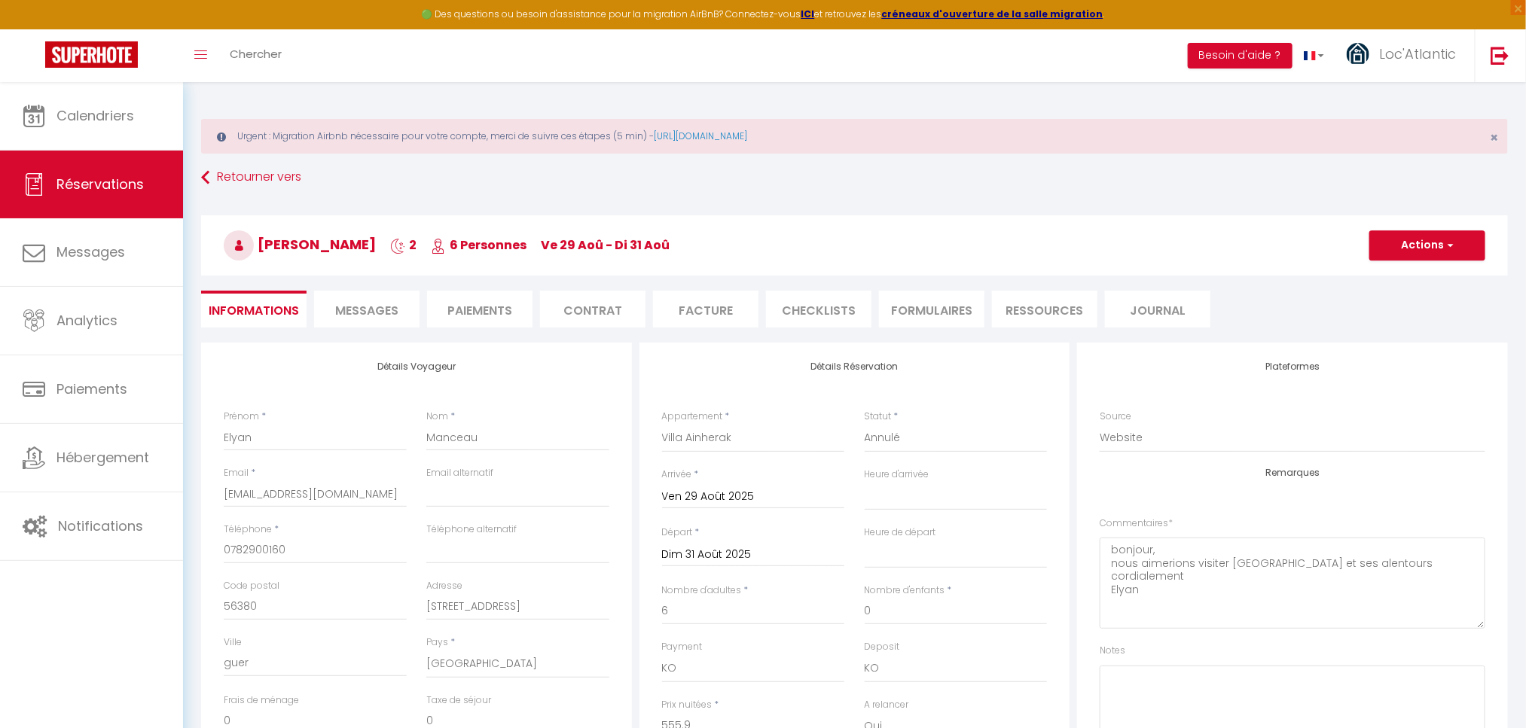
click at [383, 310] on span "Messages" at bounding box center [366, 310] width 63 height 17
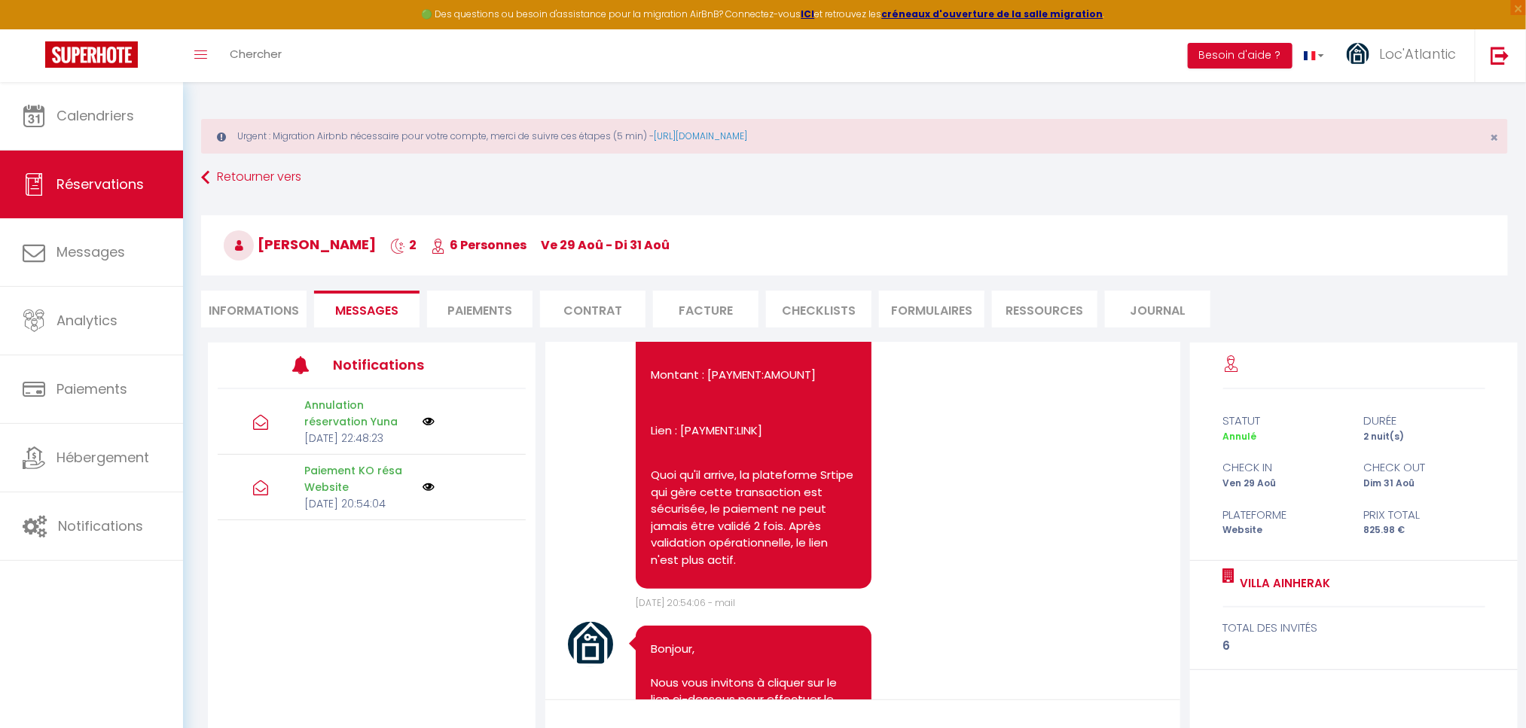
scroll to position [671, 0]
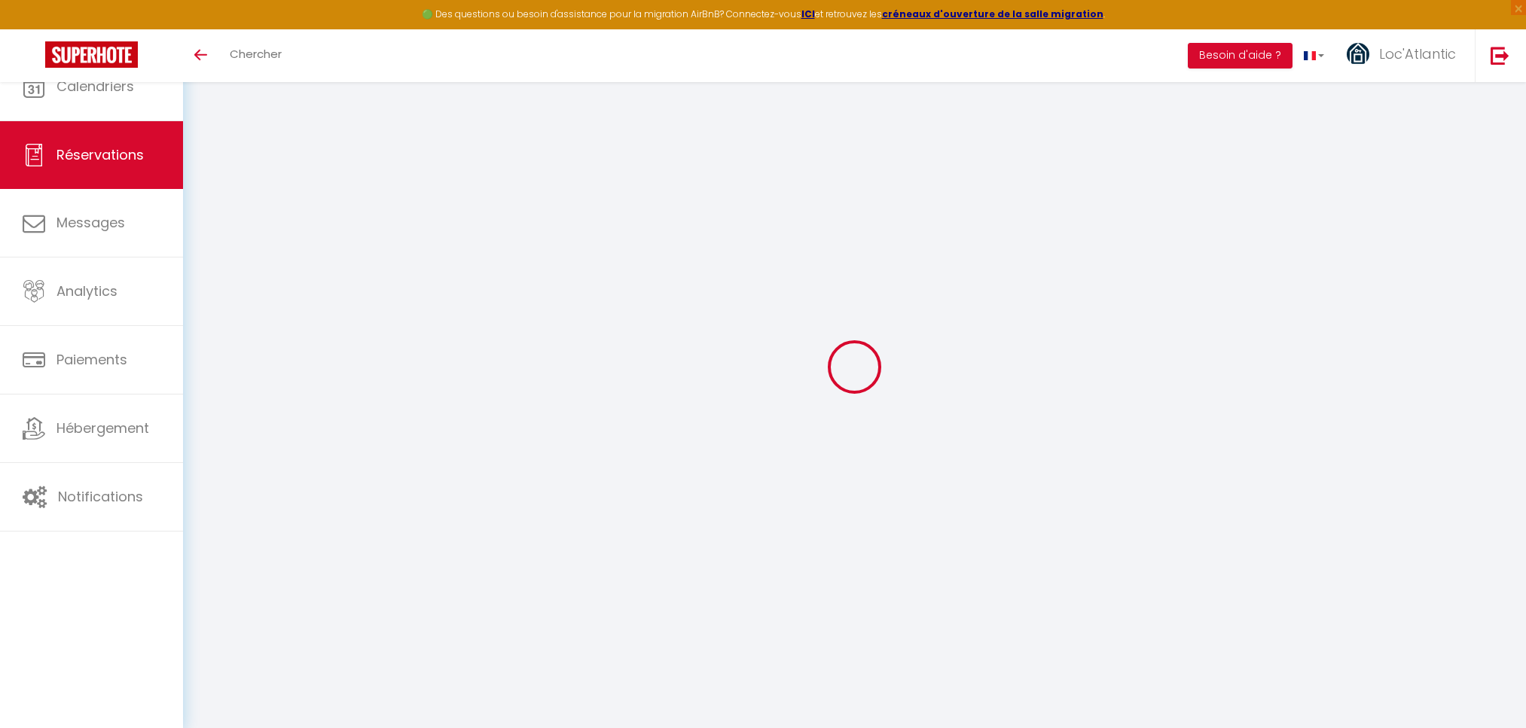
select select
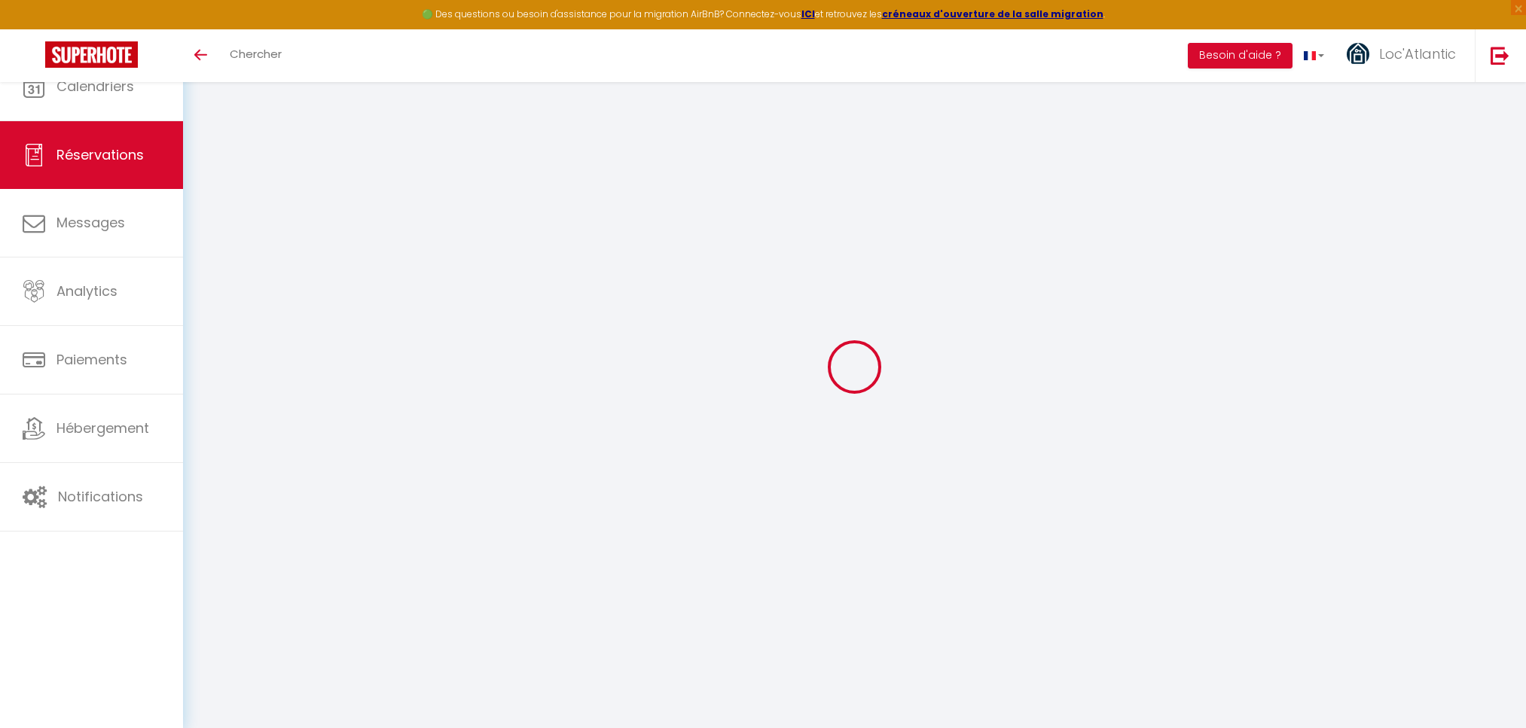
type input "Elyan"
type input "Manceau"
type input "yanoumanceau@gmail.com"
type input "0782900160"
type input "56380"
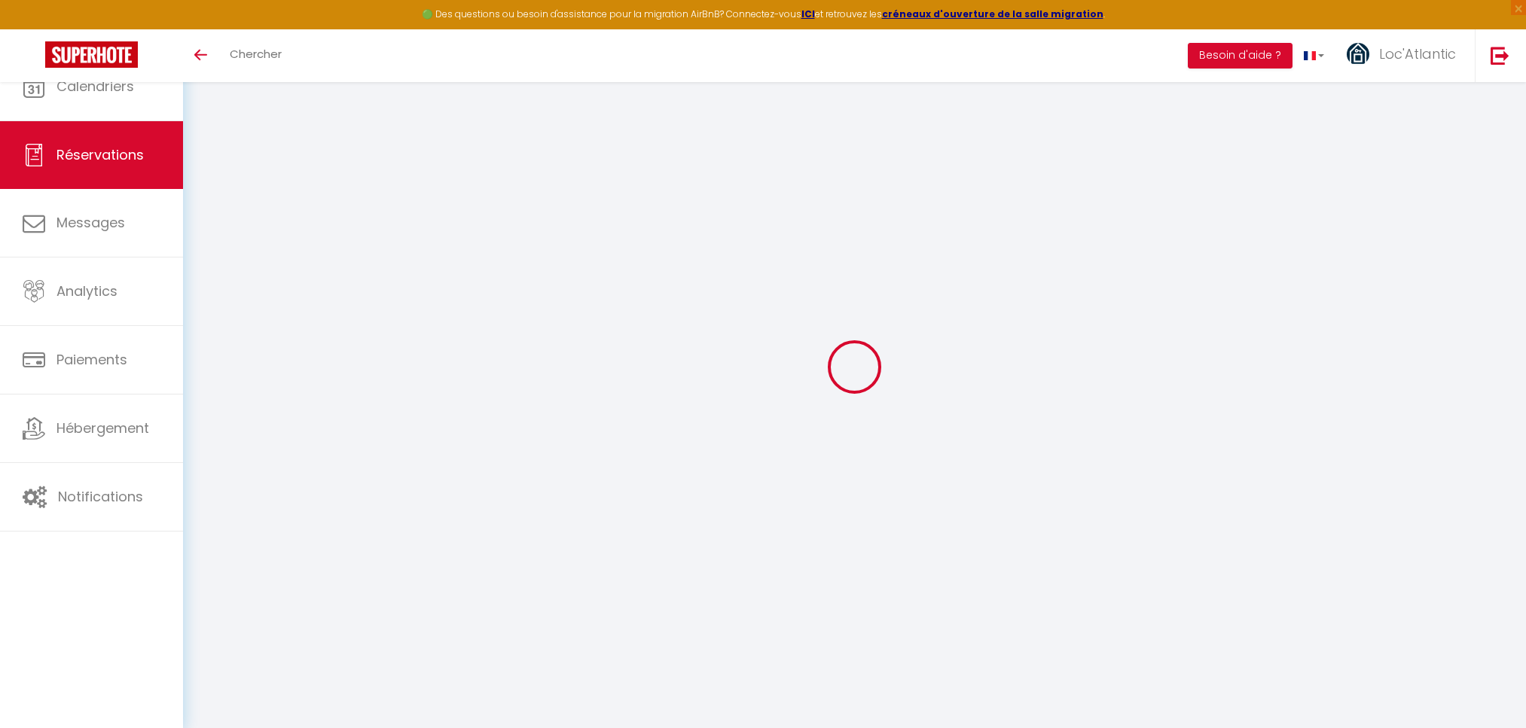
type input "1 rue de saint cyr"
type input "guer"
select select "FR"
select select "4656"
select select "0"
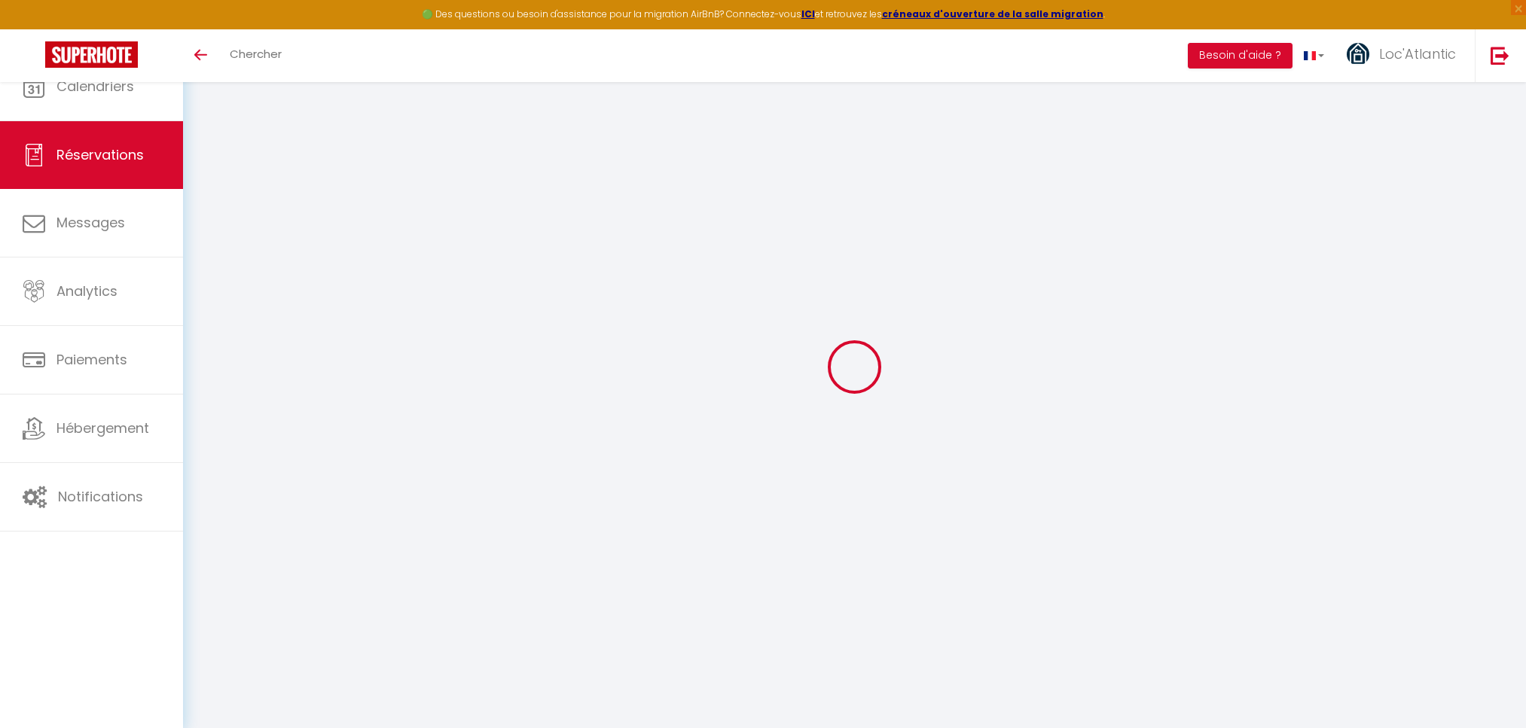
type input "Ven 29 Août 2025"
select select
type input "Dim 31 Août 2025"
select select
type input "6"
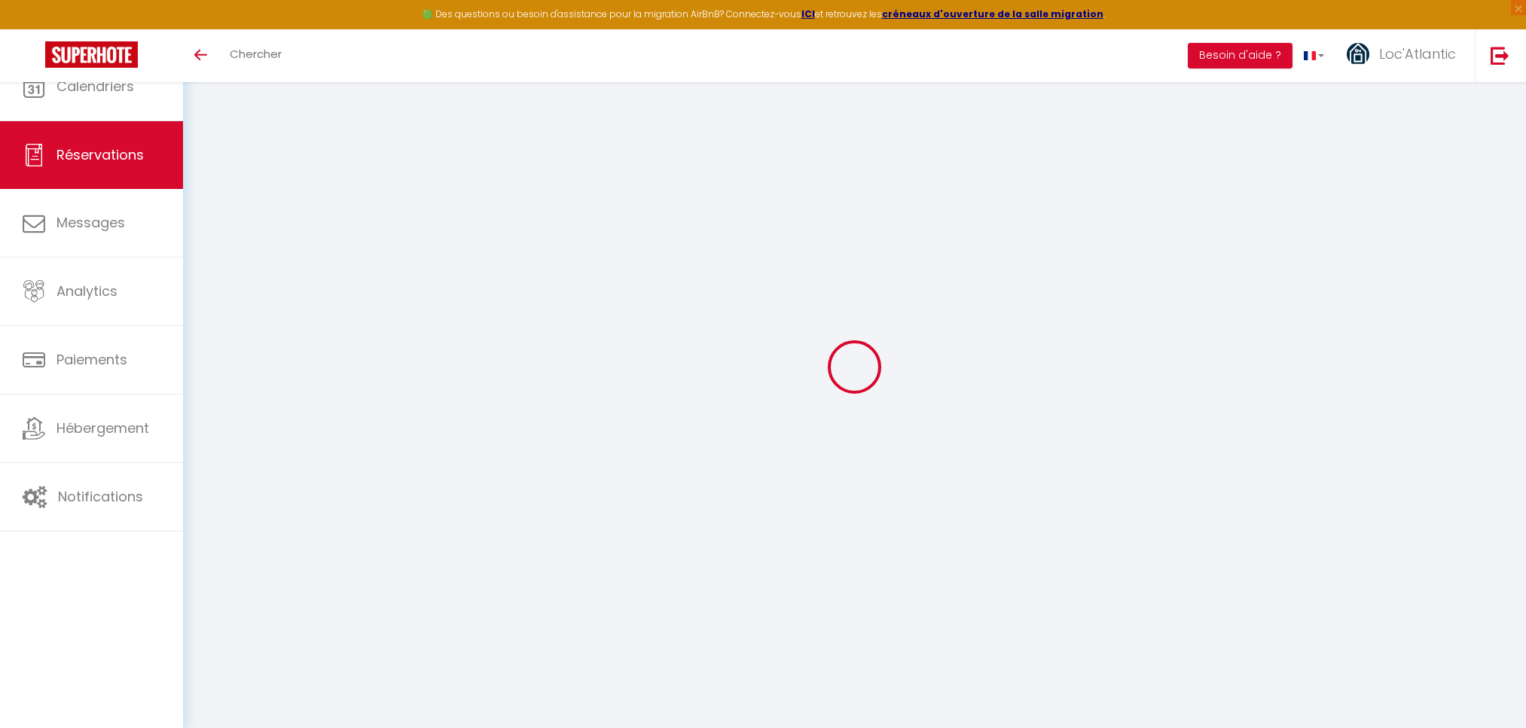
select select "10"
select select
type input "555.9"
checkbox input "false"
type input "825.98"
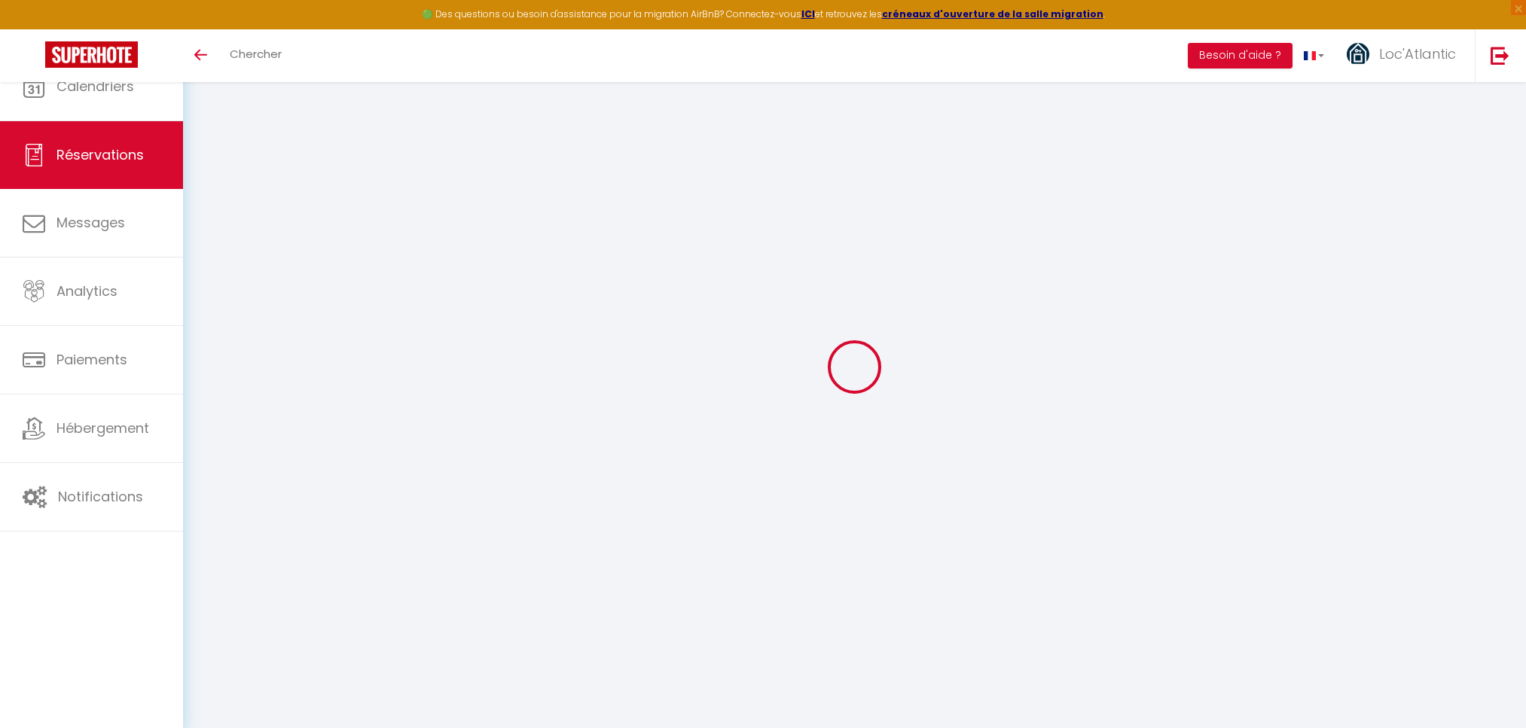
select select "69"
type input "0"
select select
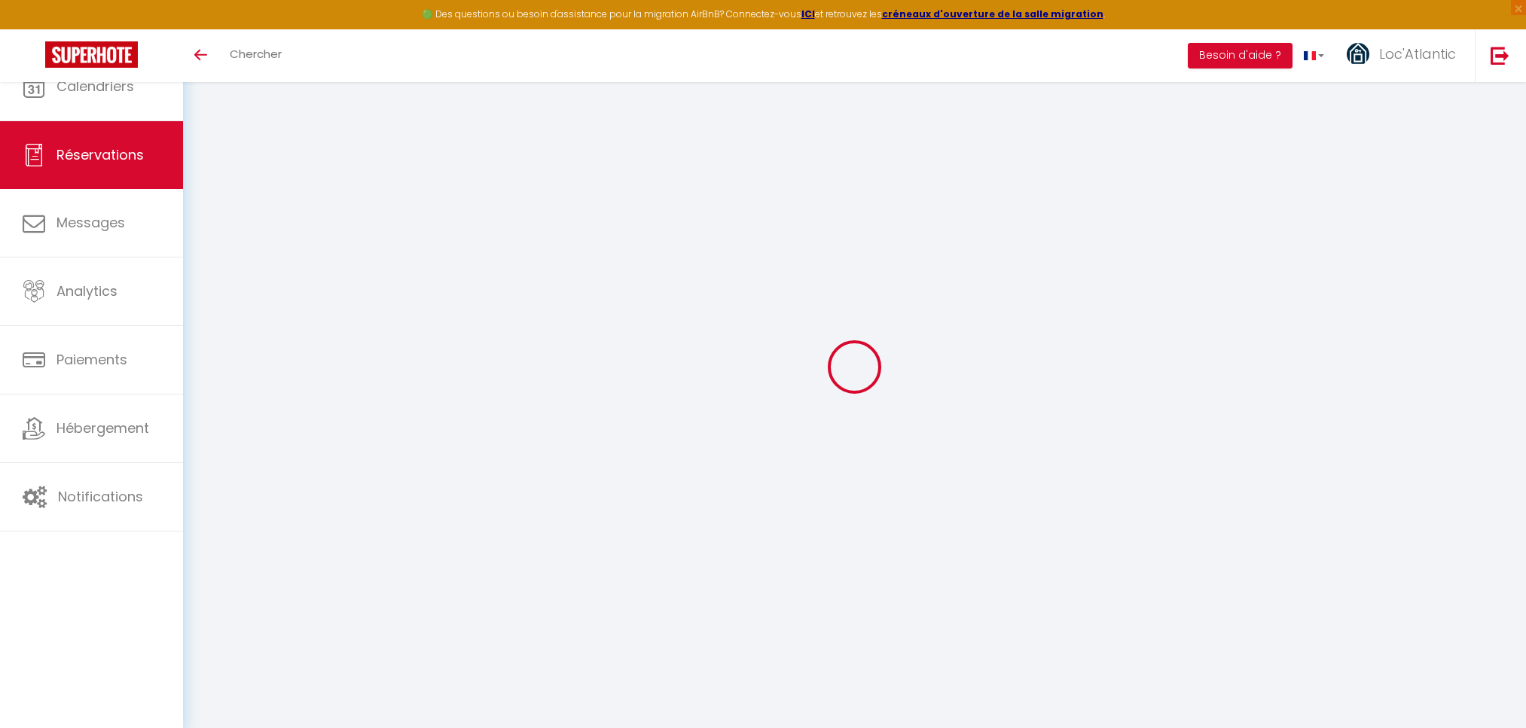
select select
select select "14"
checkbox input "false"
select select
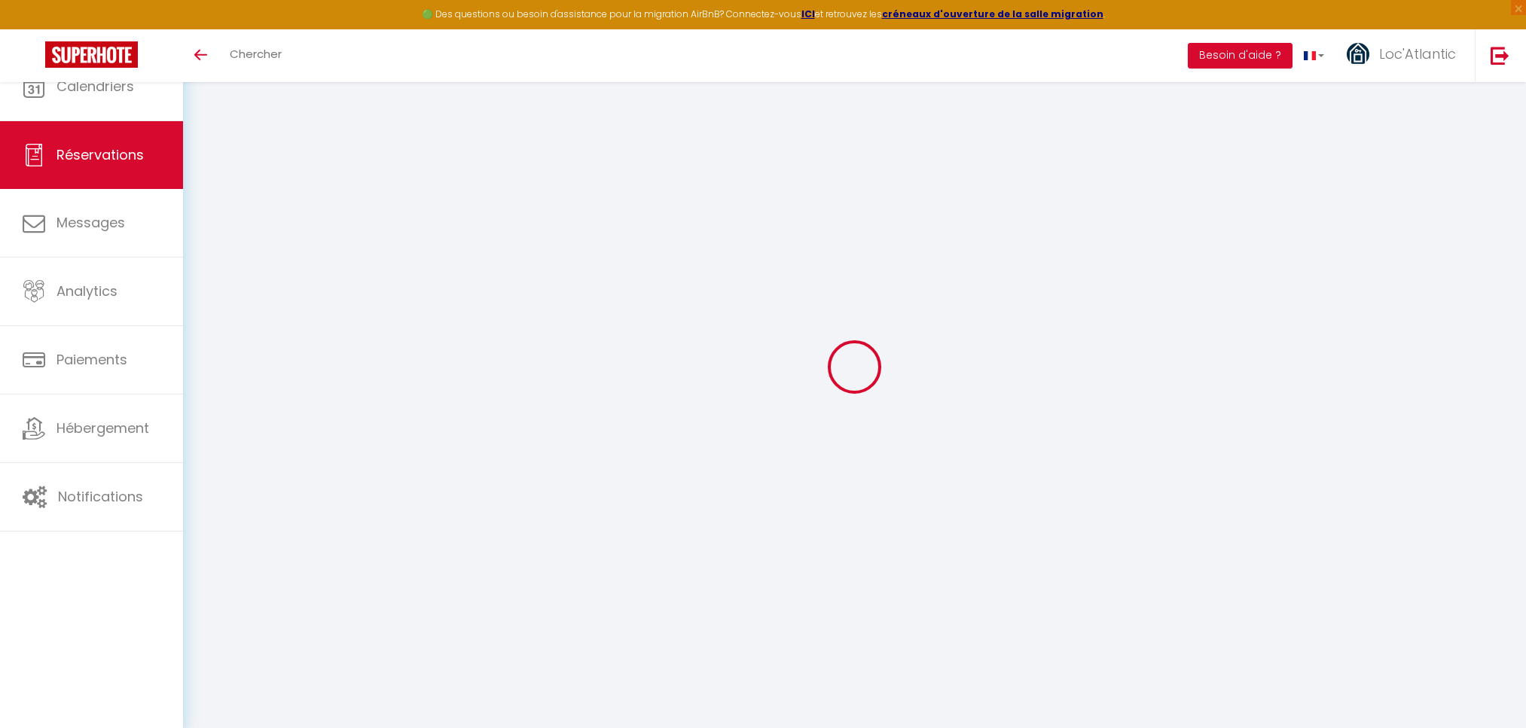
checkbox input "false"
select select
checkbox input "false"
type textarea "bonjour, nous aimerions visiter Bayonne et ses alentours cordialement Elyan"
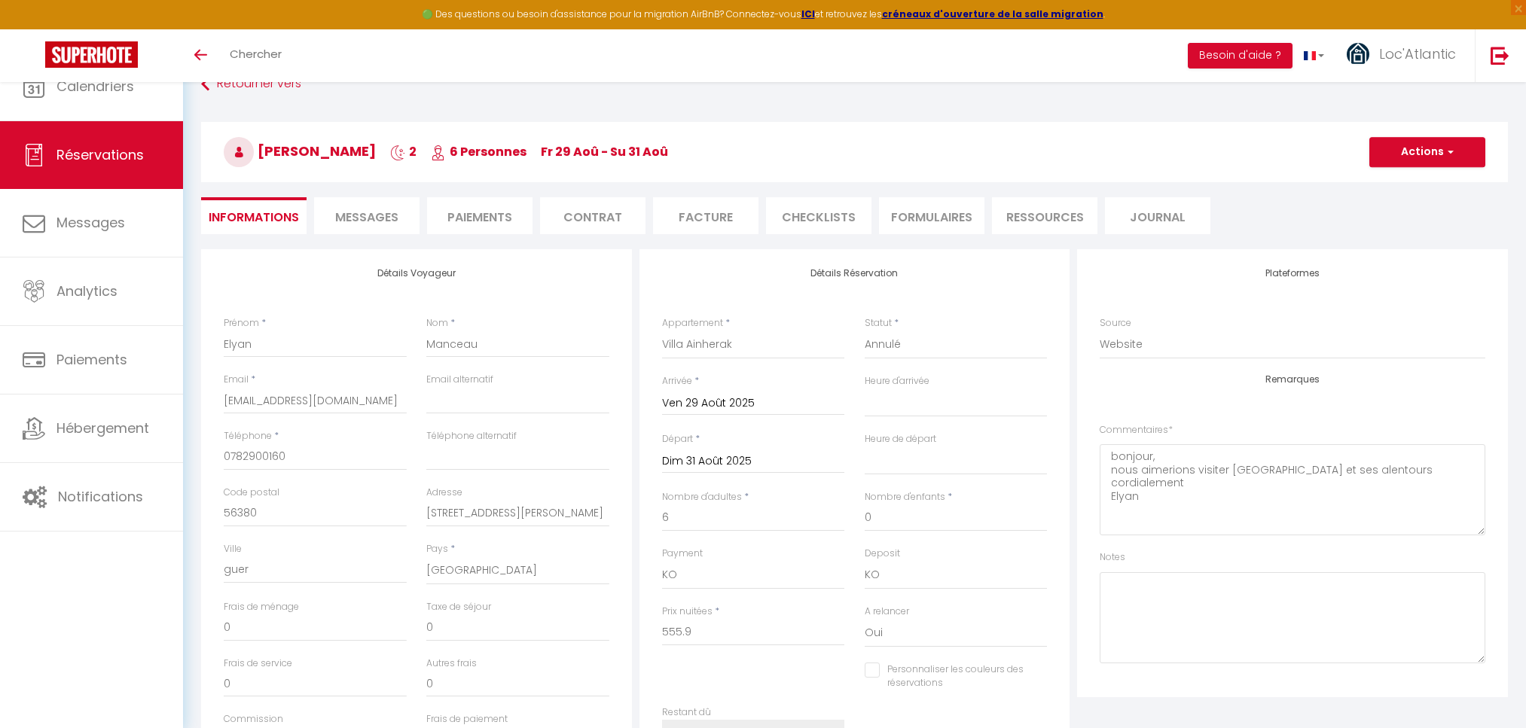
type input "230"
type input "40.08"
select select
checkbox input "false"
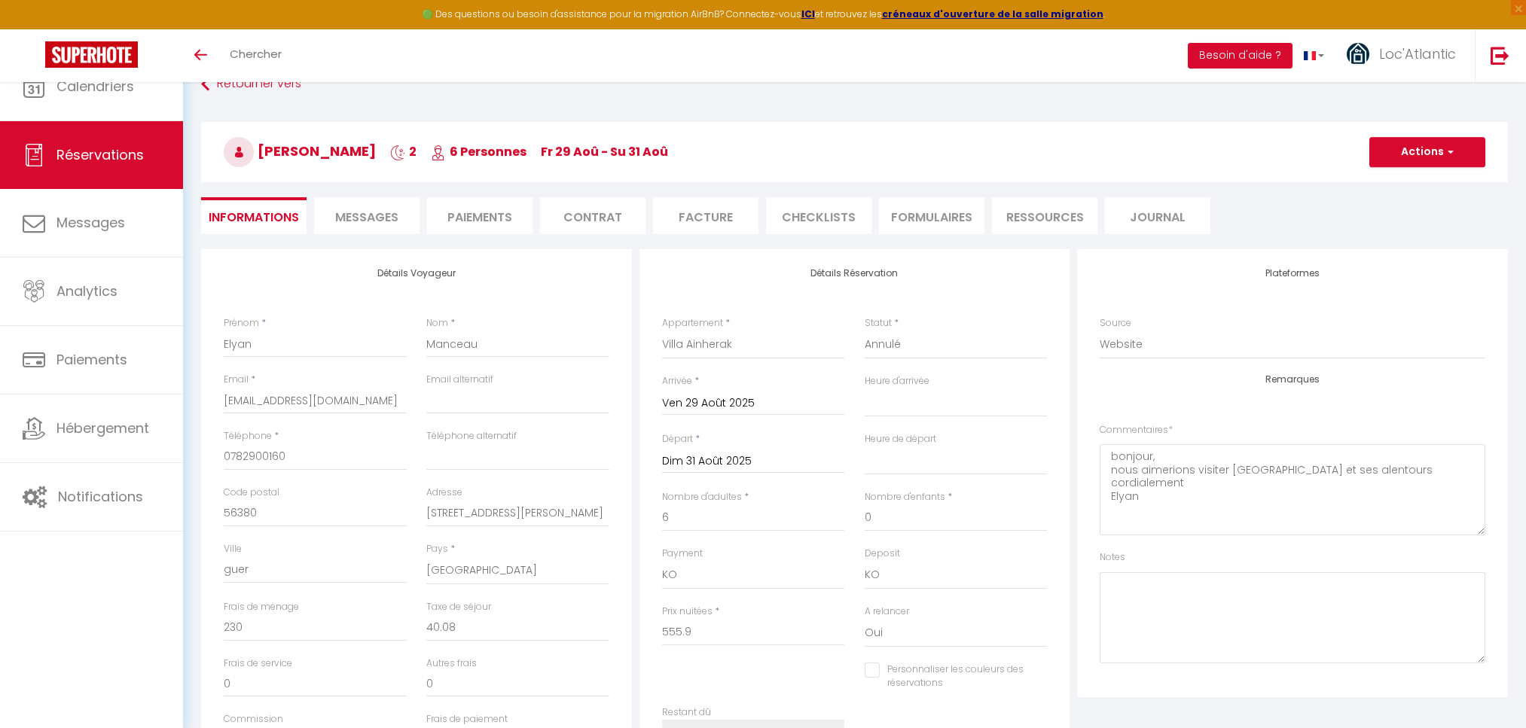
select select
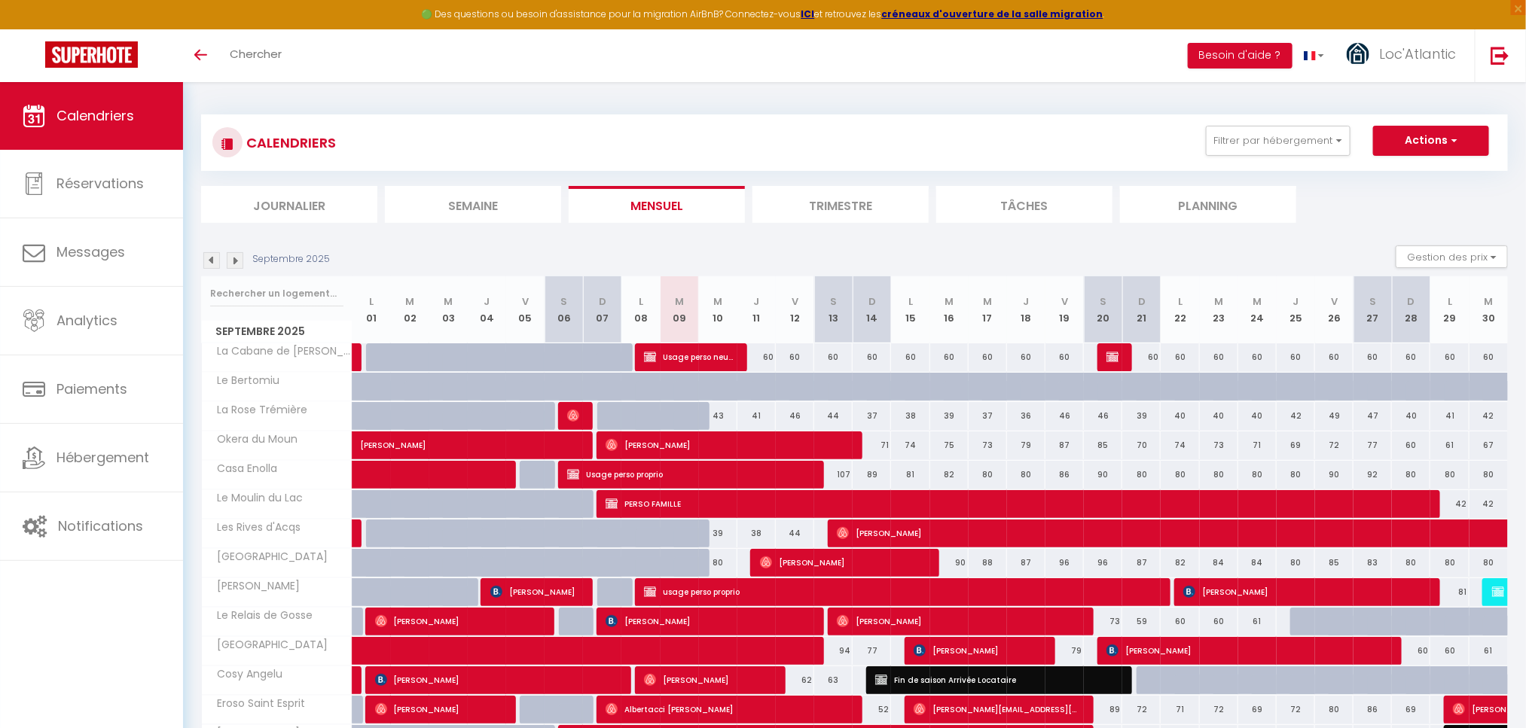
click at [209, 258] on img at bounding box center [211, 260] width 17 height 17
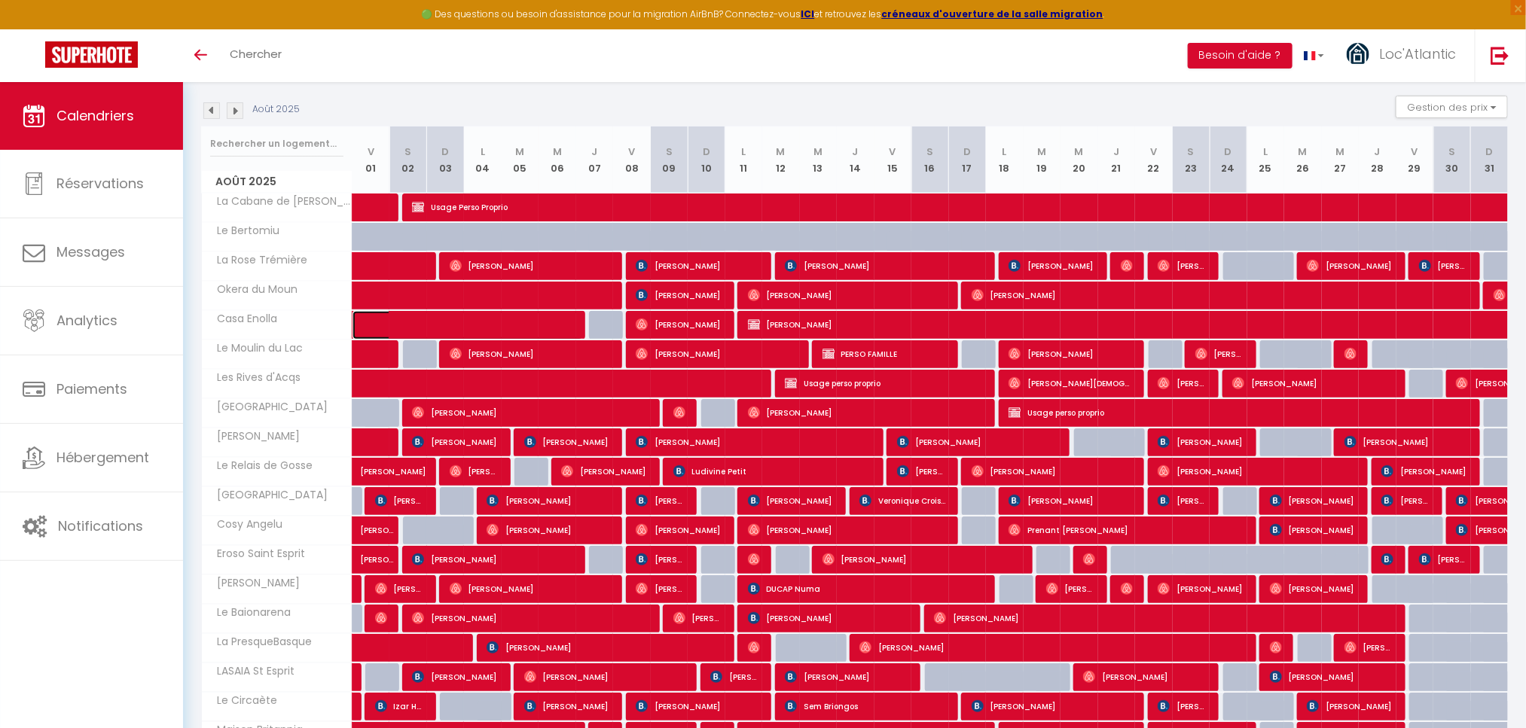
click at [416, 324] on span at bounding box center [479, 325] width 208 height 29
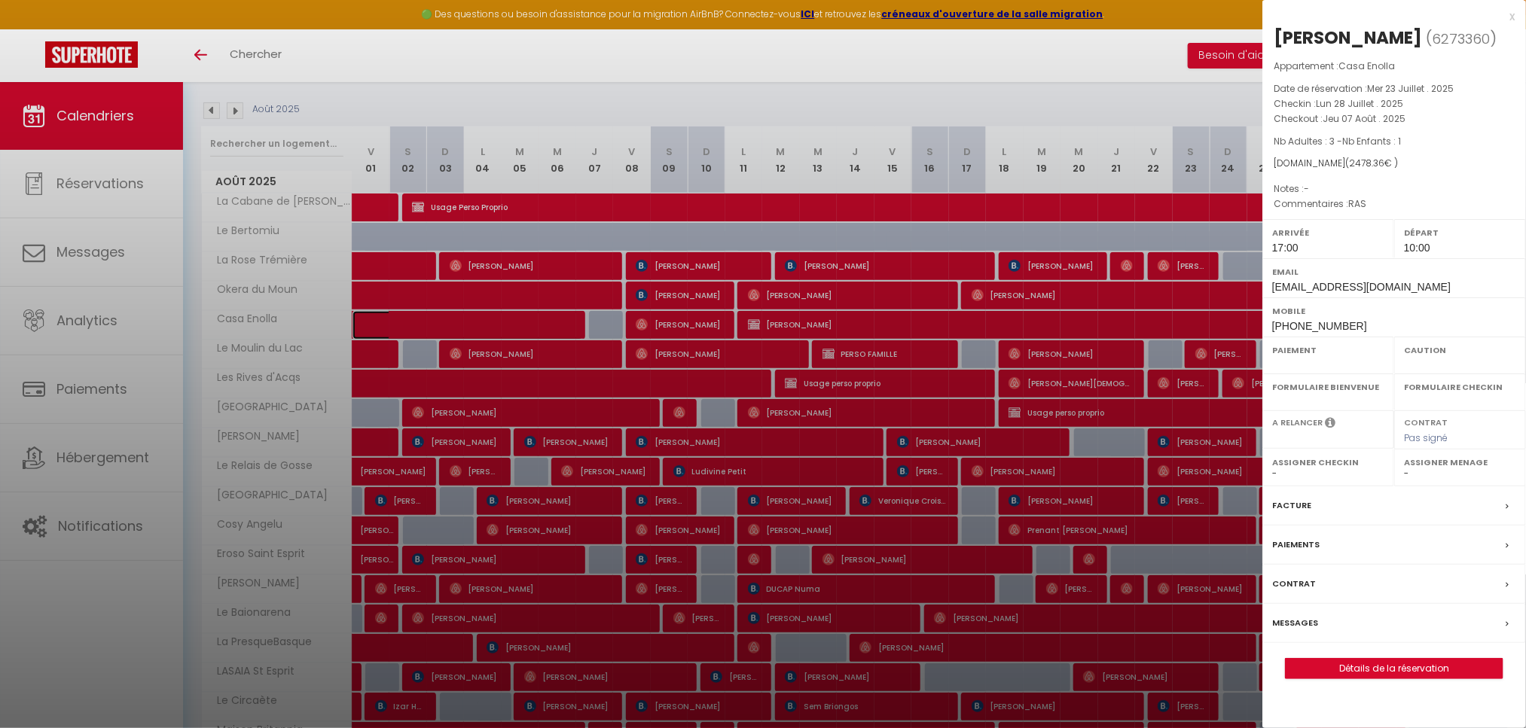
select select "OK"
select select "0"
select select "1"
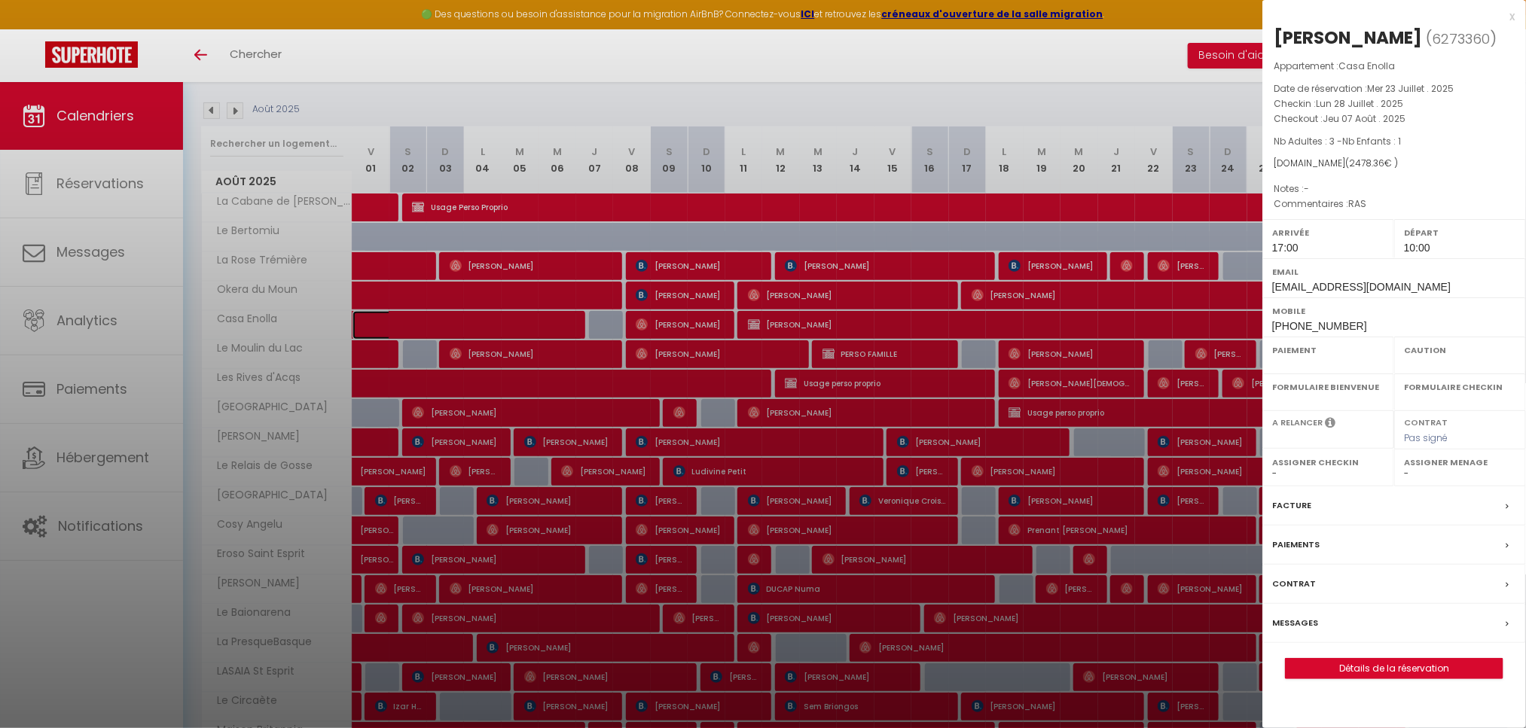
select select
click at [908, 84] on div at bounding box center [763, 364] width 1526 height 728
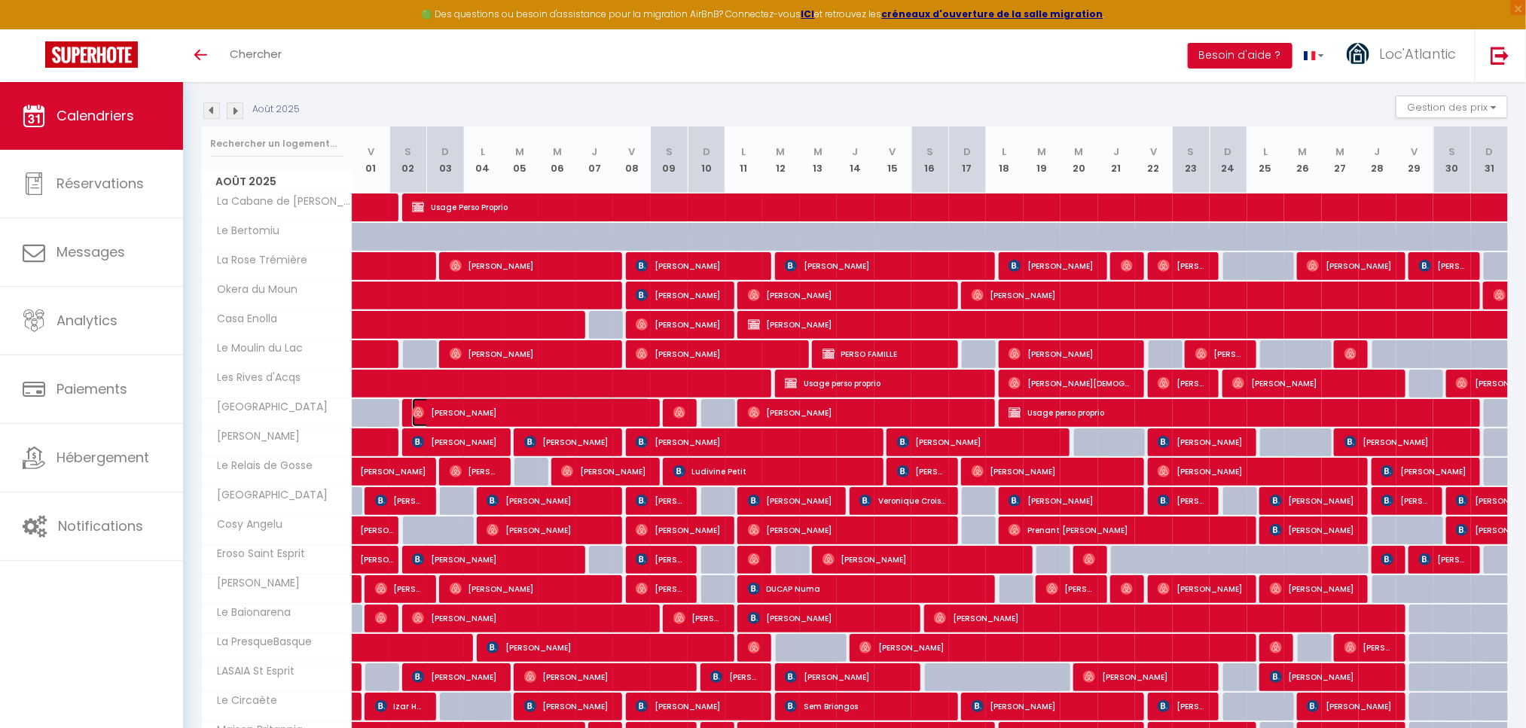
click at [437, 416] on span "[PERSON_NAME]" at bounding box center [531, 412] width 239 height 29
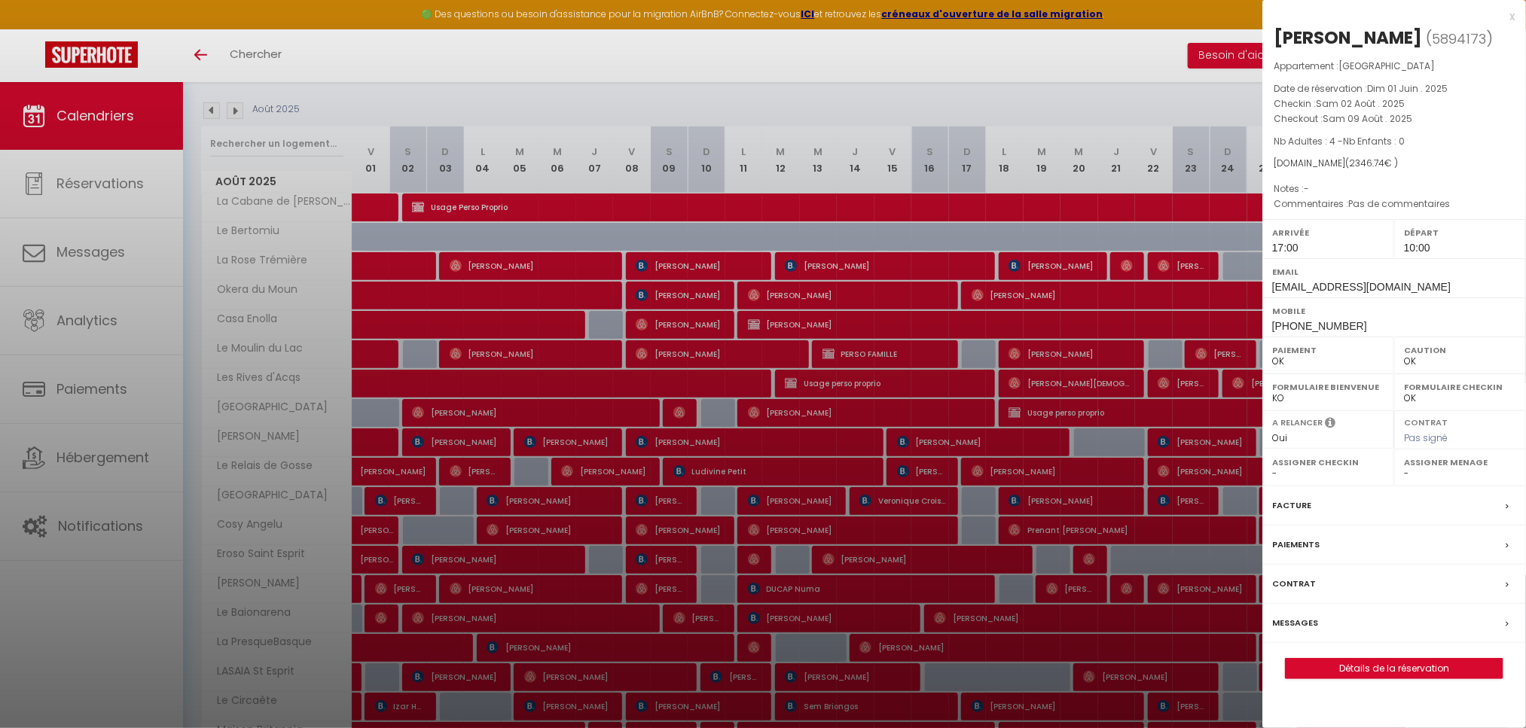
click at [438, 416] on div at bounding box center [763, 364] width 1526 height 728
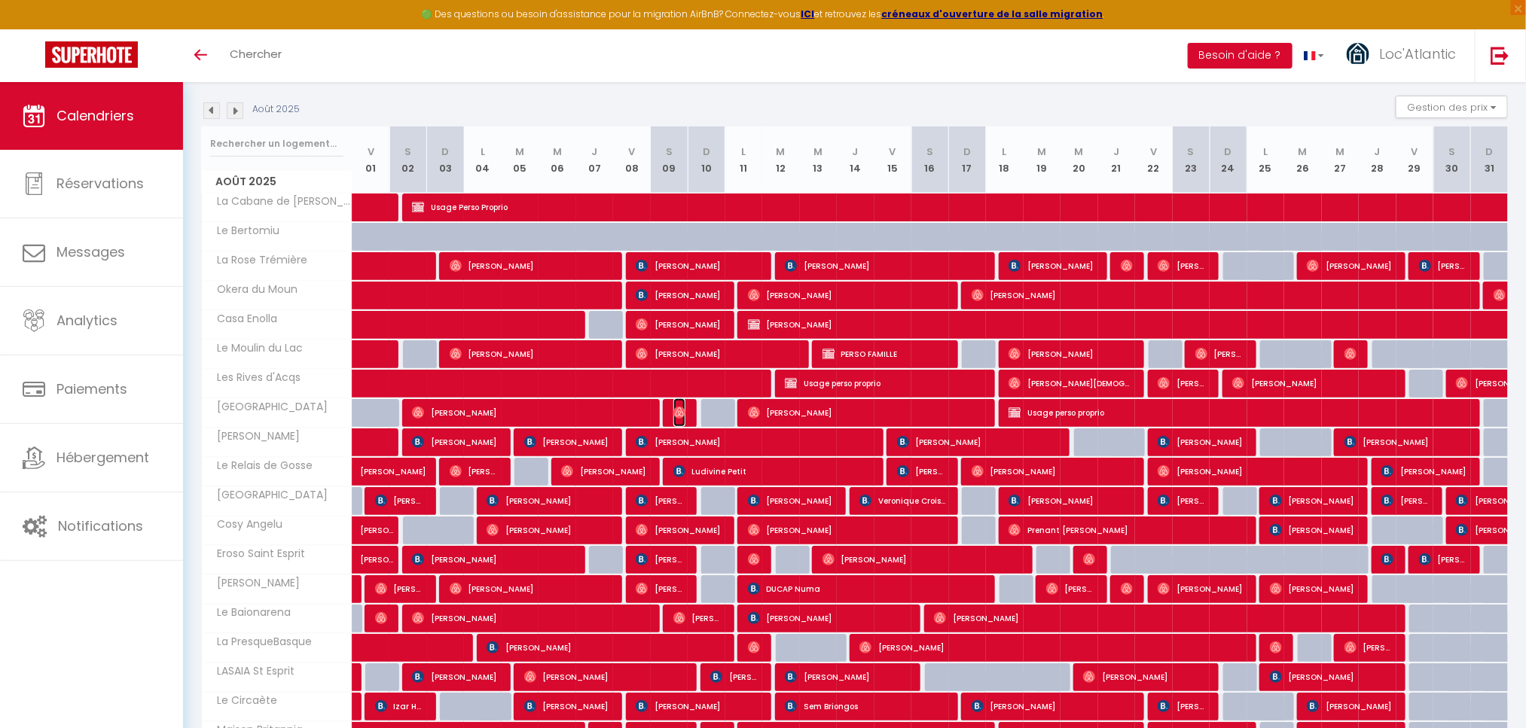
click at [683, 425] on span "[PERSON_NAME]" at bounding box center [679, 412] width 13 height 29
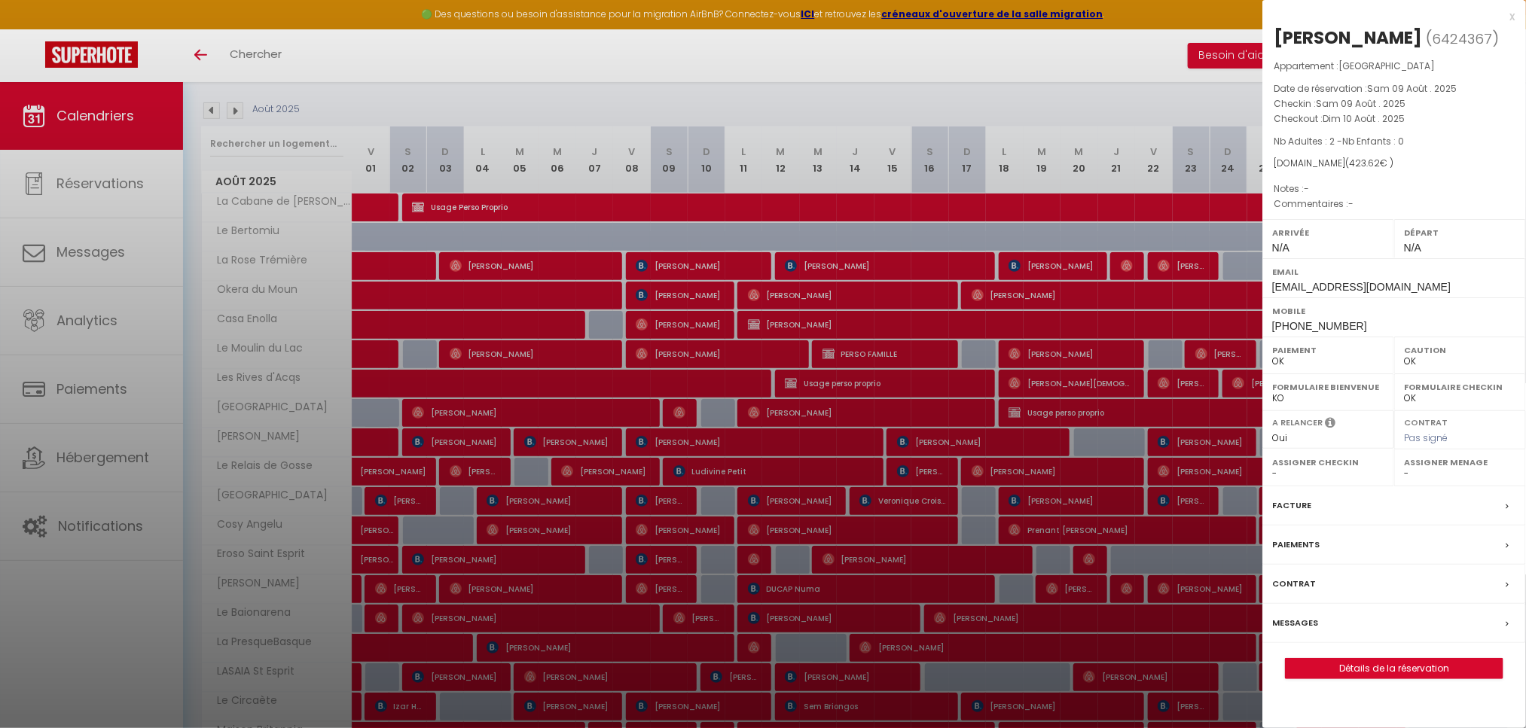
click at [683, 425] on div at bounding box center [763, 364] width 1526 height 728
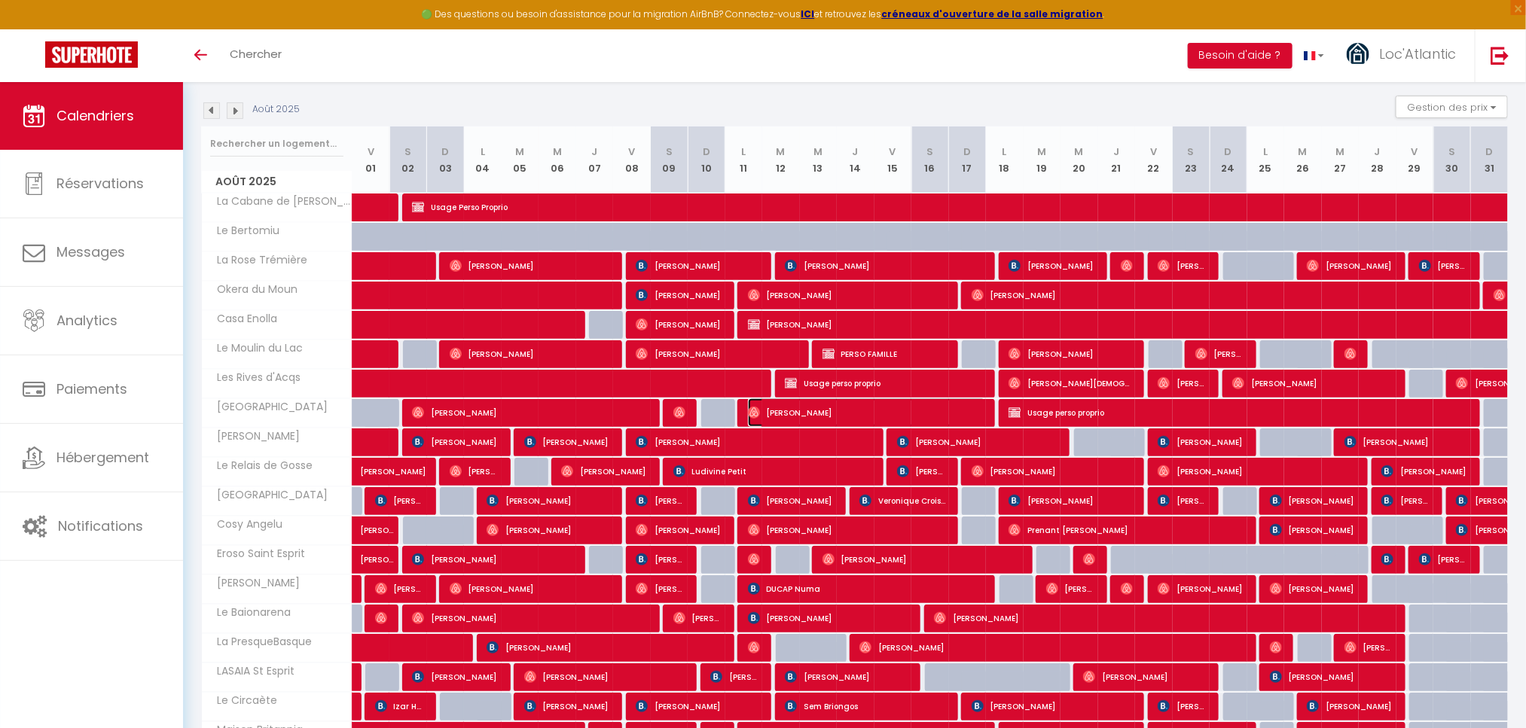
click at [867, 419] on span "[PERSON_NAME]" at bounding box center [867, 412] width 239 height 29
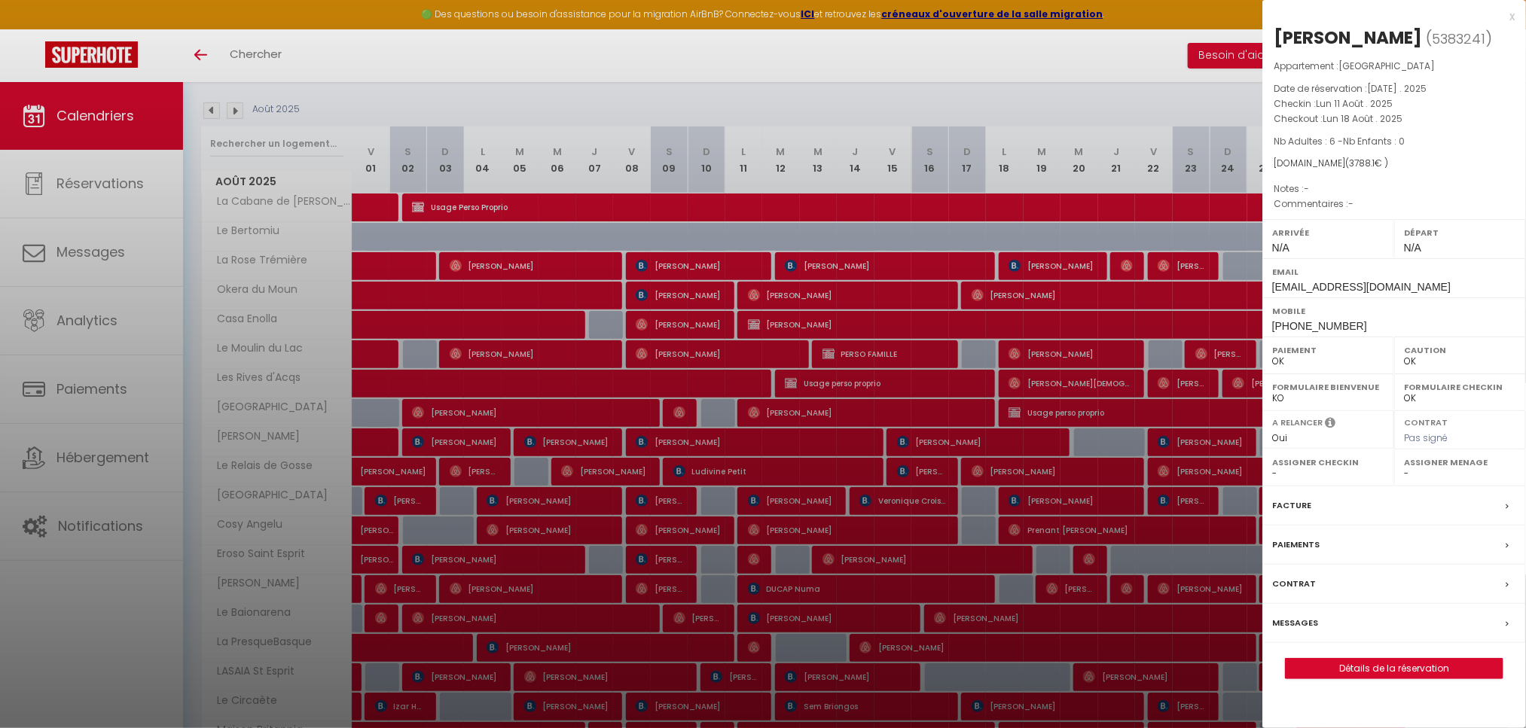
click at [867, 419] on div at bounding box center [763, 364] width 1526 height 728
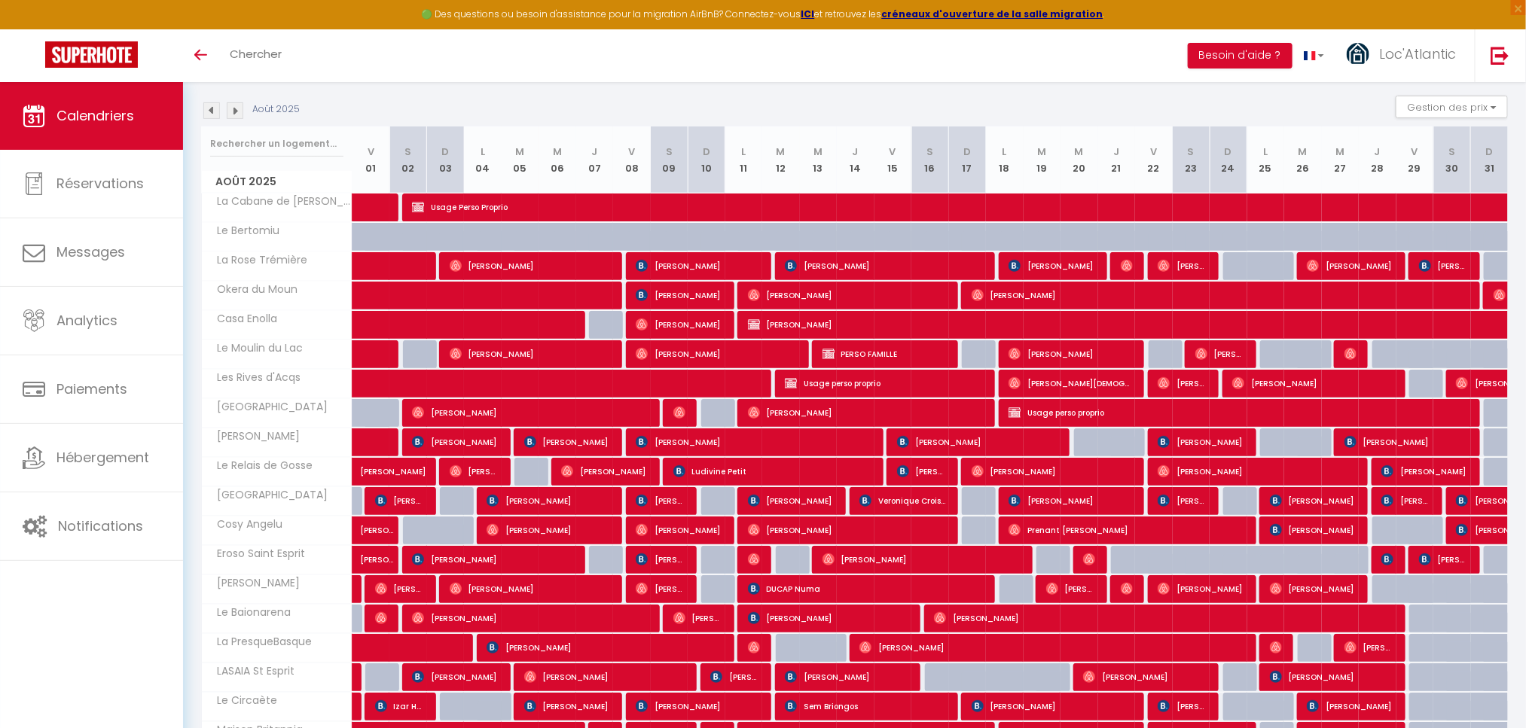
click at [212, 108] on img at bounding box center [211, 110] width 17 height 17
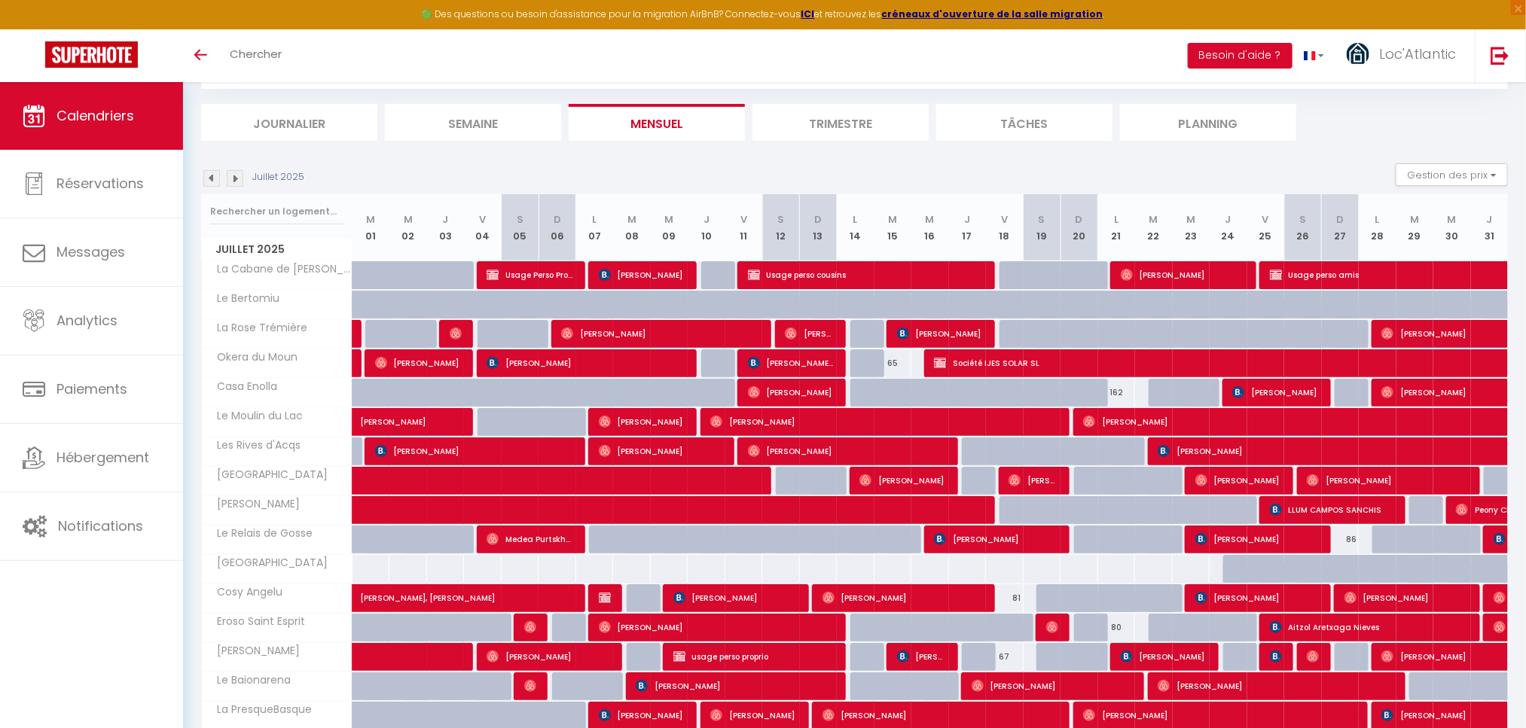
scroll to position [150, 0]
